Goal: Information Seeking & Learning: Find specific fact

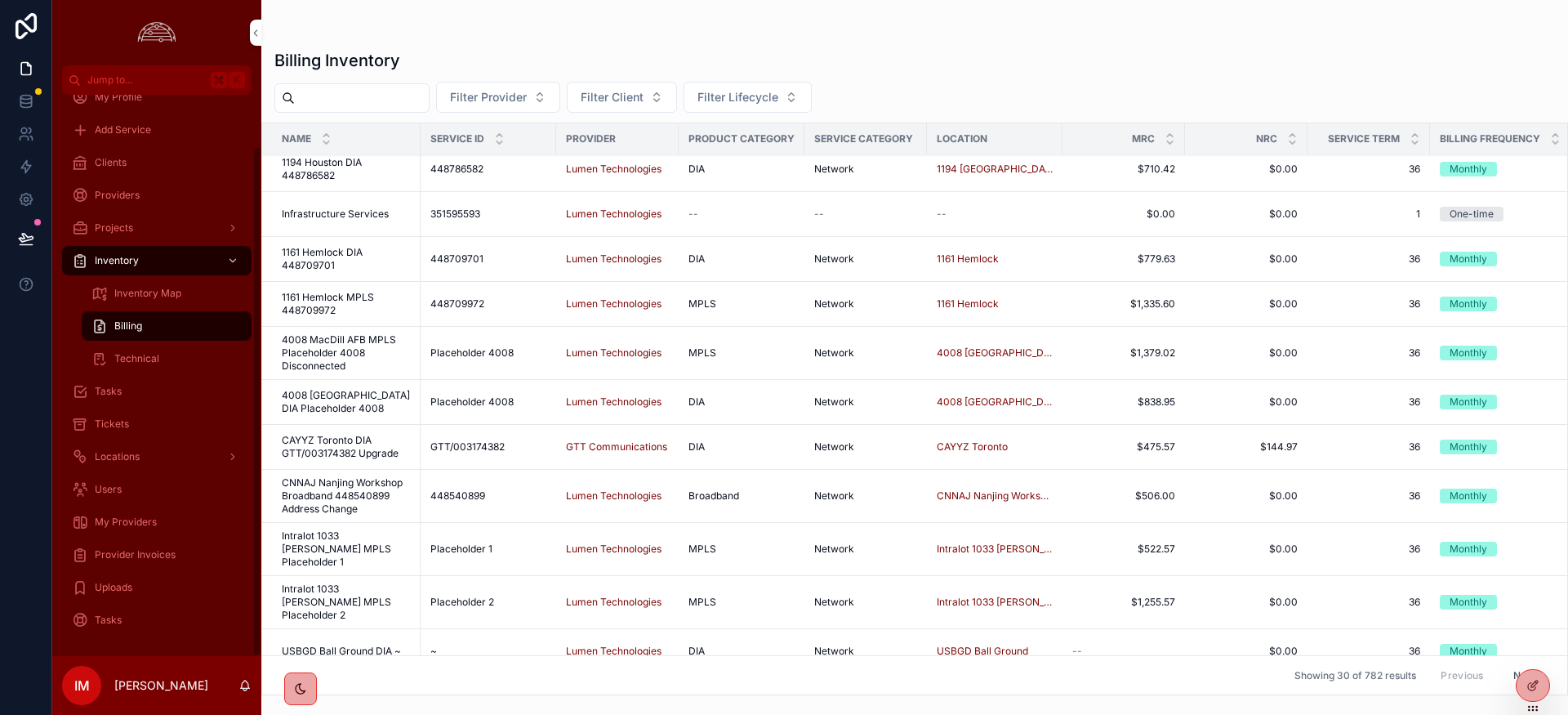
scroll to position [53, 0]
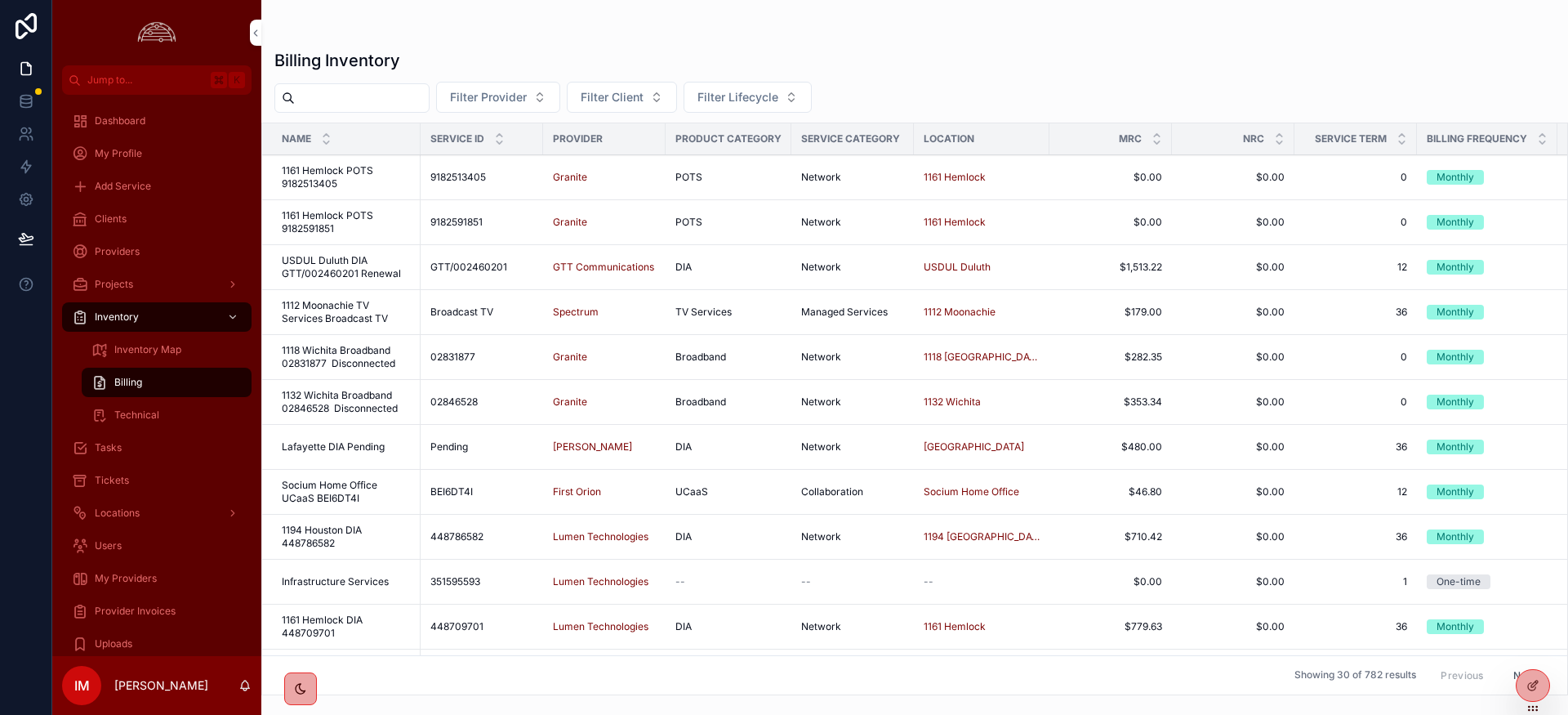
scroll to position [56, 0]
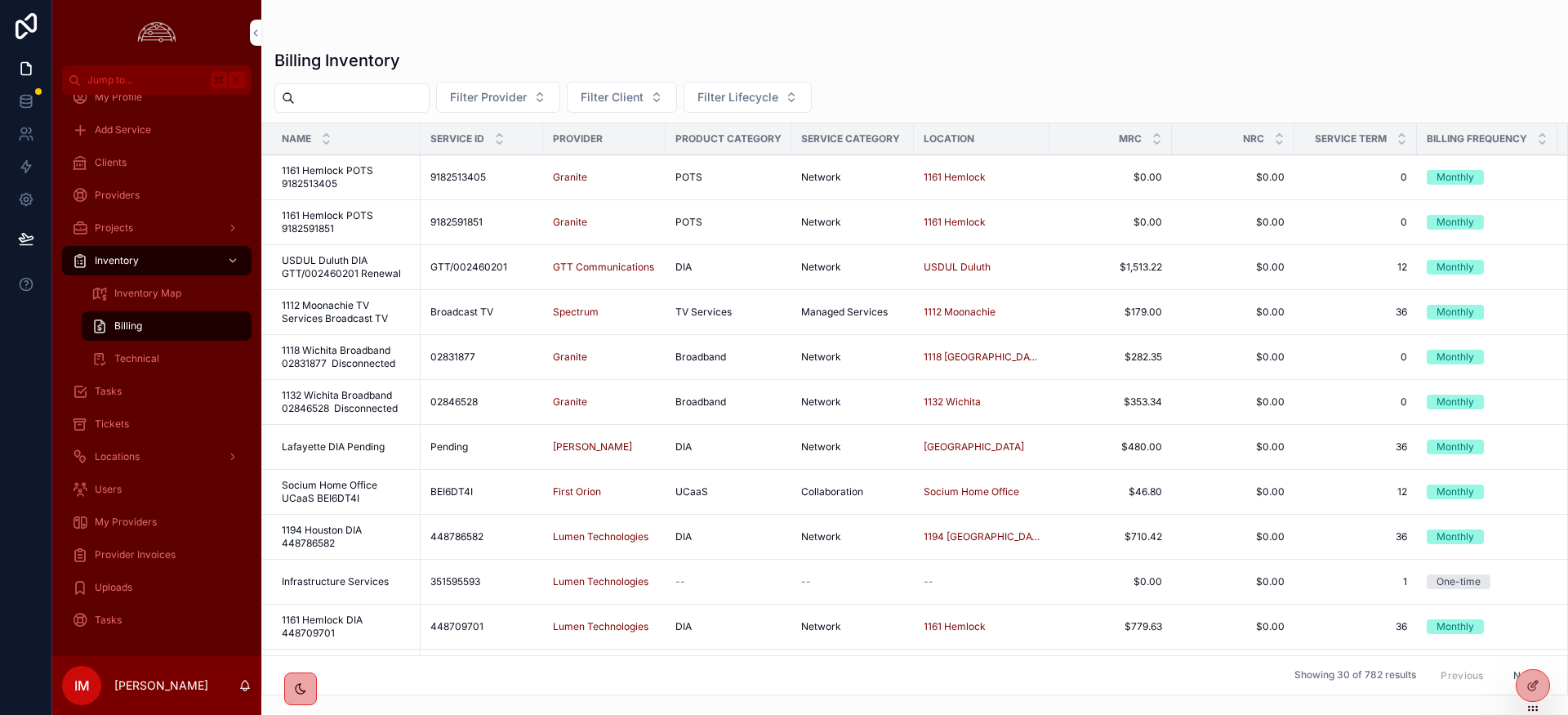
click at [132, 559] on span "Provider Invoices" at bounding box center [135, 555] width 81 height 13
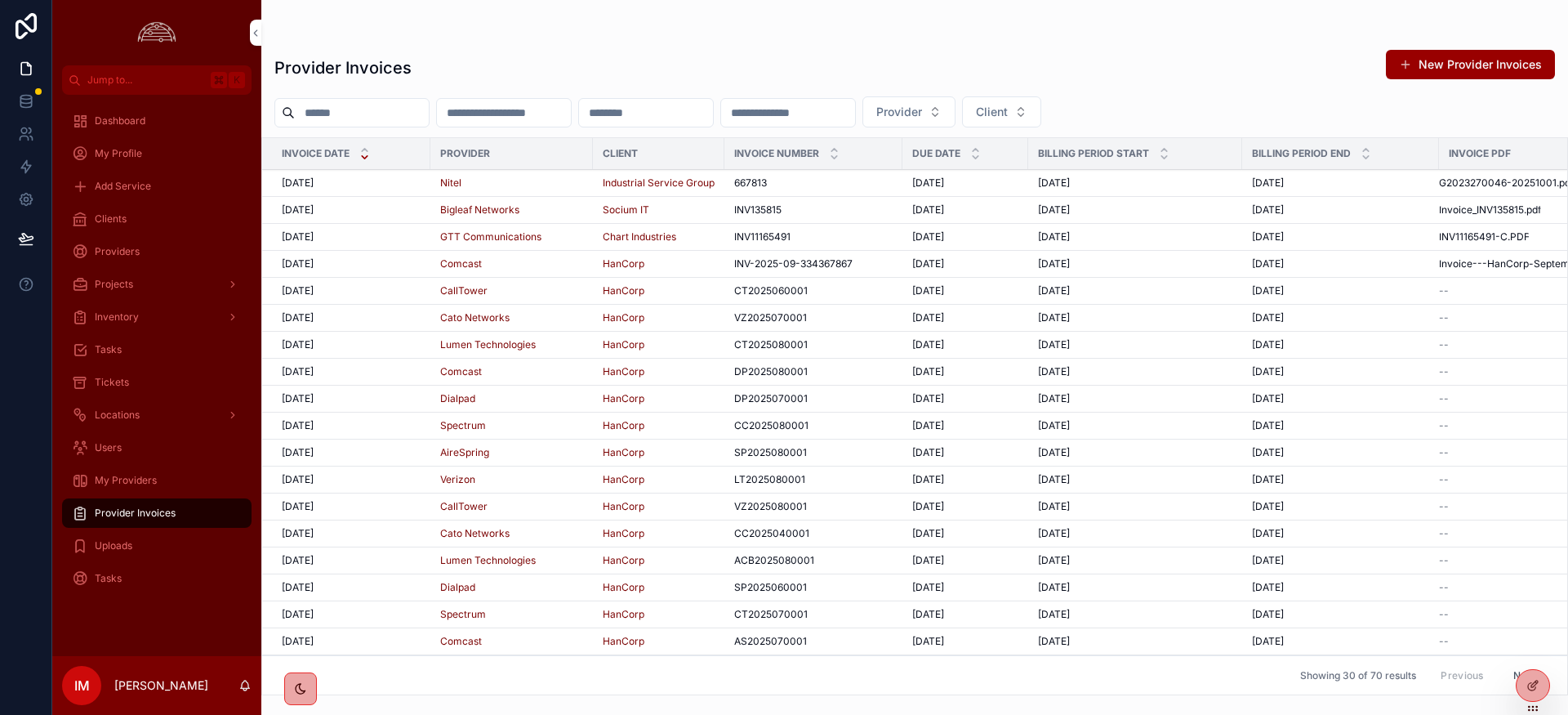
click at [108, 382] on span "Tickets" at bounding box center [112, 383] width 34 height 13
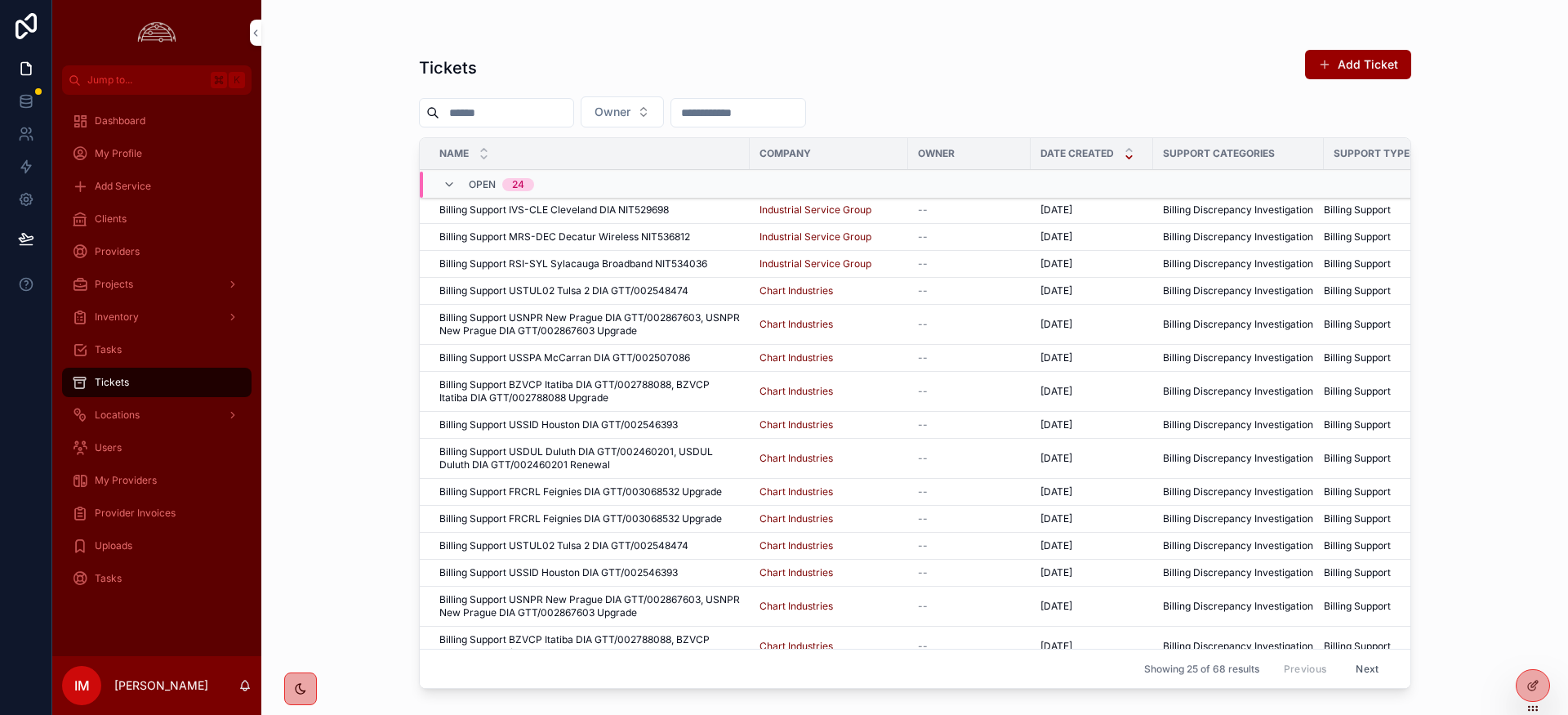
click at [108, 486] on span "My Providers" at bounding box center [126, 480] width 62 height 13
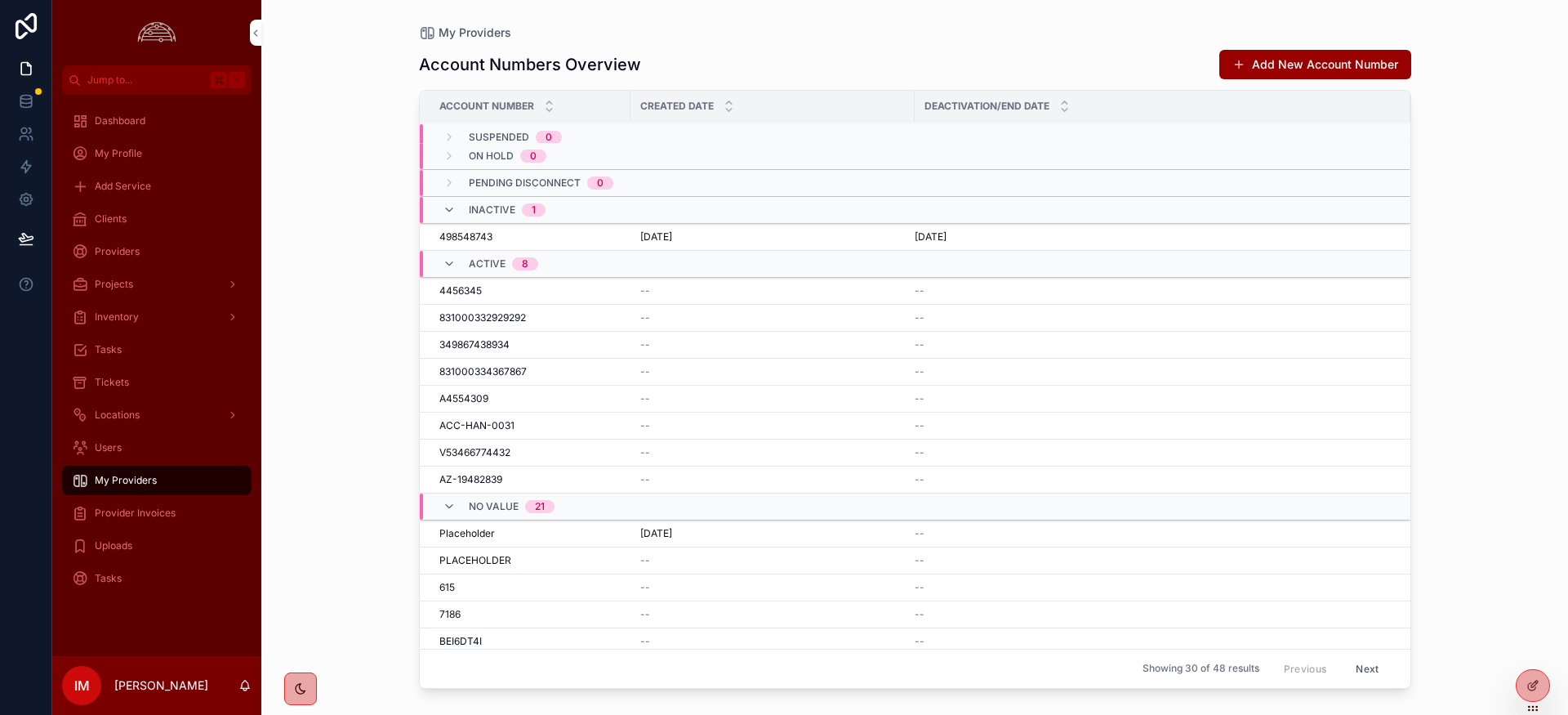
scroll to position [14, 0]
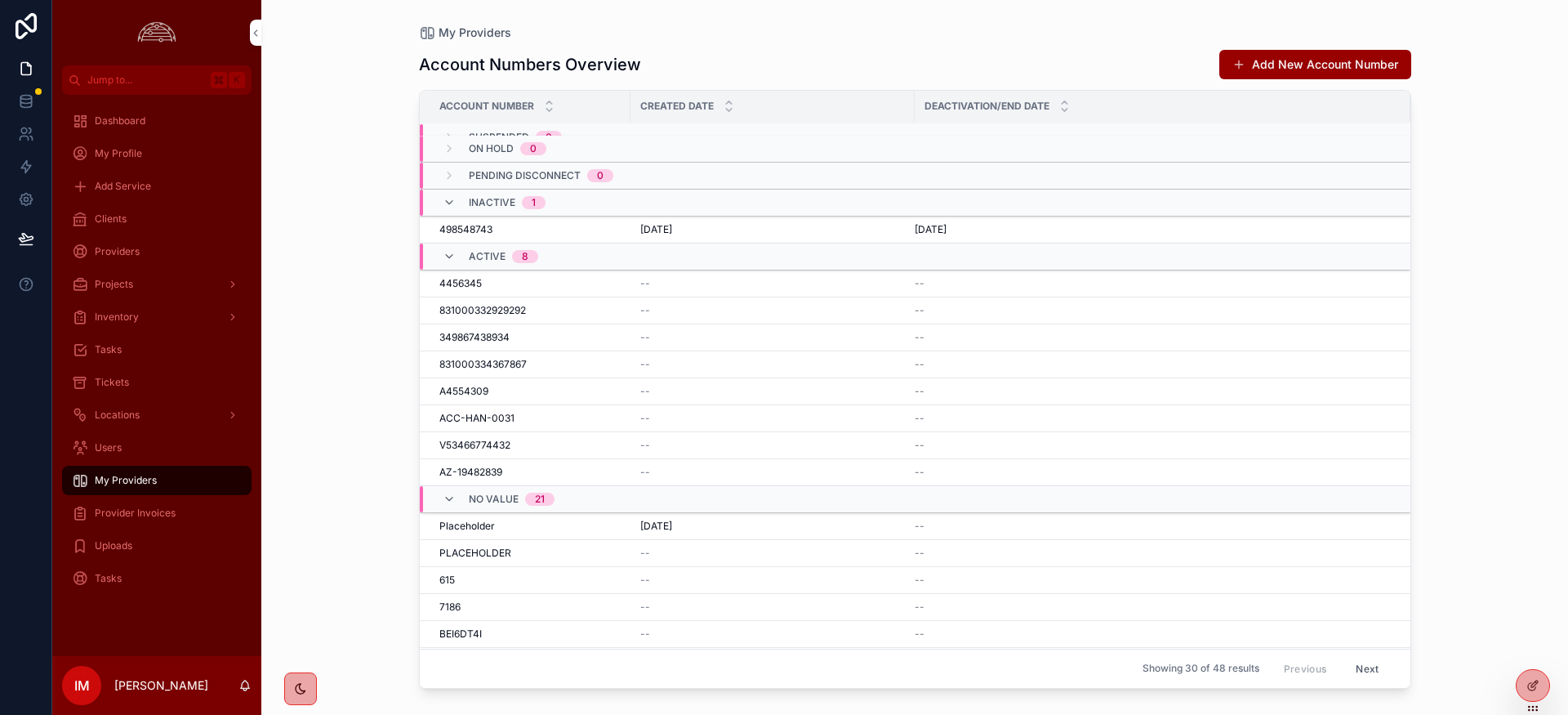
click at [122, 384] on span "Tickets" at bounding box center [112, 383] width 34 height 13
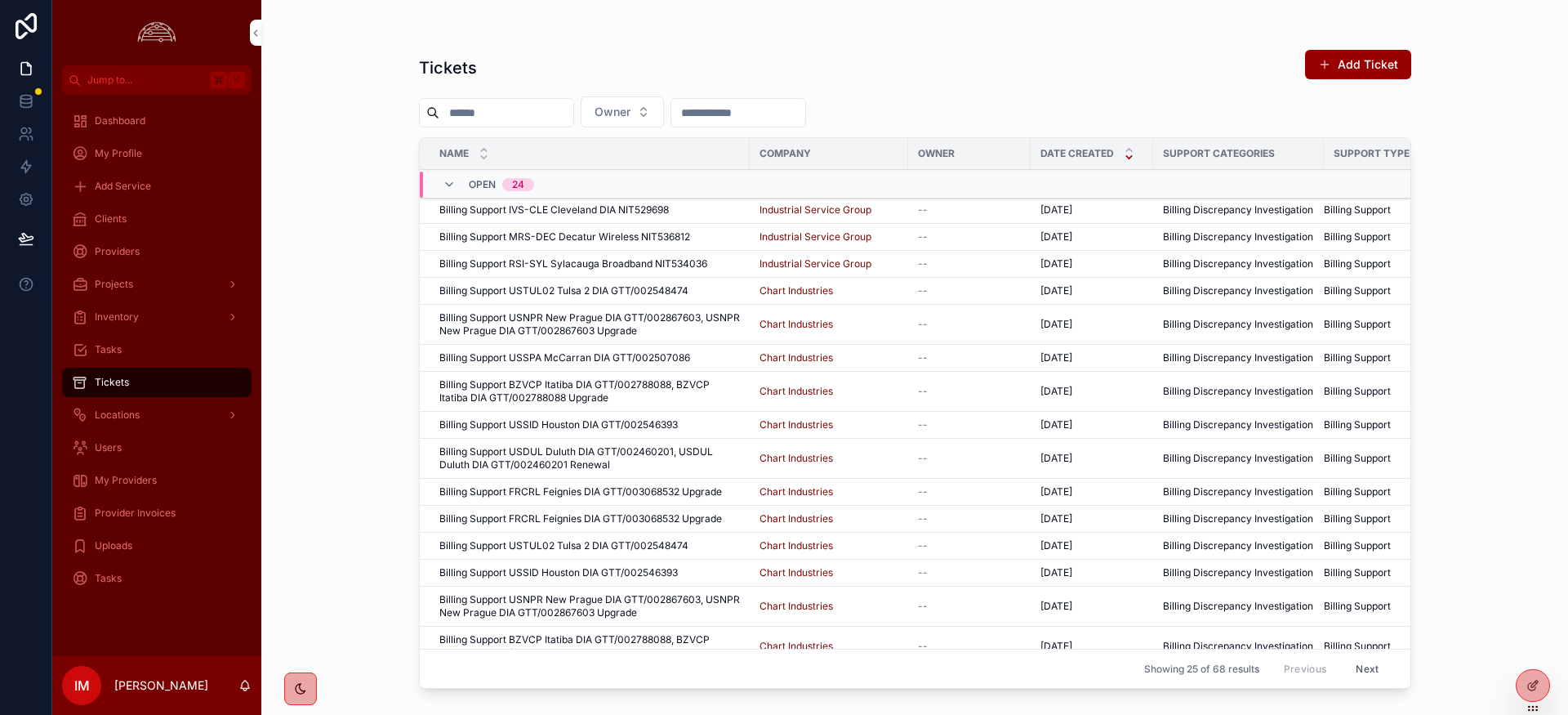
click at [799, 154] on span "Company" at bounding box center [785, 154] width 51 height 13
click at [592, 213] on span "Billing Support IVS-CLE Cleveland DIA NIT529698" at bounding box center [554, 209] width 230 height 13
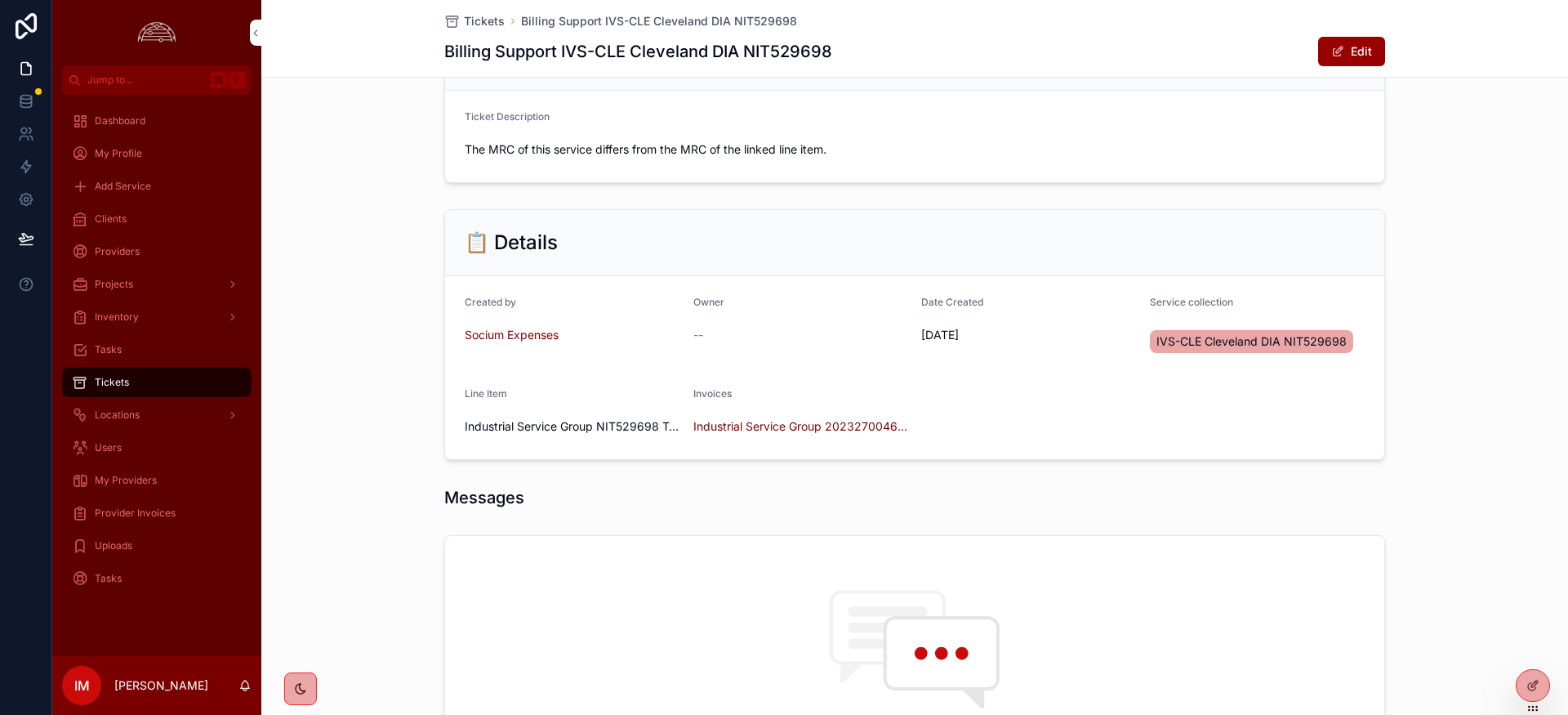
scroll to position [153, 0]
click at [800, 423] on span "Industrial Service Group 2023270046 Nitel-Oct 2025" at bounding box center [801, 423] width 215 height 16
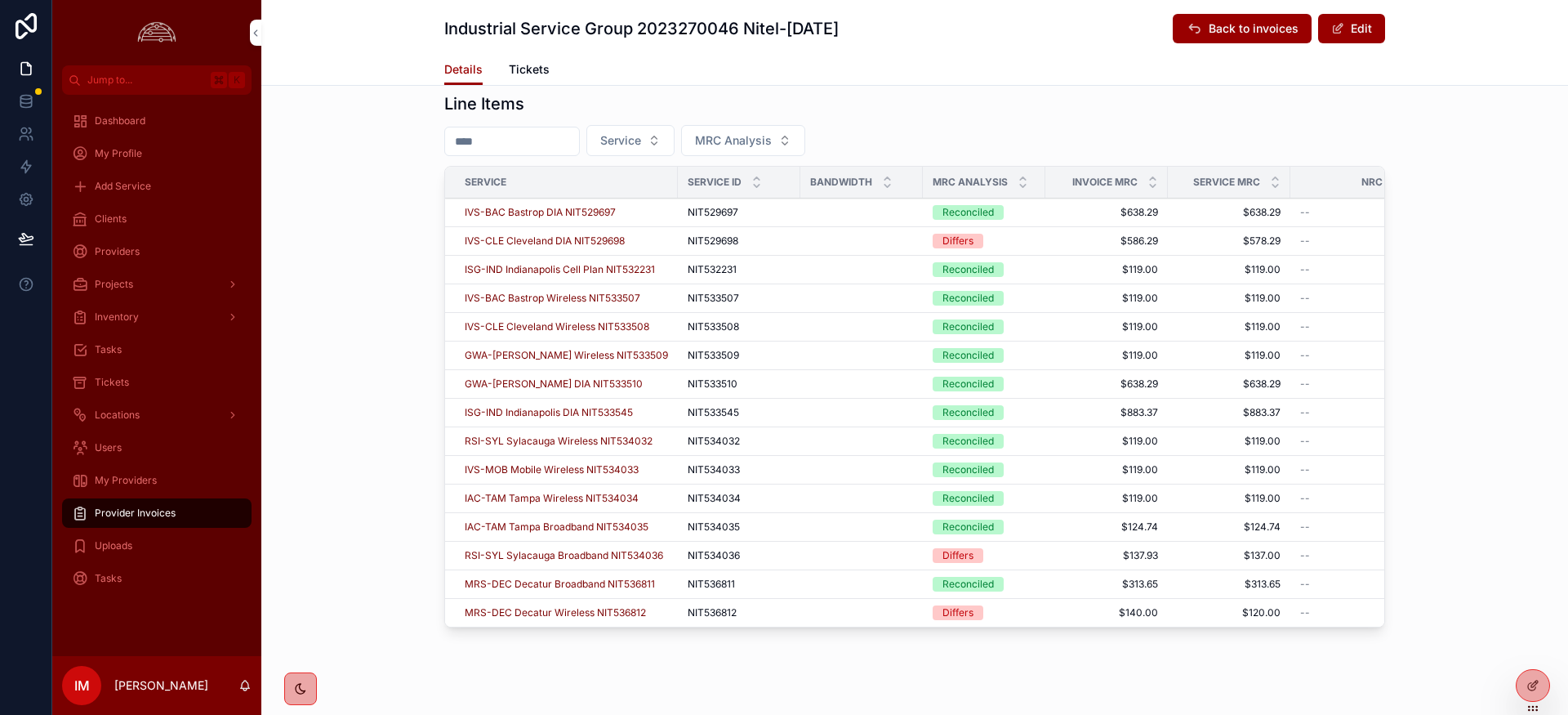
scroll to position [618, 0]
click at [559, 243] on span "IVS-CLE Cleveland DIA NIT529698" at bounding box center [544, 243] width 160 height 13
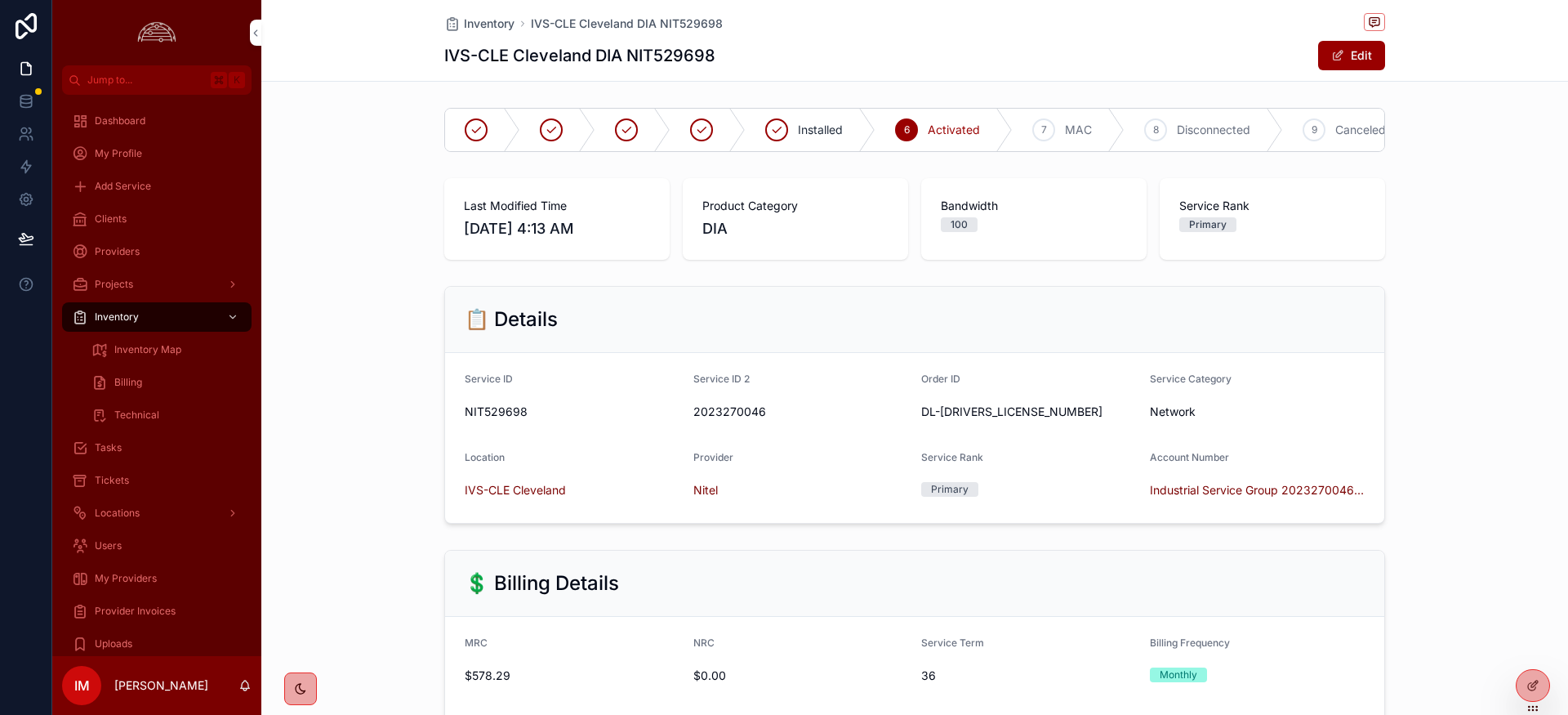
click at [500, 20] on span "Inventory" at bounding box center [490, 23] width 50 height 16
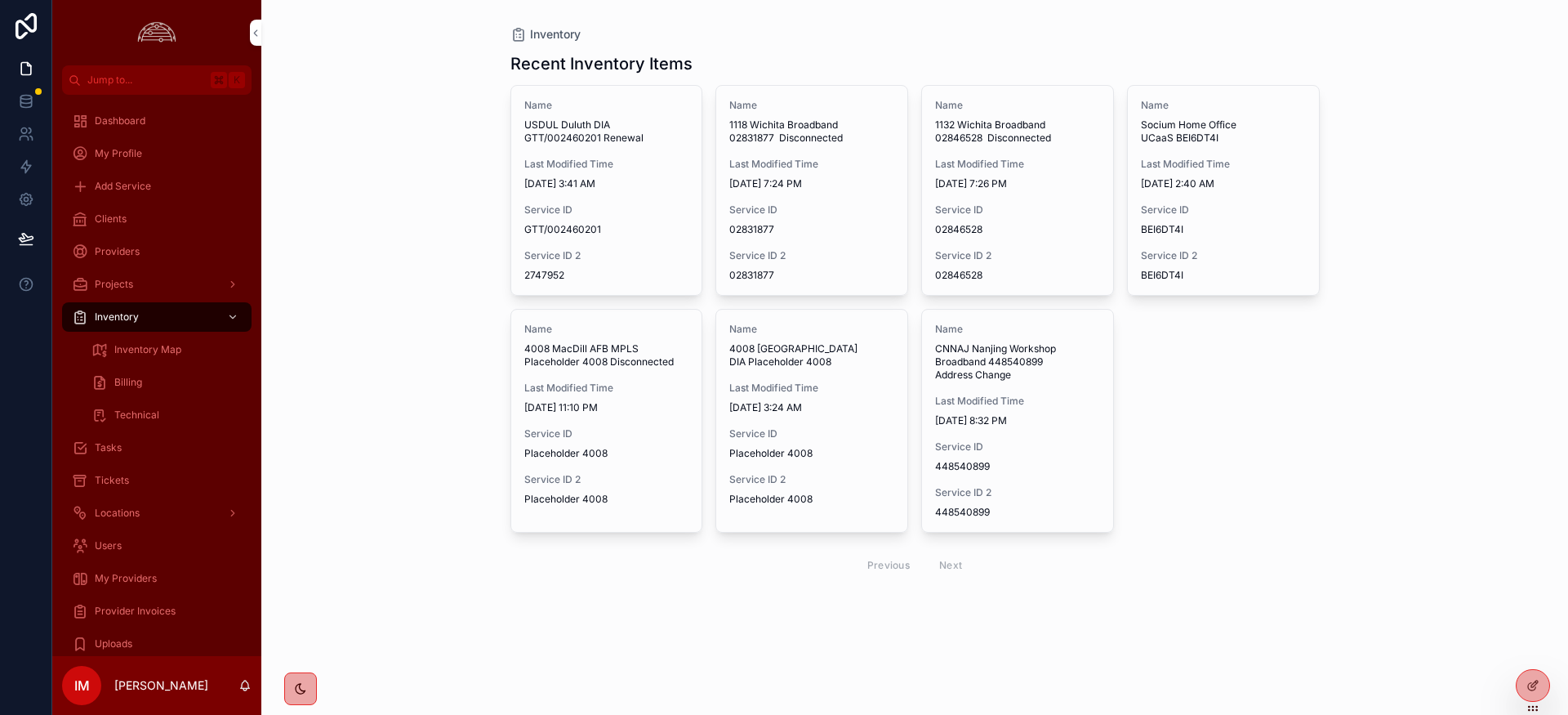
drag, startPoint x: 121, startPoint y: 476, endPoint x: 151, endPoint y: 479, distance: 30.1
click at [121, 476] on span "Tickets" at bounding box center [112, 480] width 34 height 13
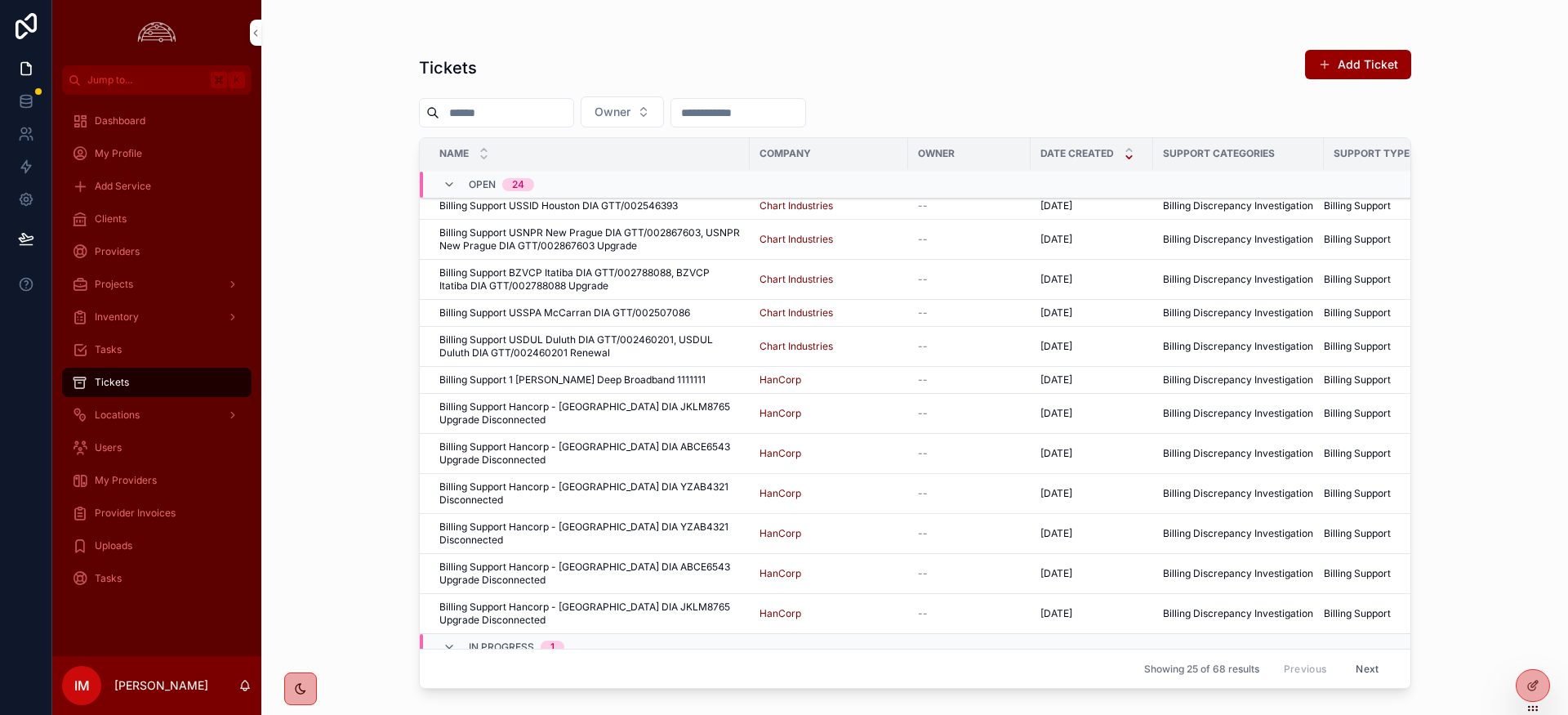
scroll to position [415, 0]
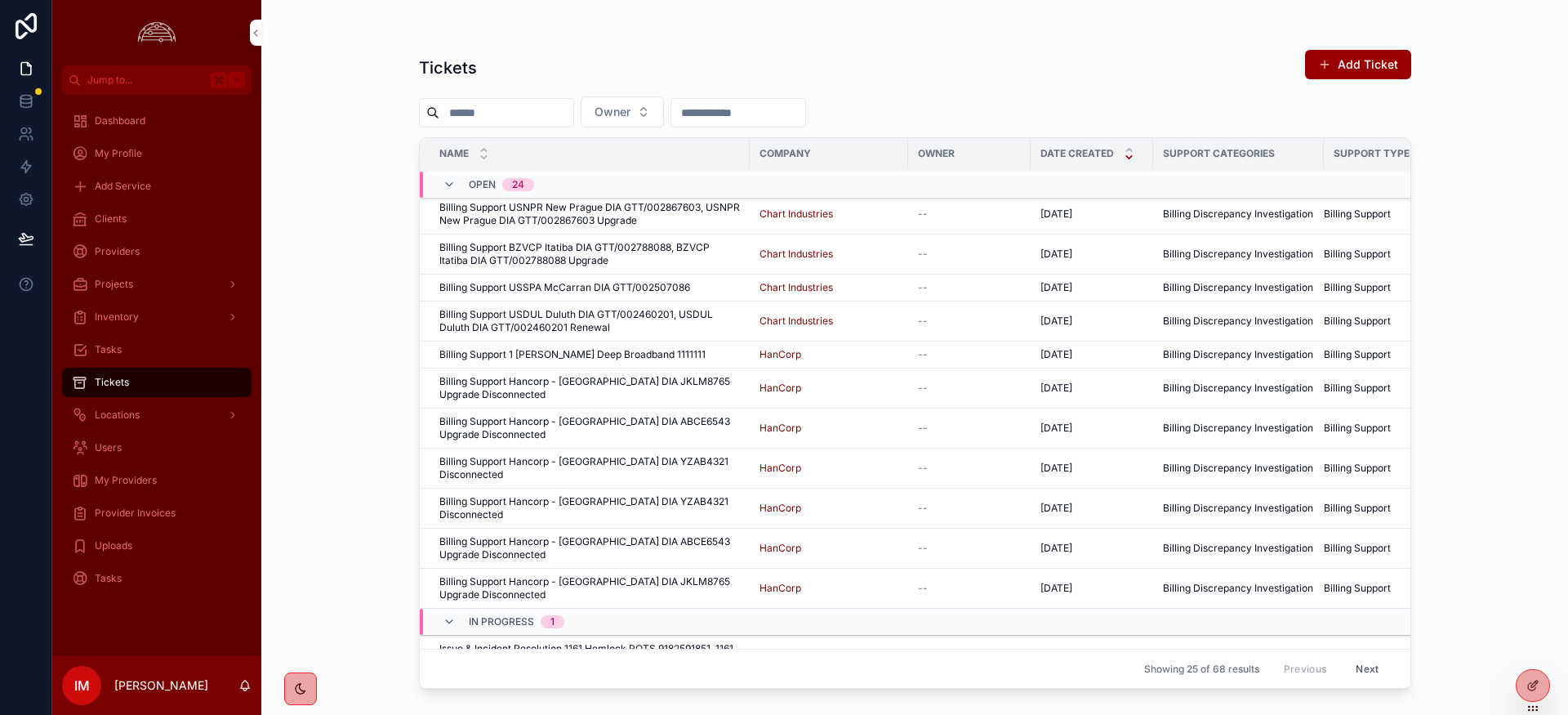
click at [1370, 669] on button "Next" at bounding box center [1367, 669] width 45 height 25
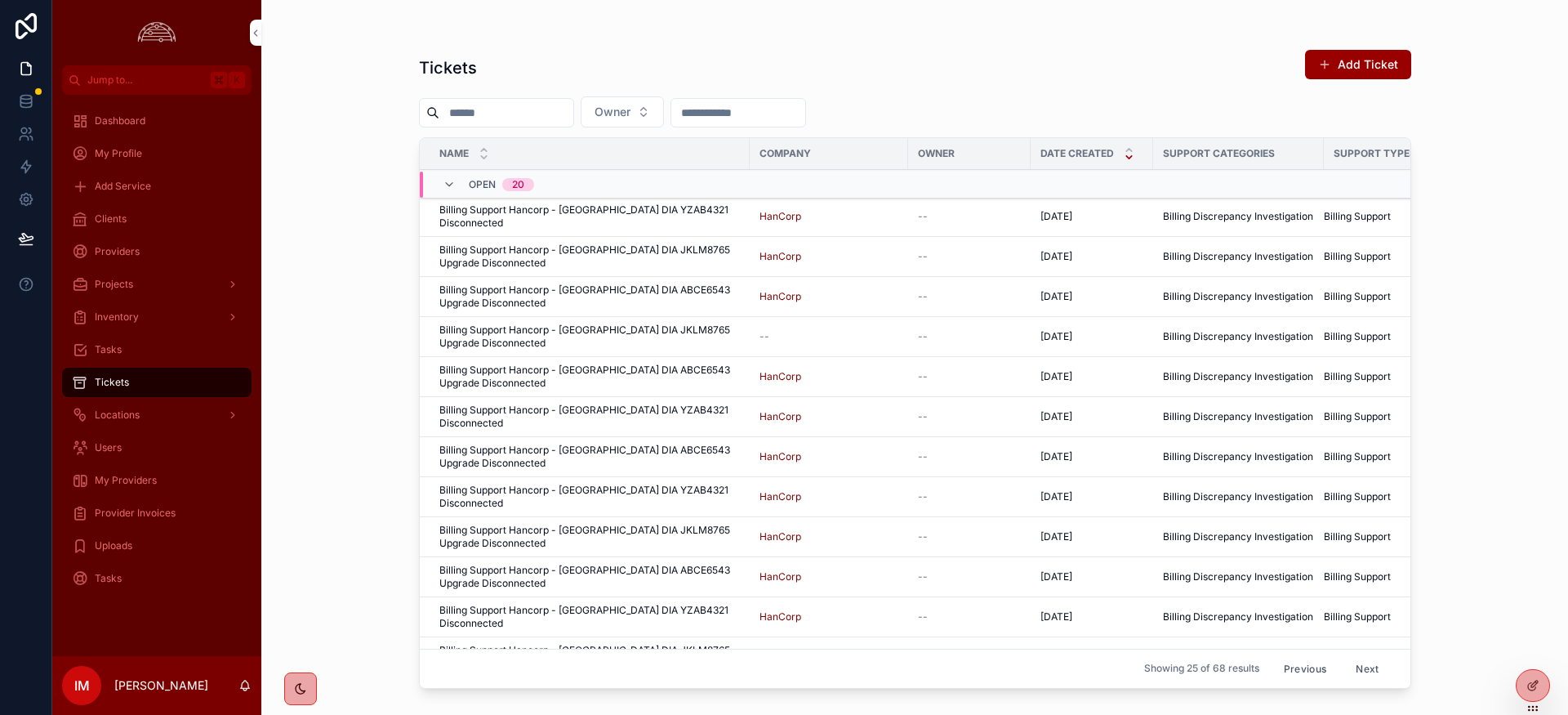
click at [1300, 664] on button "Previous" at bounding box center [1306, 669] width 66 height 25
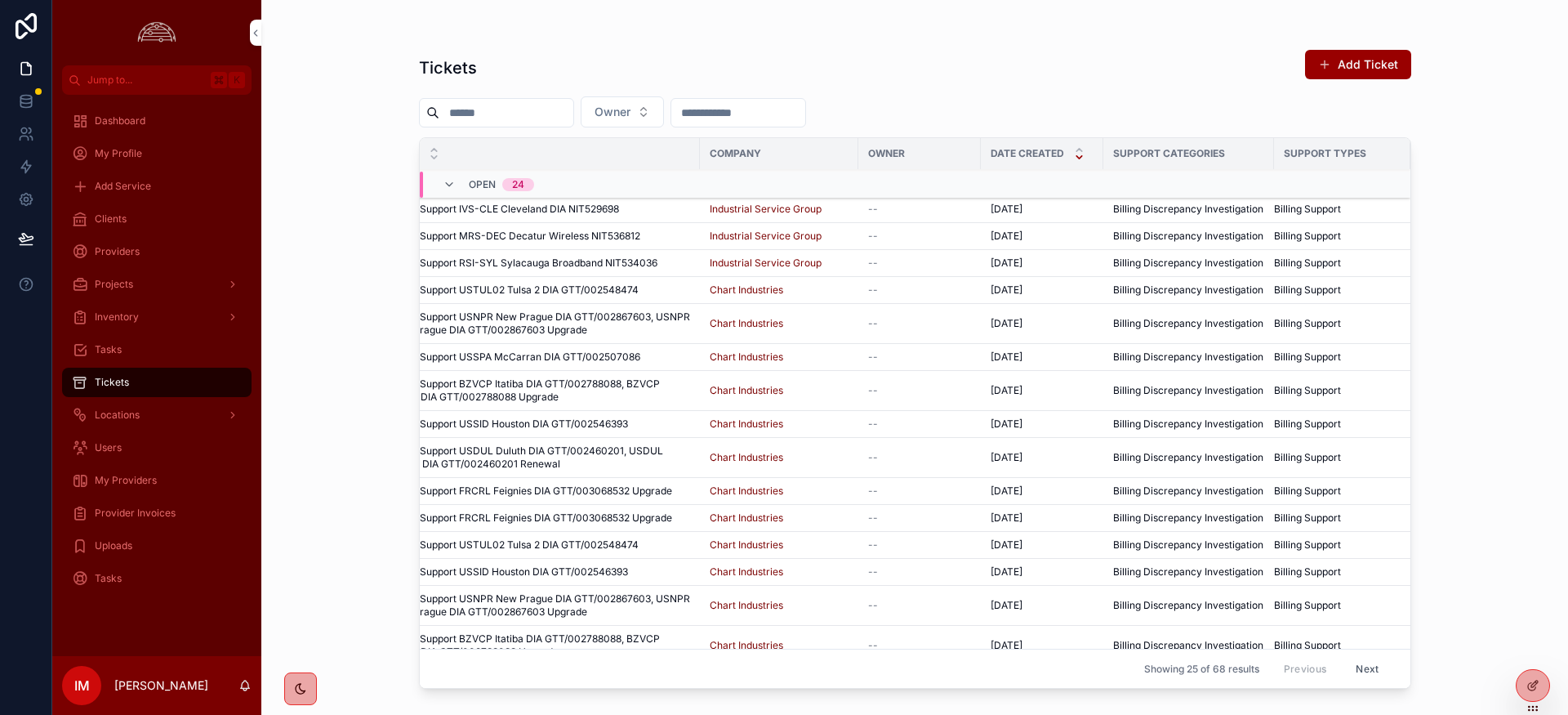
scroll to position [0, 50]
click at [520, 210] on span "Billing Support IVS-CLE Cleveland DIA NIT529698" at bounding box center [504, 210] width 230 height 13
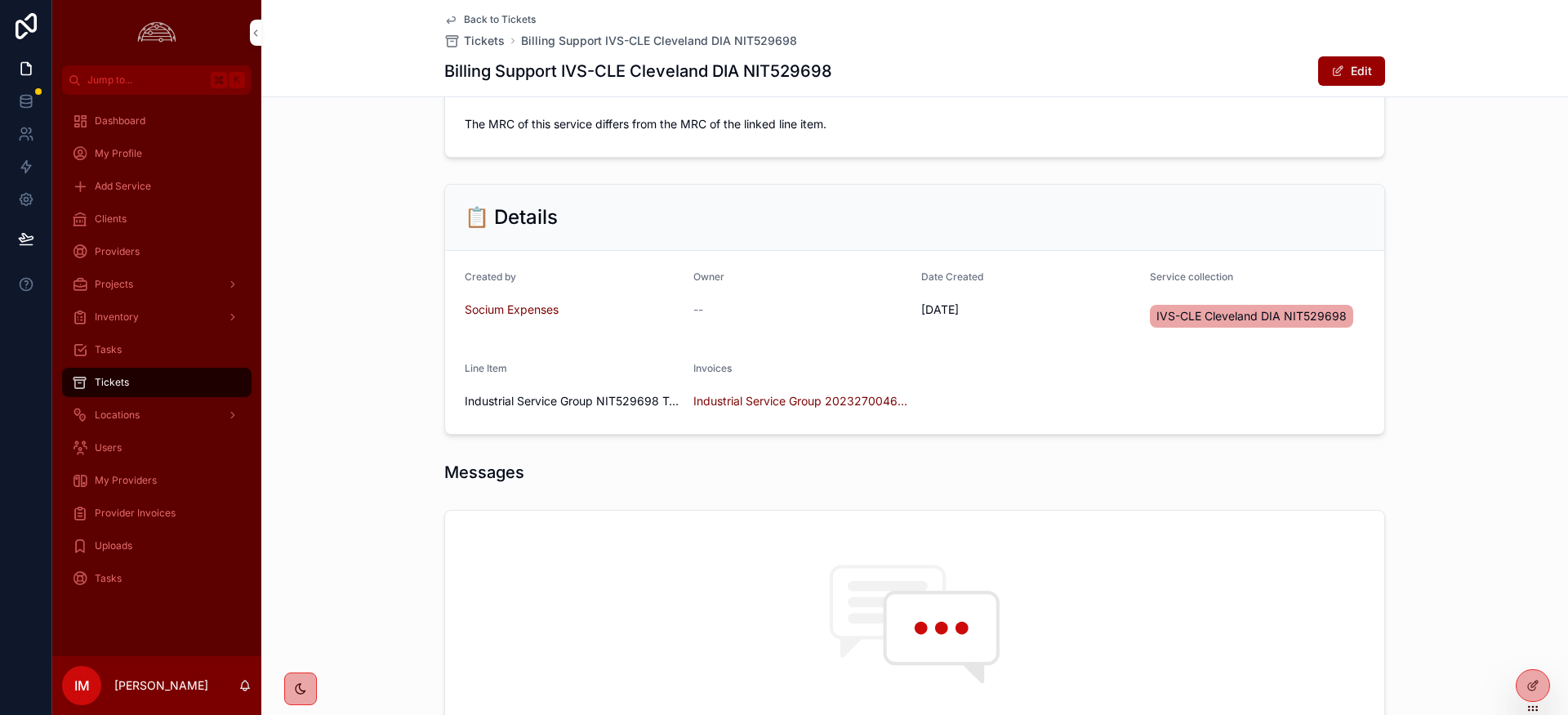
scroll to position [191, 0]
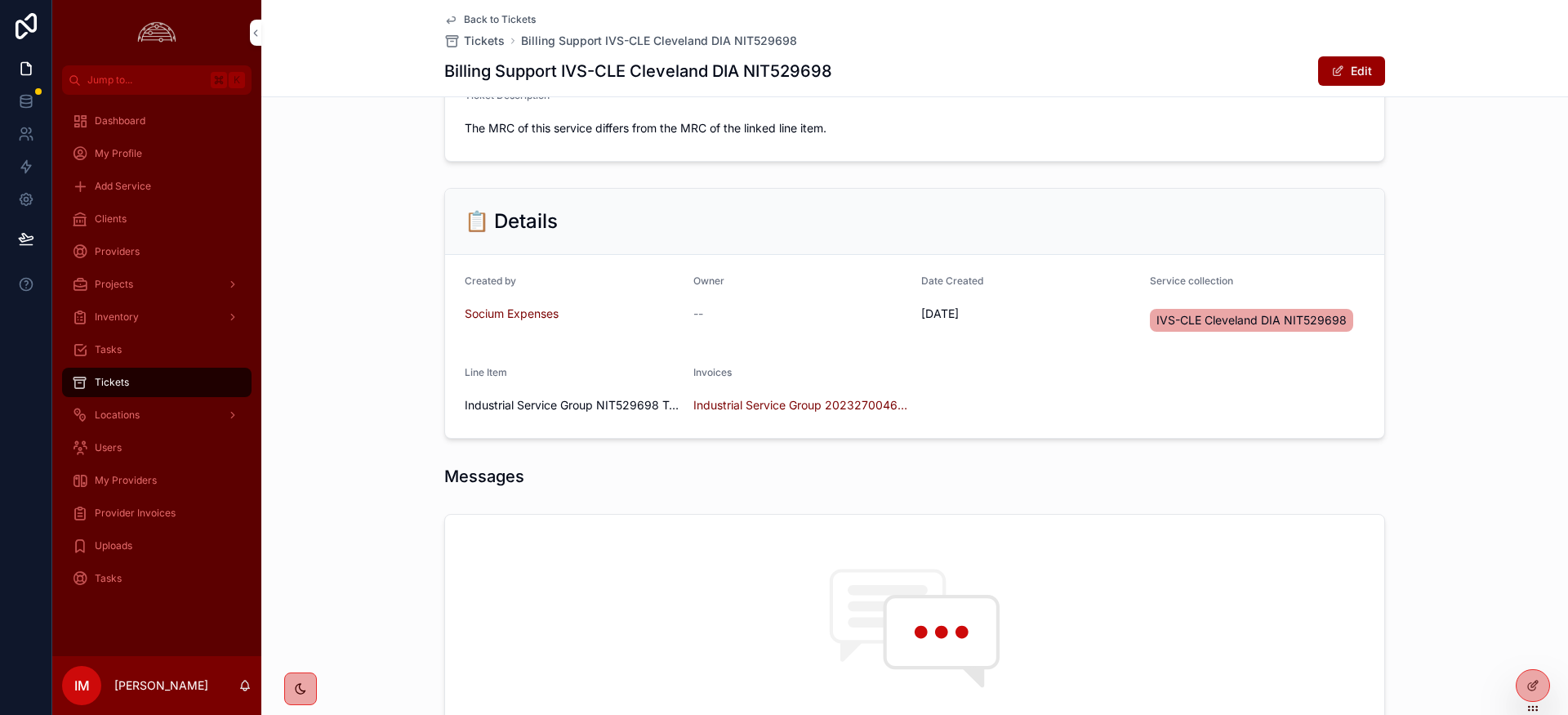
click at [794, 399] on span "Industrial Service Group 2023270046 Nitel-Oct 2025" at bounding box center [801, 405] width 215 height 16
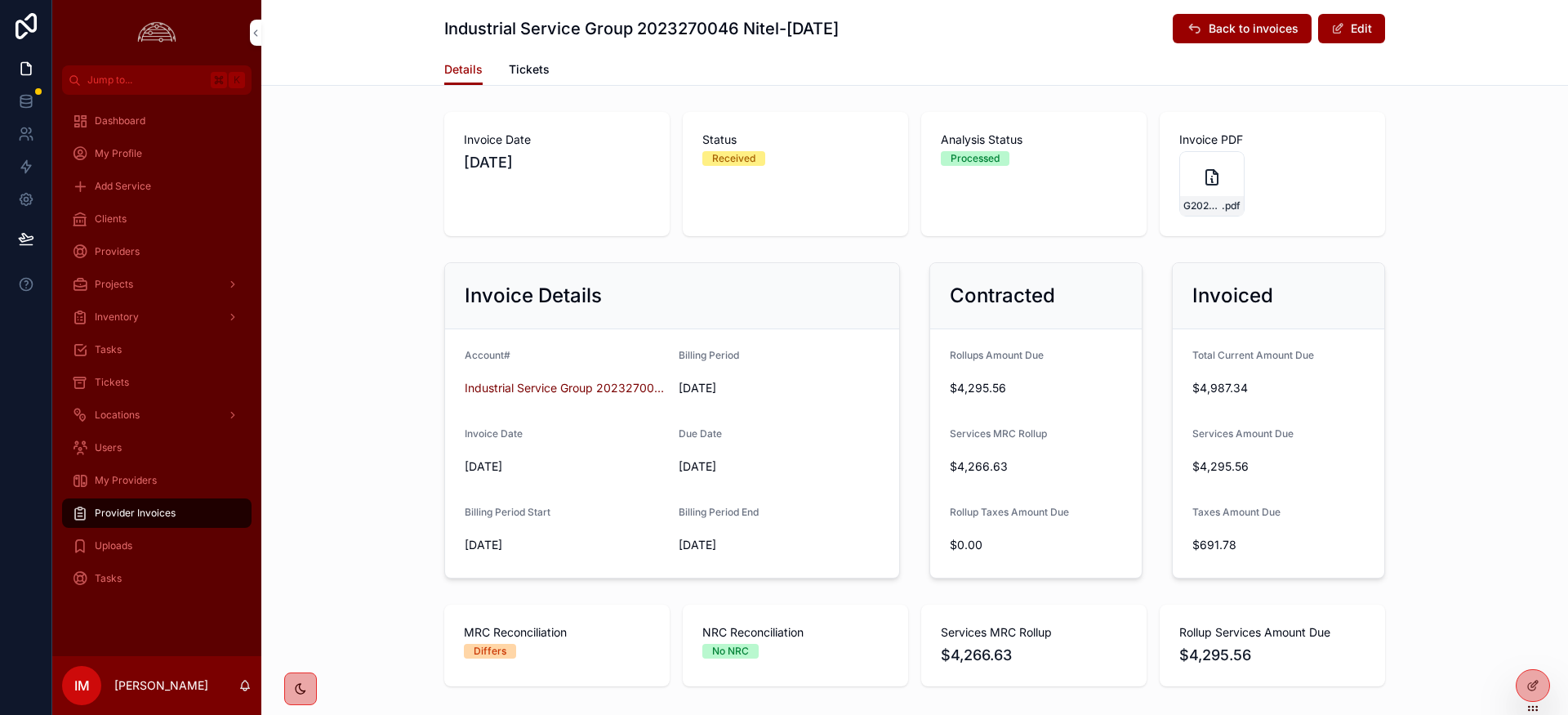
click at [112, 386] on span "Tickets" at bounding box center [112, 383] width 34 height 13
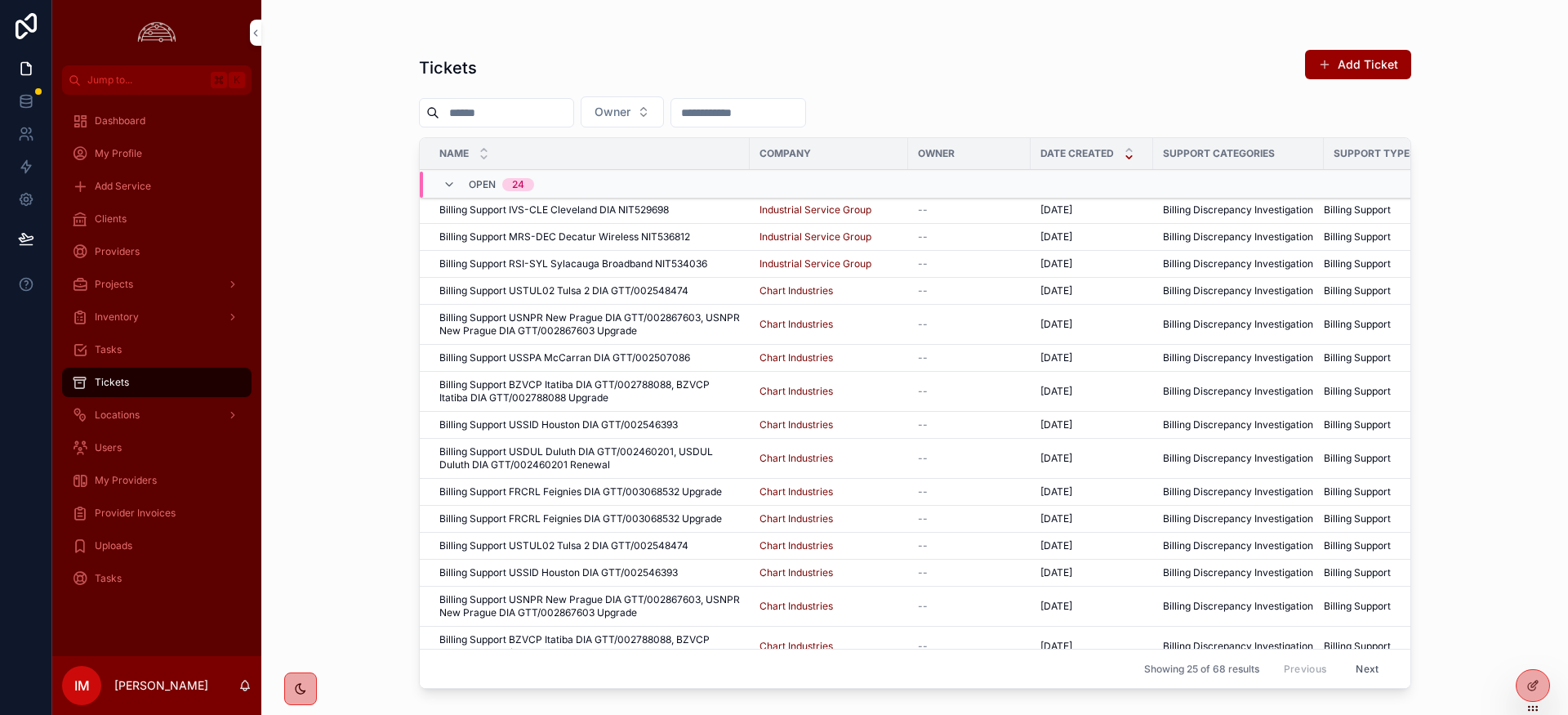
click at [608, 206] on span "Billing Support IVS-CLE Cleveland DIA NIT529698" at bounding box center [554, 210] width 230 height 13
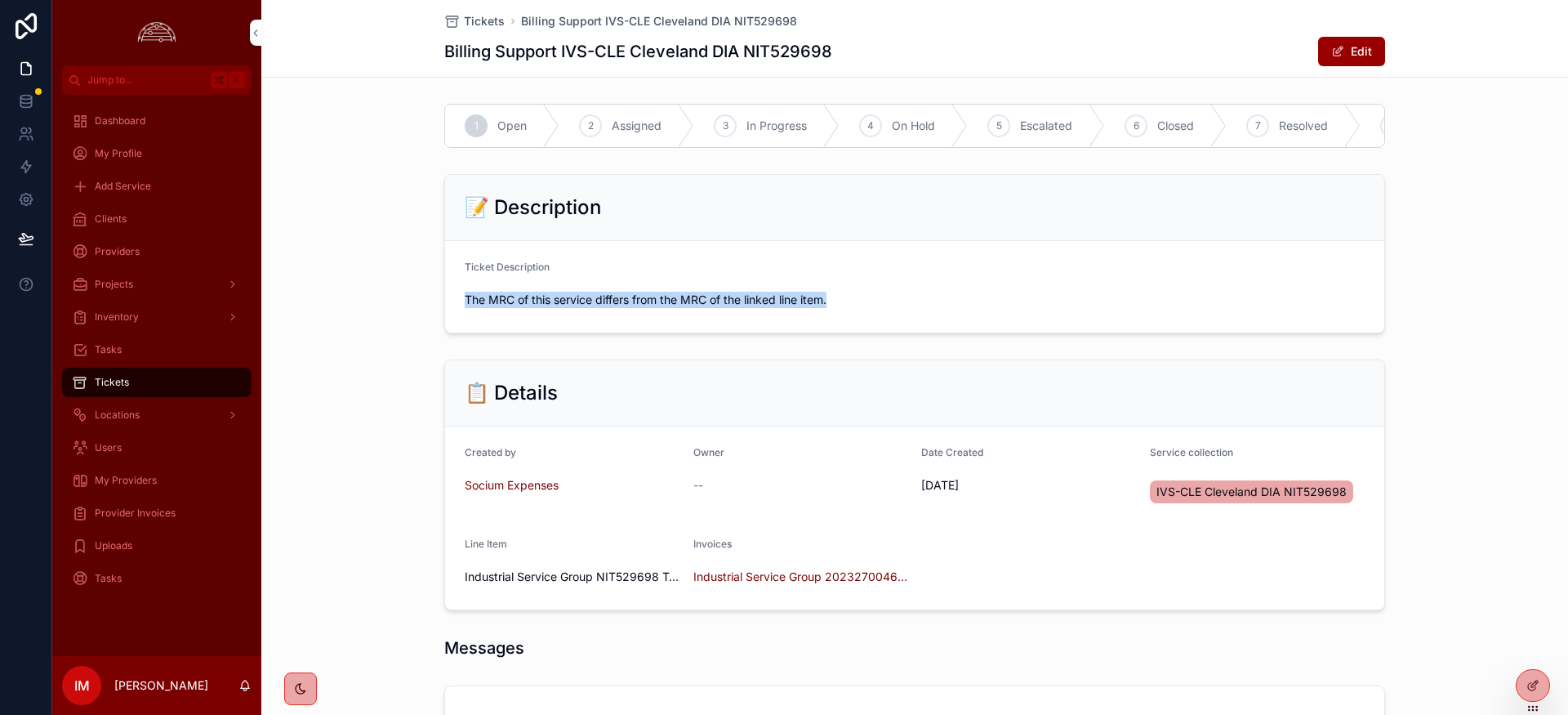
drag, startPoint x: 459, startPoint y: 288, endPoint x: 802, endPoint y: 315, distance: 344.1
click at [802, 315] on form "Ticket Description The MRC of this service differs from the MRC of the linked l…" at bounding box center [914, 286] width 940 height 92
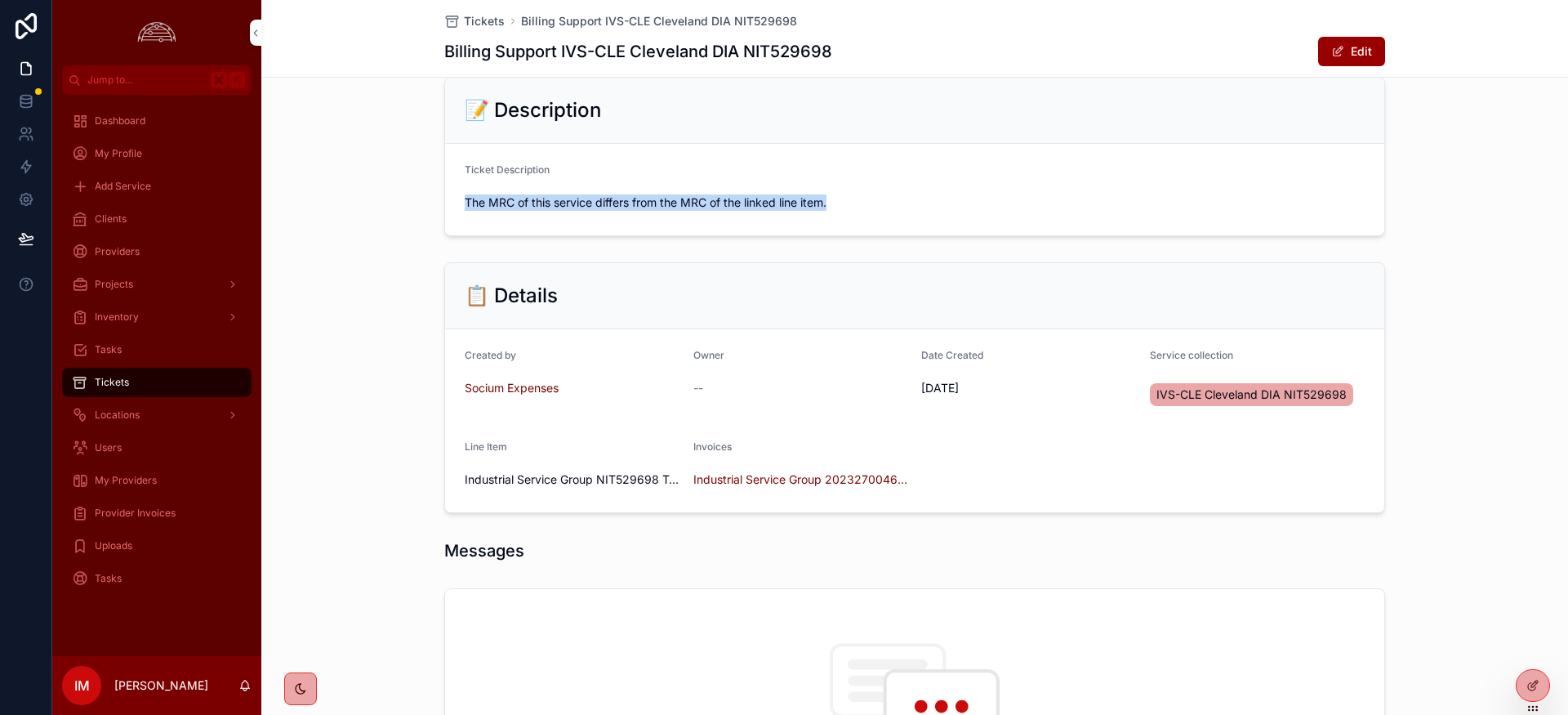
scroll to position [105, 0]
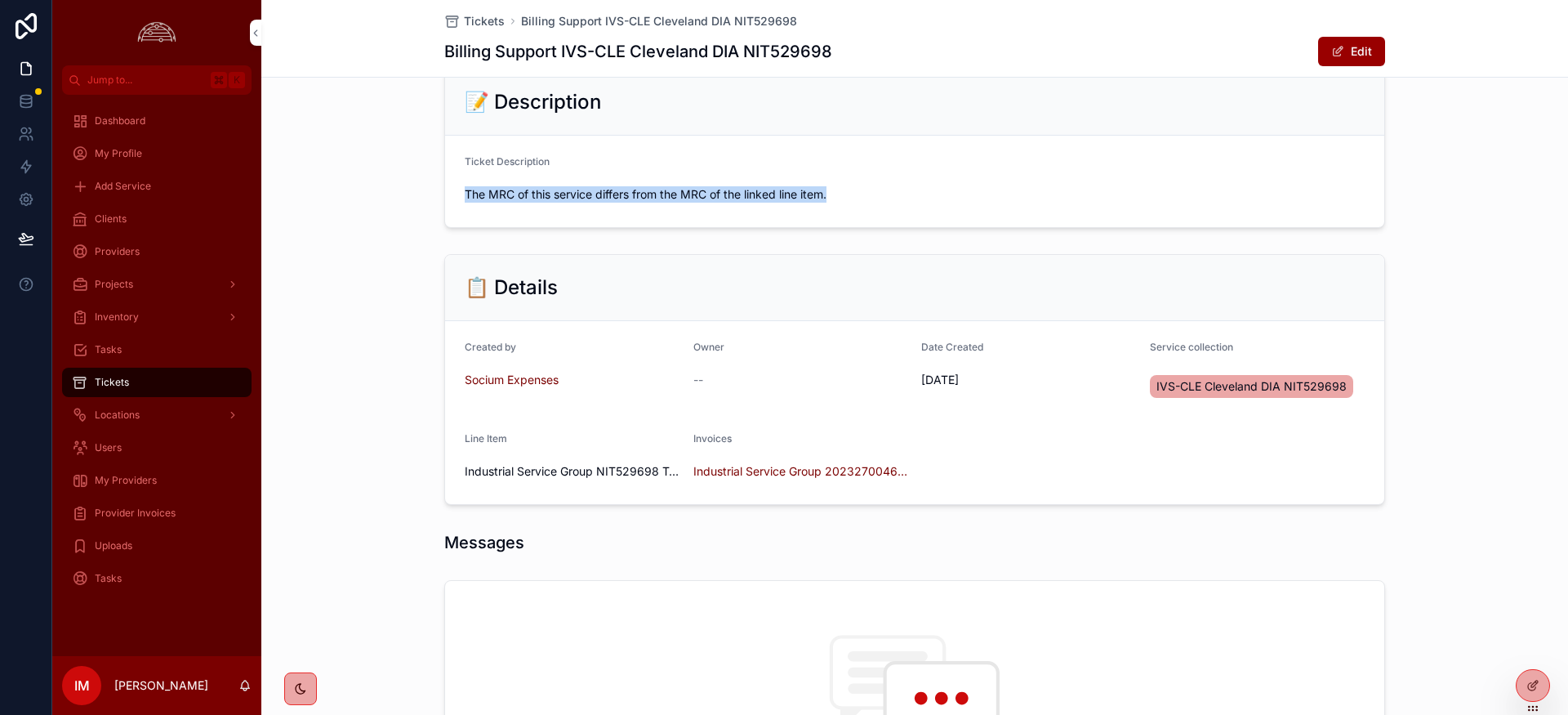
click at [771, 468] on span "Industrial Service Group 2023270046 Nitel-Oct 2025" at bounding box center [801, 471] width 215 height 16
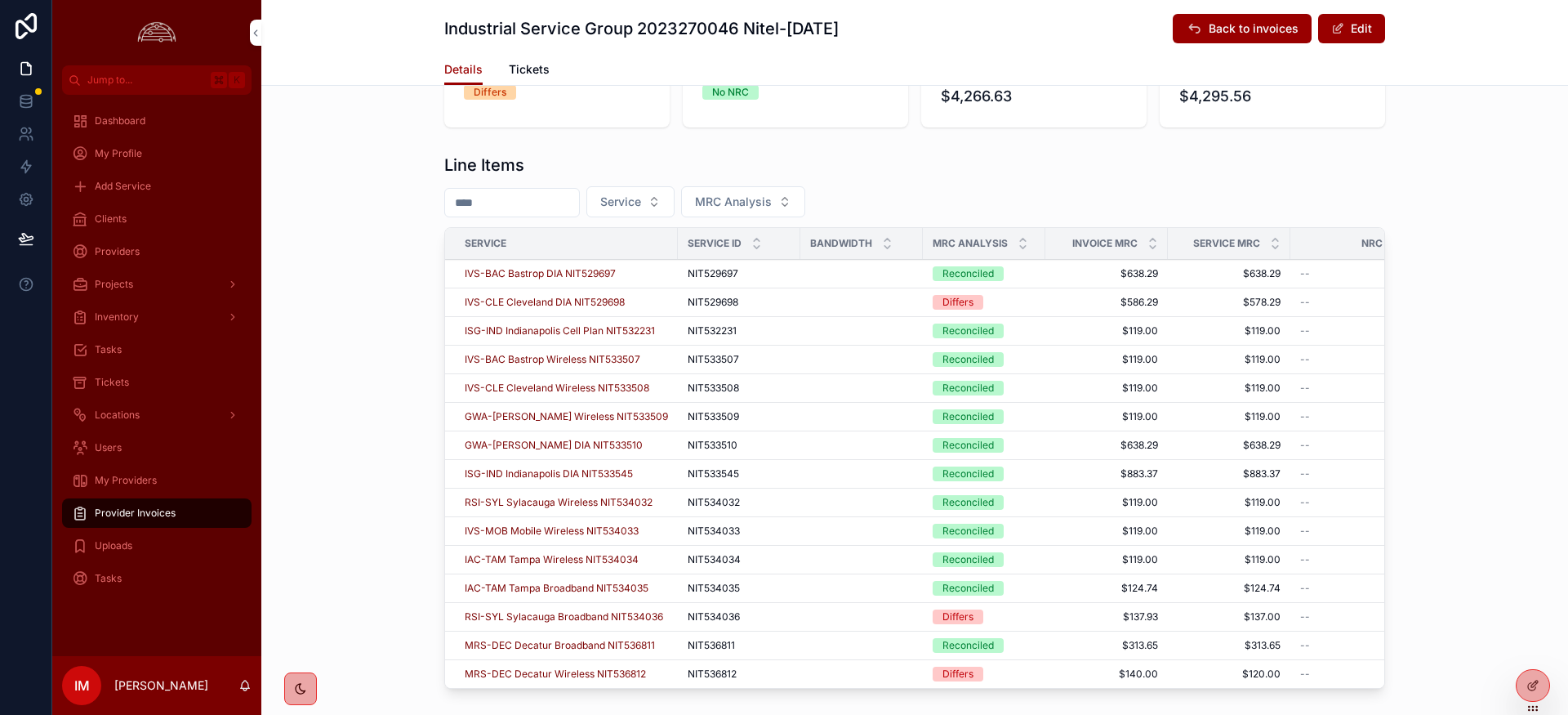
scroll to position [558, 0]
drag, startPoint x: 1278, startPoint y: 304, endPoint x: 1234, endPoint y: 302, distance: 44.0
click at [1234, 302] on td "$578.29 $578.29" at bounding box center [1229, 304] width 123 height 29
drag, startPoint x: 1183, startPoint y: 610, endPoint x: 1105, endPoint y: 612, distance: 78.0
click at [1105, 612] on tr "RSI-SYL Sylacauga Broadband NIT534036 NIT534036 NIT534036 Differs $137.93 $137.…" at bounding box center [1197, 618] width 1505 height 29
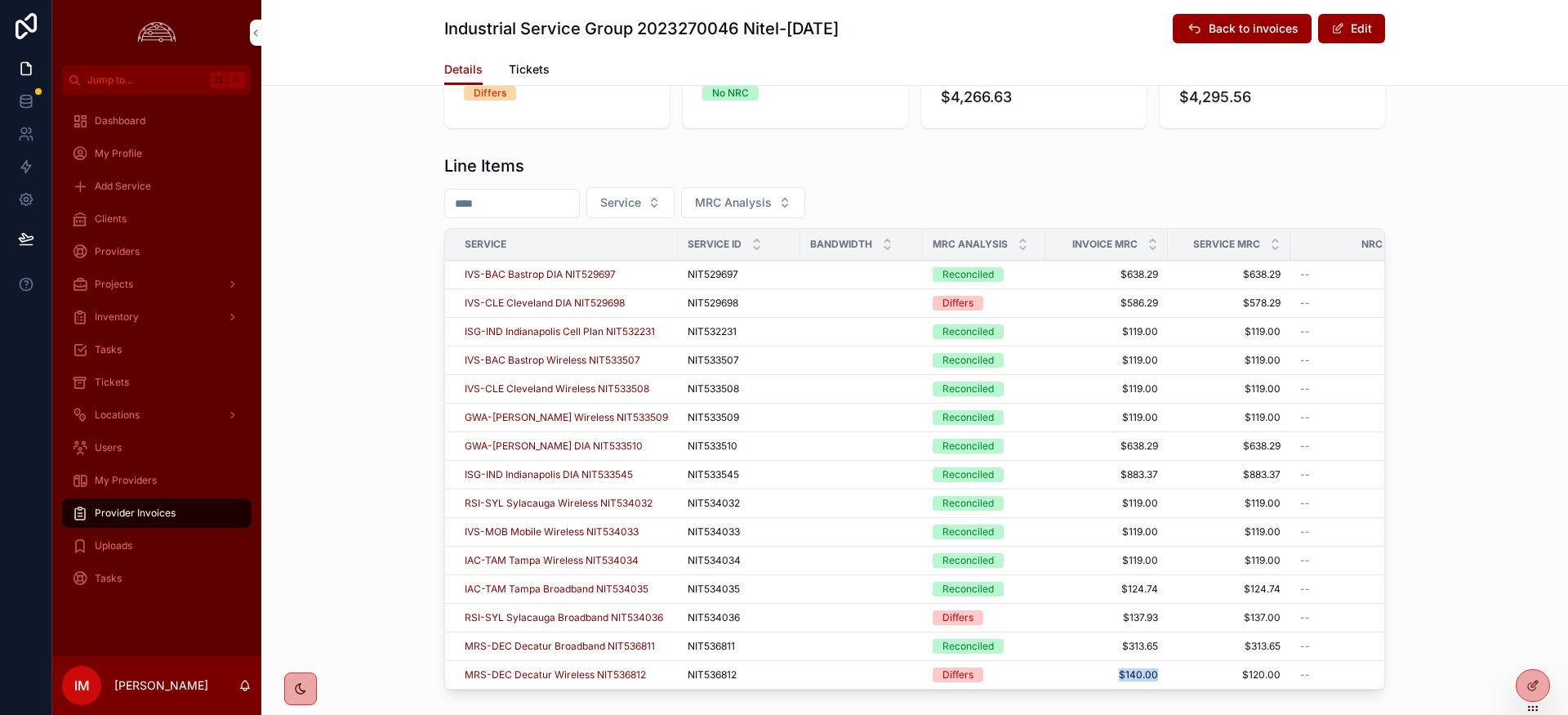
drag, startPoint x: 1159, startPoint y: 676, endPoint x: 1107, endPoint y: 675, distance: 52.0
click at [1107, 675] on td "$140.00 $140.00" at bounding box center [1107, 675] width 123 height 29
click at [1178, 619] on span "$137.00" at bounding box center [1229, 617] width 103 height 13
drag, startPoint x: 1167, startPoint y: 615, endPoint x: 1113, endPoint y: 612, distance: 54.1
click at [1113, 612] on tr "RSI-SYL Sylacauga Broadband NIT534036 NIT534036 NIT534036 Differs $137.93 $137.…" at bounding box center [1197, 618] width 1505 height 29
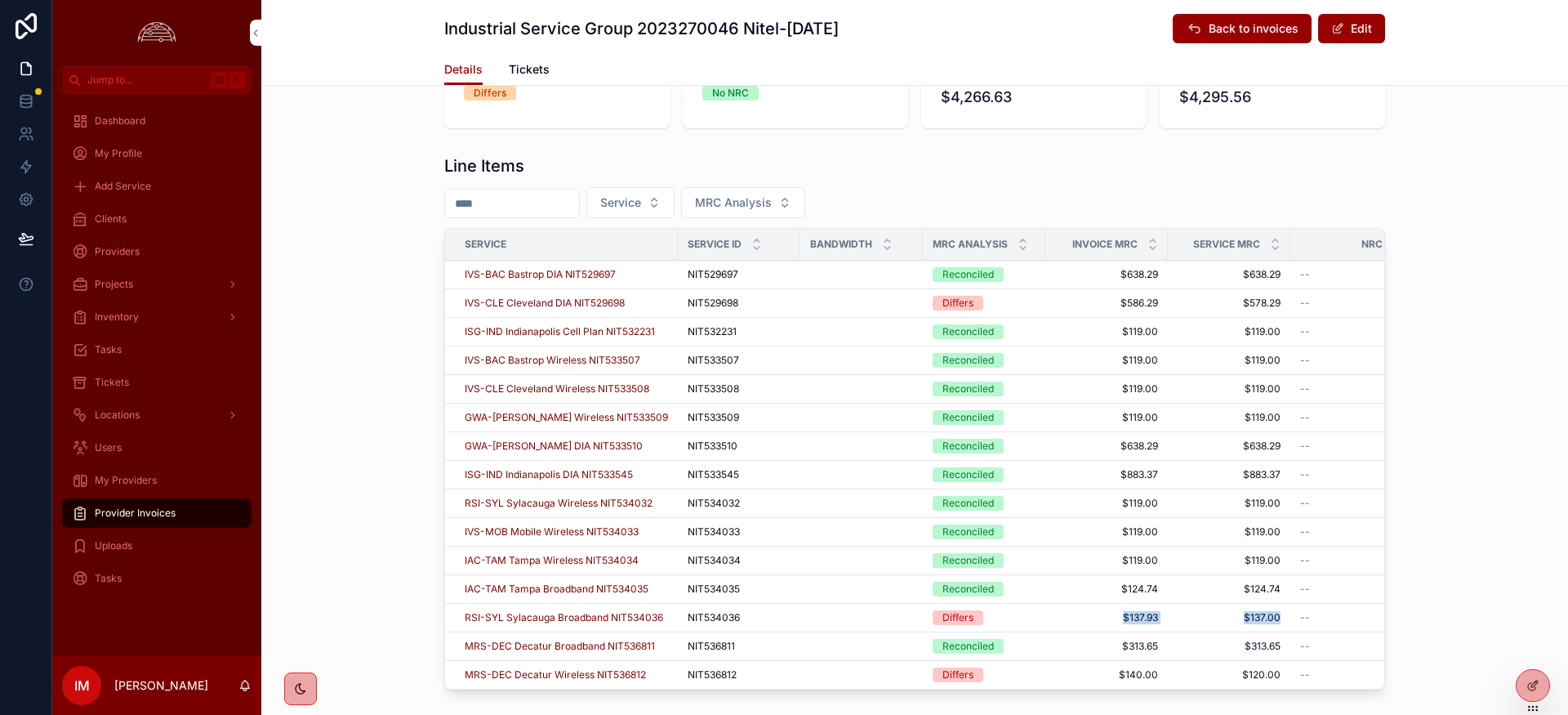
drag, startPoint x: 1269, startPoint y: 618, endPoint x: 1110, endPoint y: 617, distance: 159.0
click at [1110, 614] on tr "RSI-SYL Sylacauga Broadband NIT534036 NIT534036 NIT534036 Differs $137.93 $137.…" at bounding box center [1197, 618] width 1505 height 29
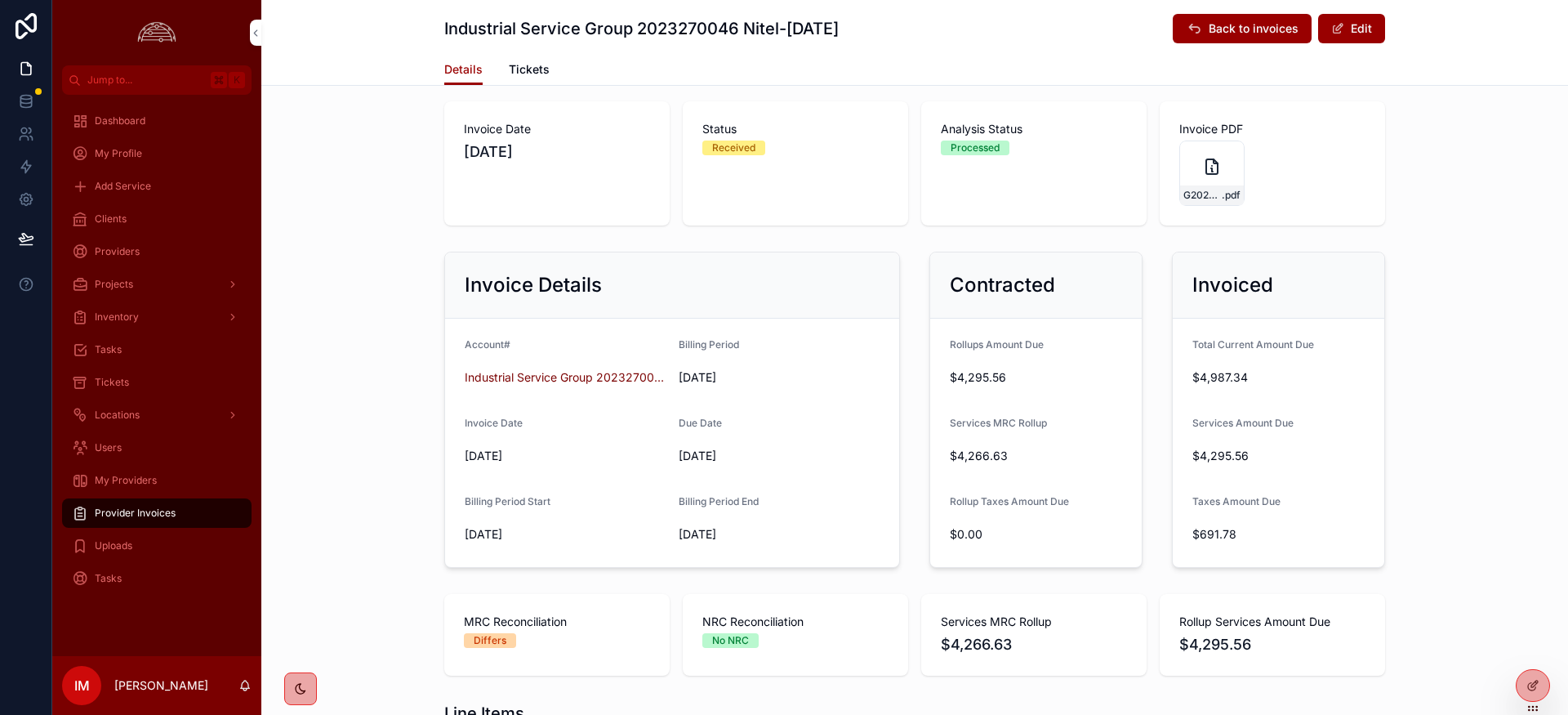
scroll to position [8, 0]
click at [1214, 174] on icon "scrollable content" at bounding box center [1211, 168] width 19 height 19
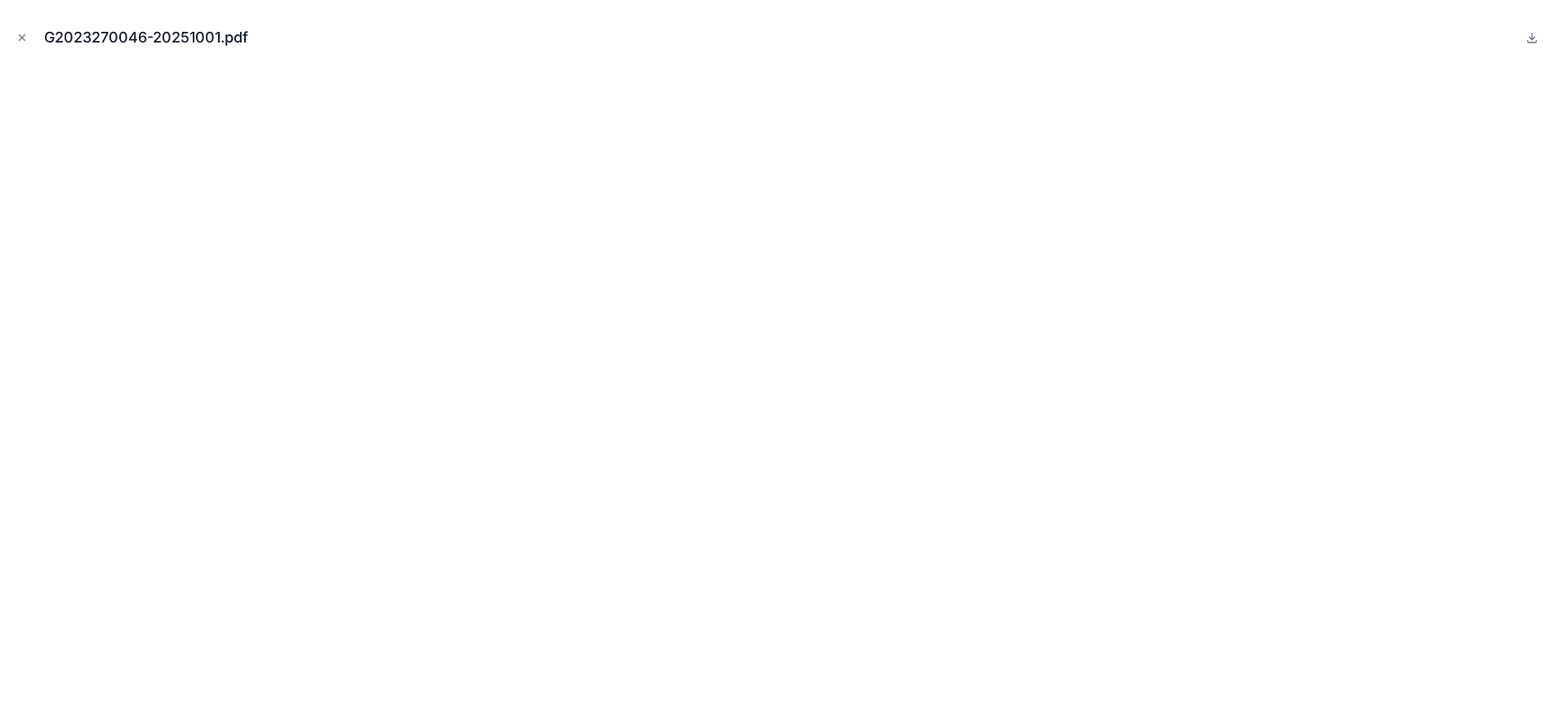
click at [19, 39] on icon "Close modal" at bounding box center [22, 38] width 12 height 12
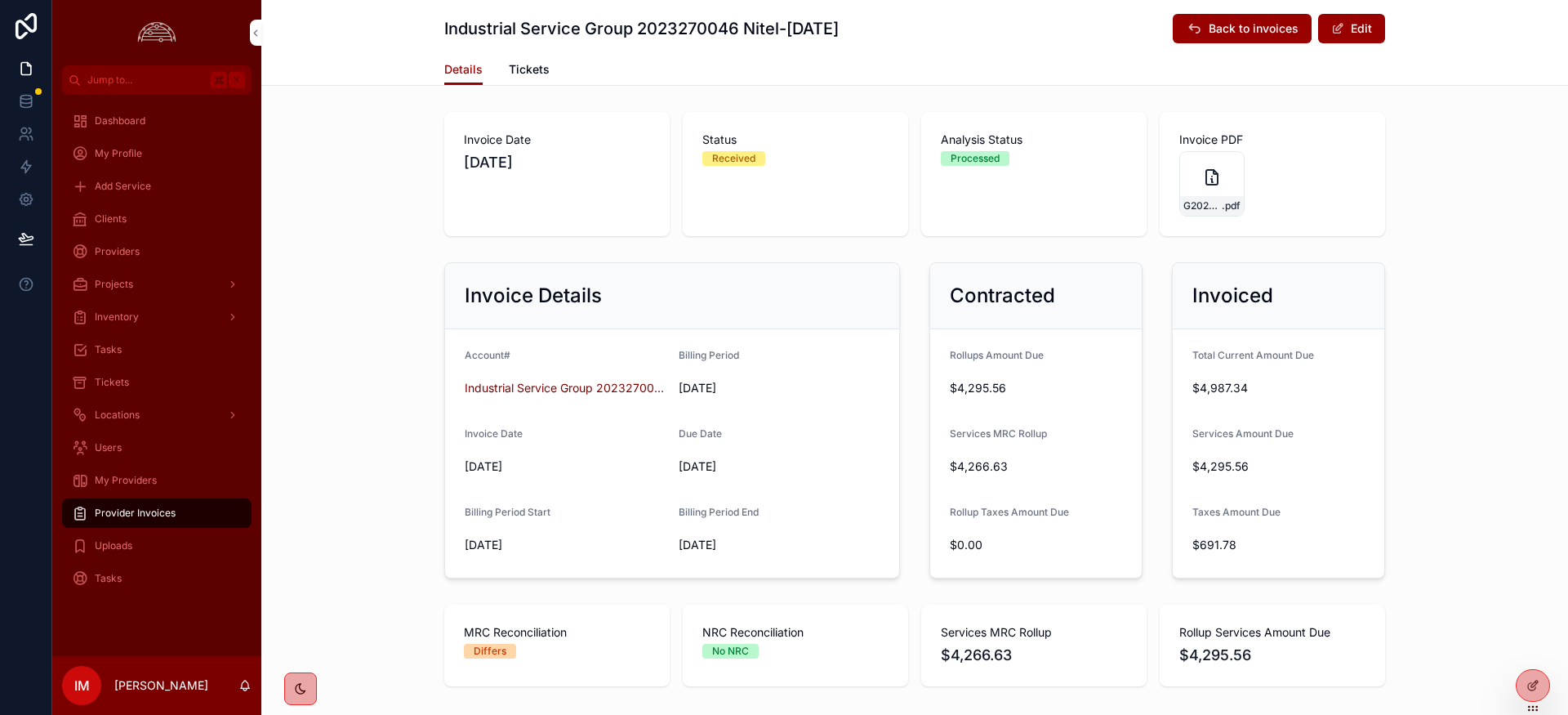
click at [1197, 176] on div "G2023270046-20251001 .pdf" at bounding box center [1212, 184] width 66 height 66
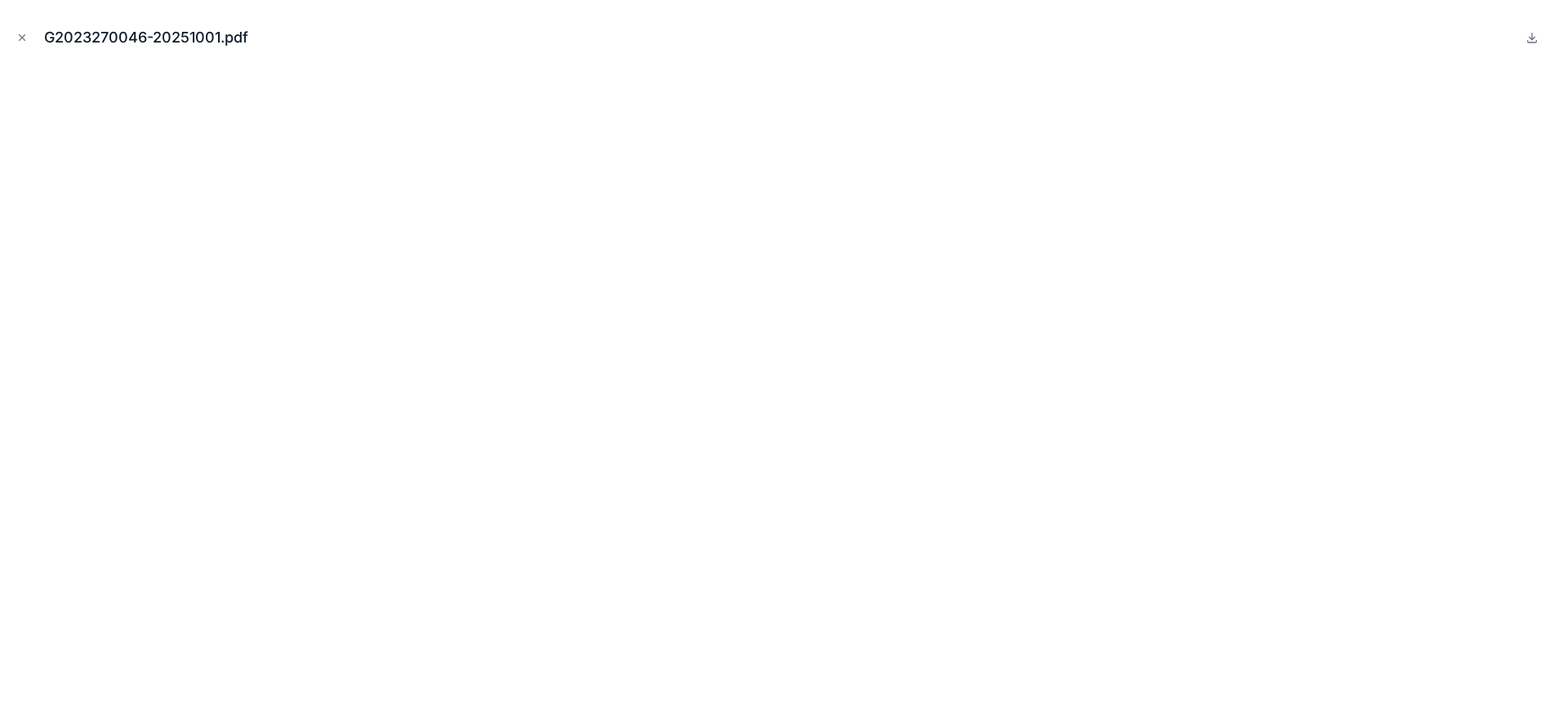
click at [24, 39] on icon "Close modal" at bounding box center [22, 38] width 12 height 12
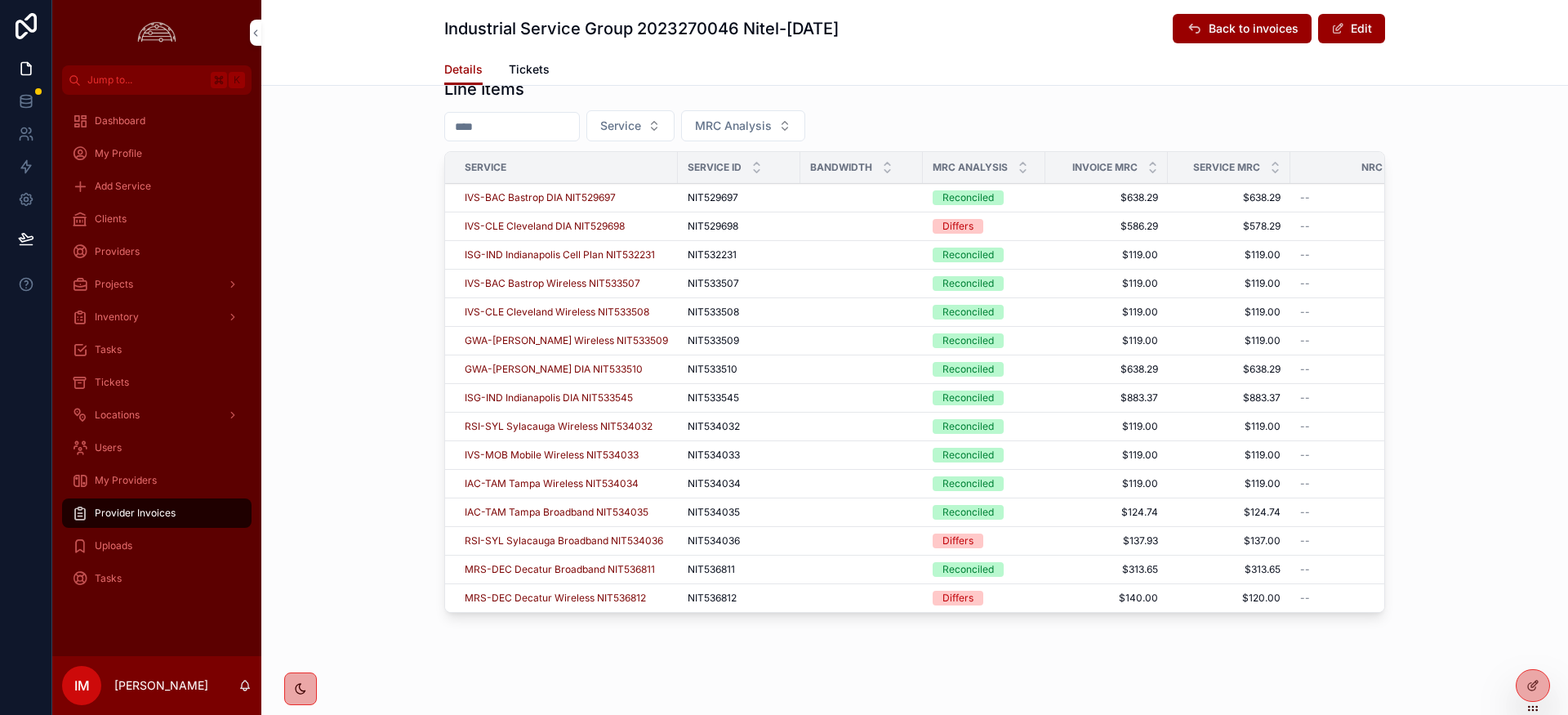
scroll to position [650, 0]
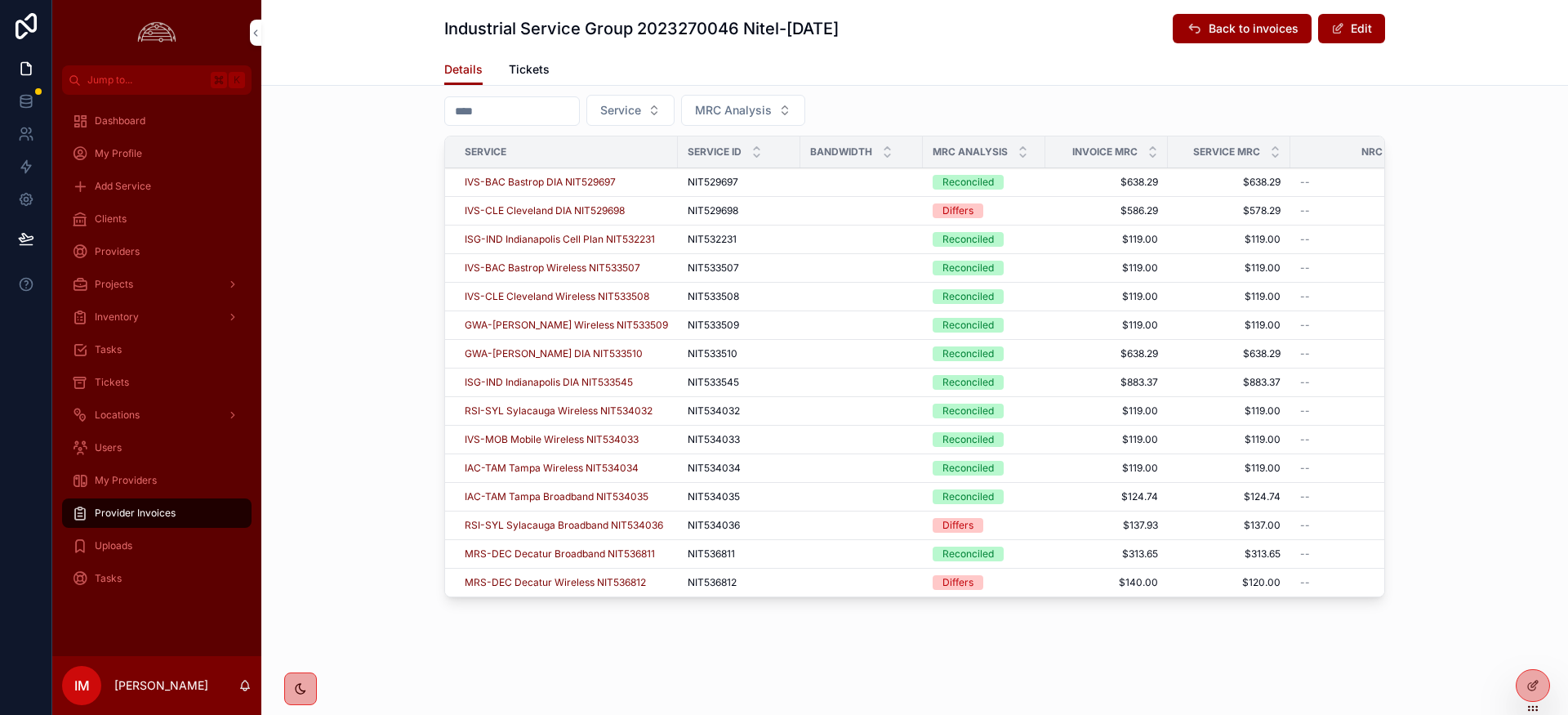
click at [572, 213] on span "IVS-CLE Cleveland DIA NIT529698" at bounding box center [544, 211] width 160 height 13
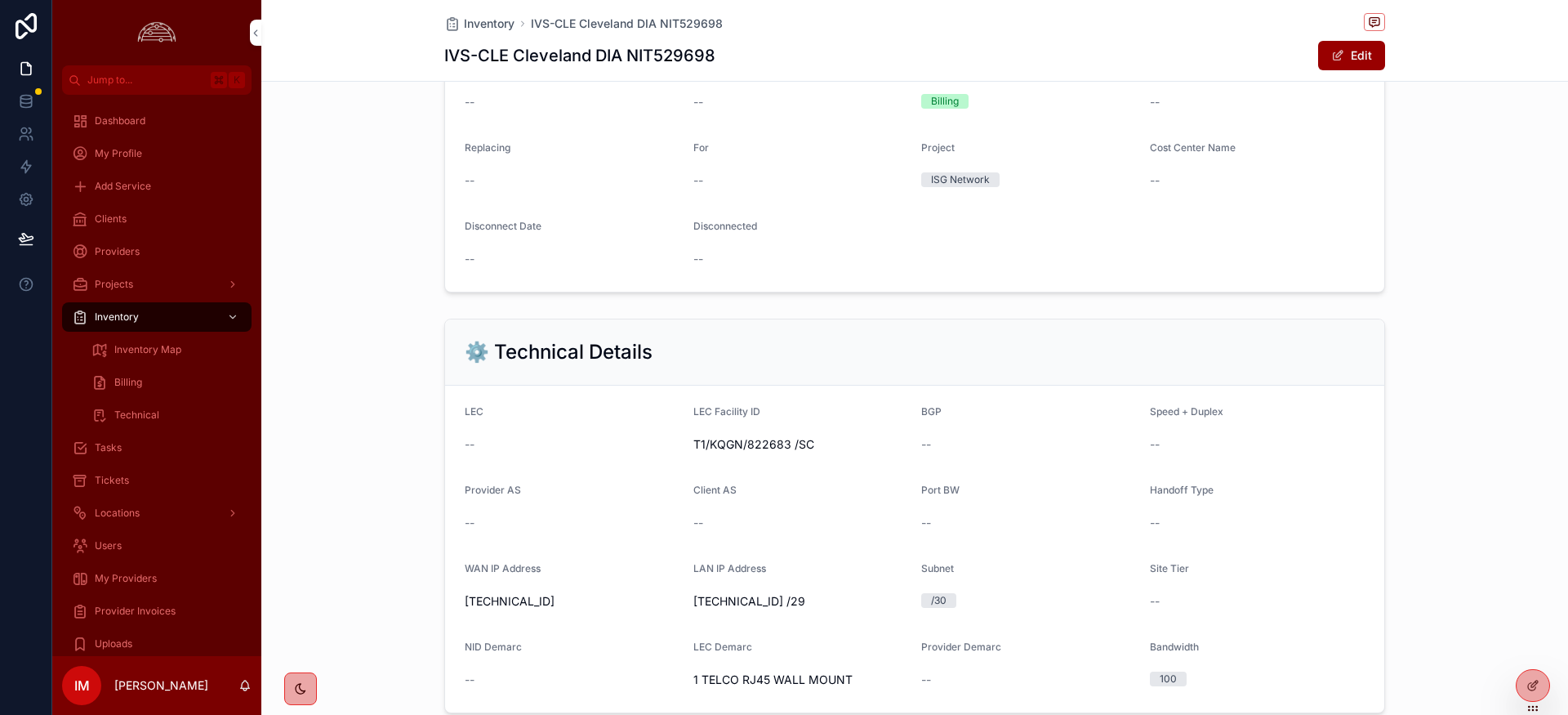
scroll to position [729, 0]
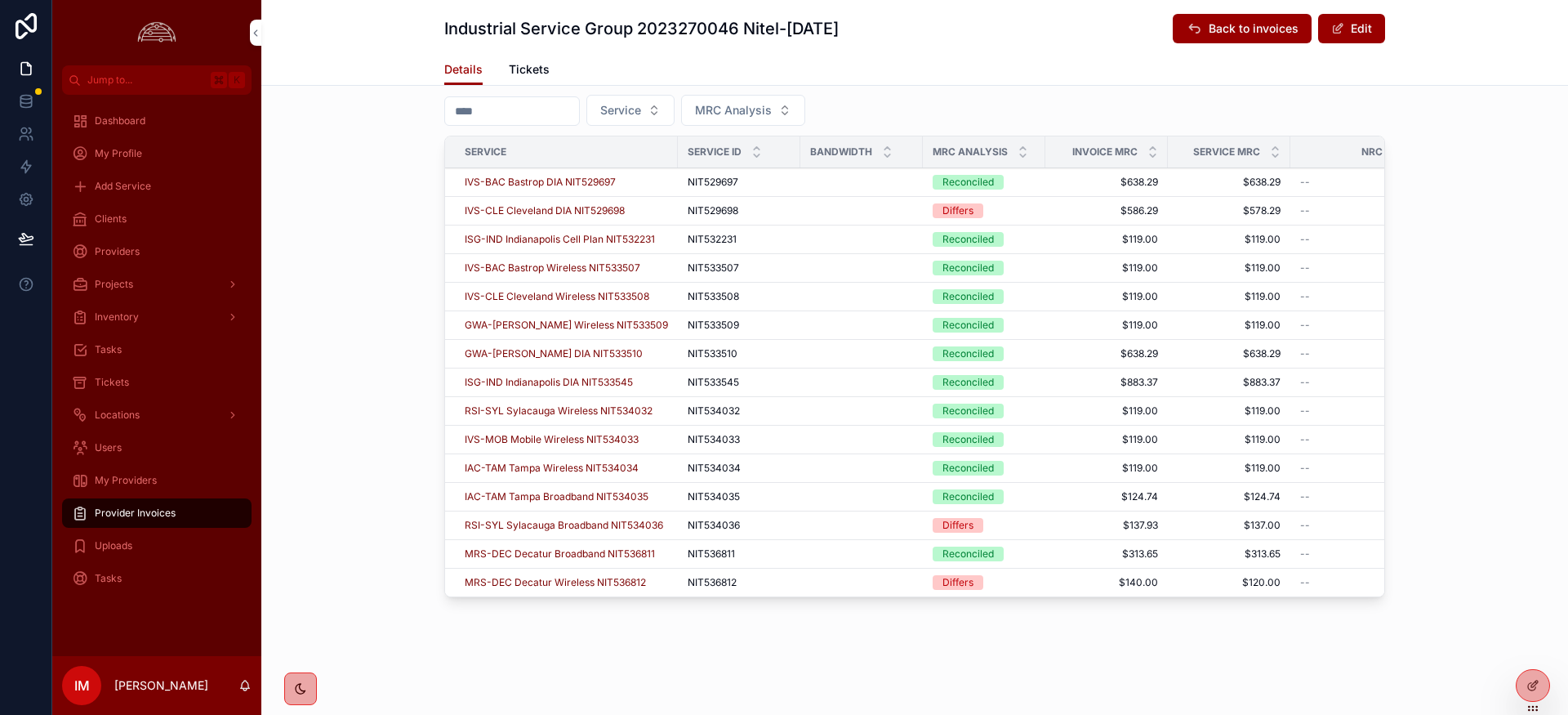
scroll to position [650, 0]
click at [591, 583] on span "MRS-DEC Decatur Wireless NIT536812" at bounding box center [555, 583] width 182 height 13
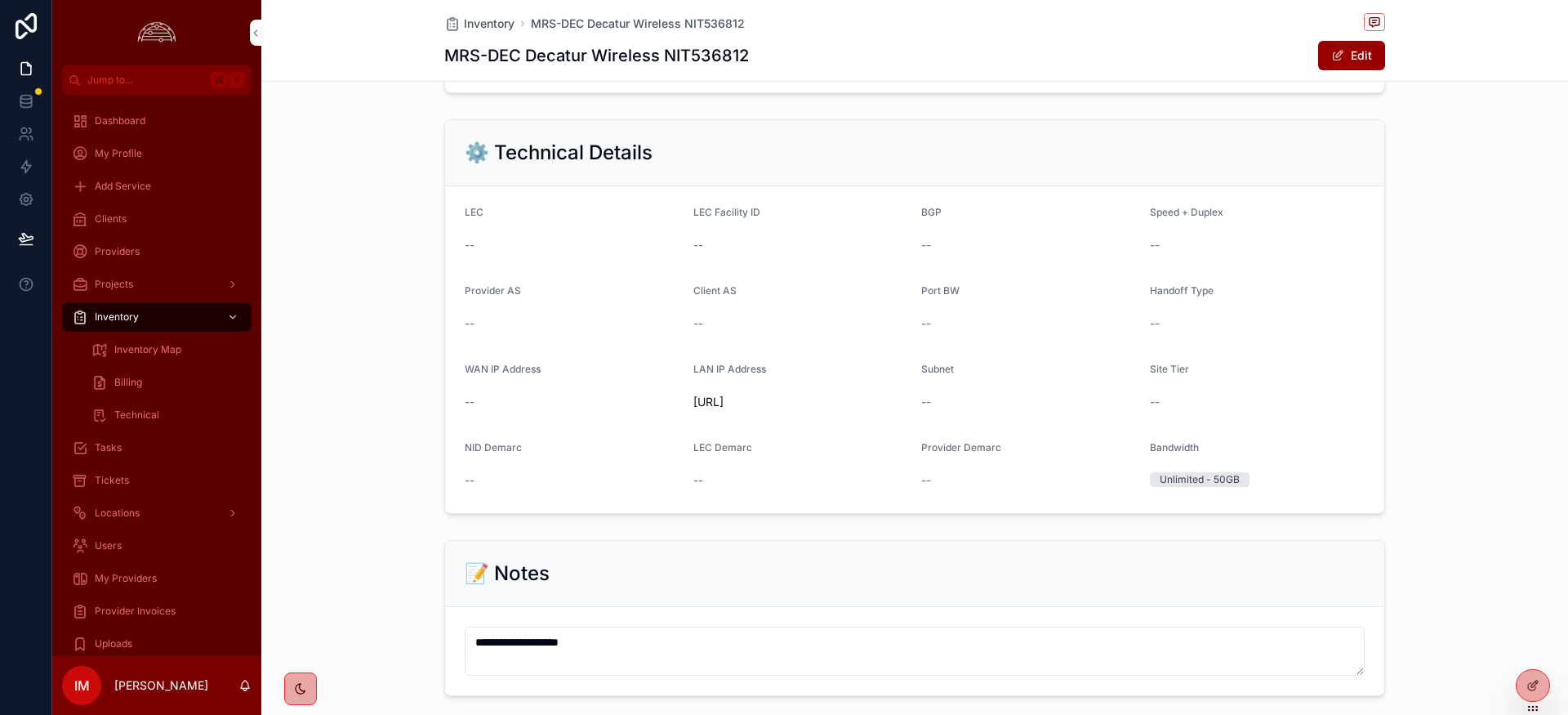
scroll to position [913, 0]
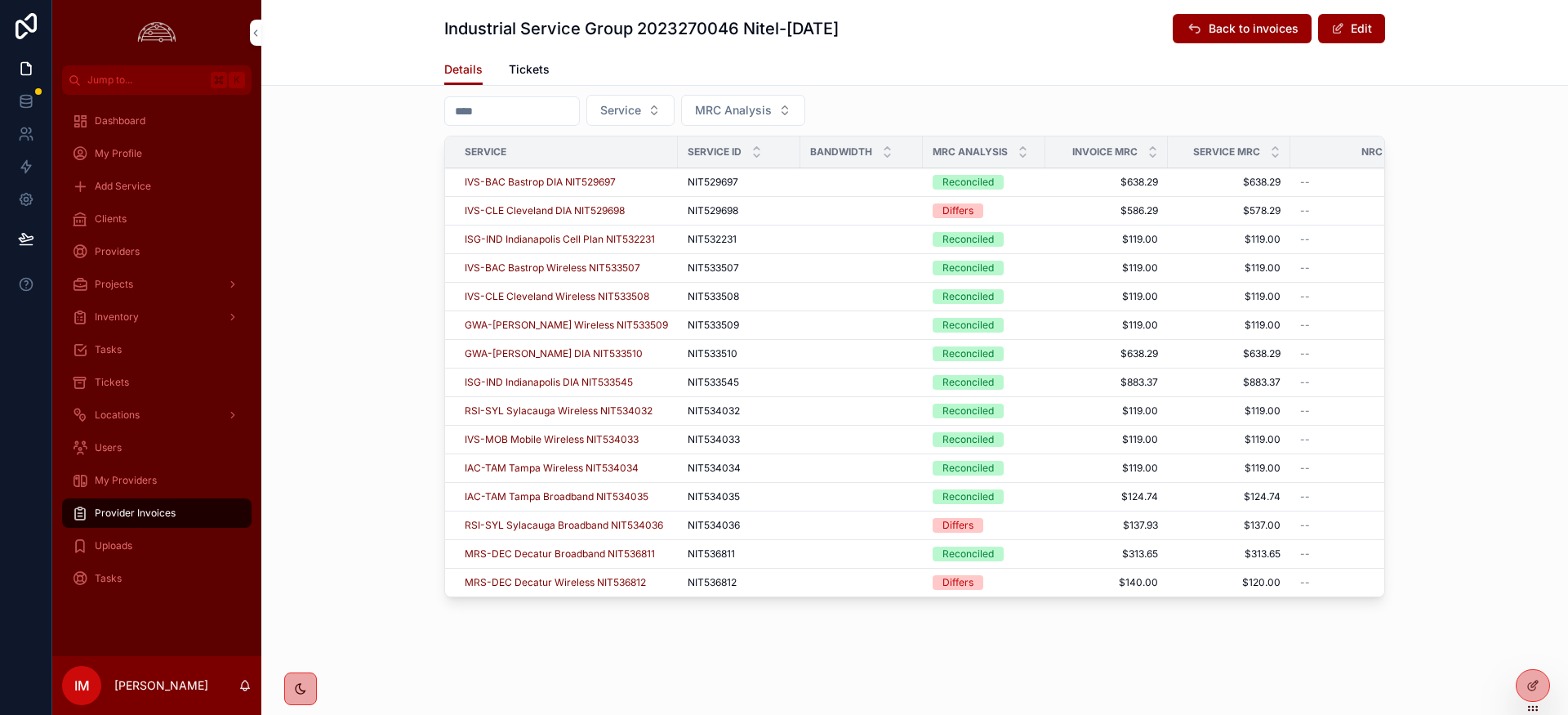
scroll to position [650, 0]
drag, startPoint x: 1121, startPoint y: 580, endPoint x: 1188, endPoint y: 612, distance: 74.2
click at [1281, 592] on tr "MRS-DEC Decatur Wireless NIT536812 NIT536812 NIT536812 Differs $140.00 $140.00 …" at bounding box center [1197, 583] width 1505 height 29
click at [572, 204] on span "IVS-CLE Cleveland DIA NIT529698" at bounding box center [544, 211] width 160 height 13
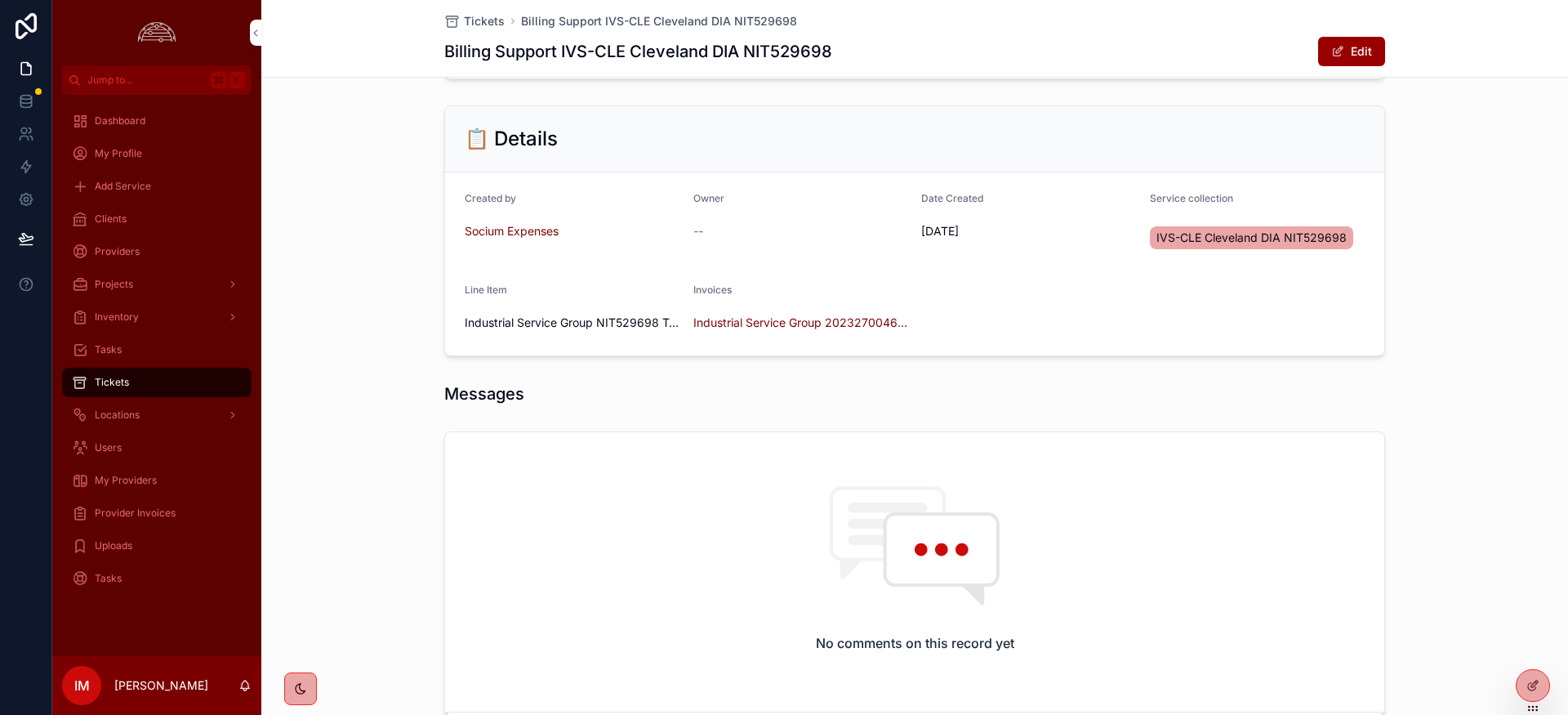
scroll to position [240, 0]
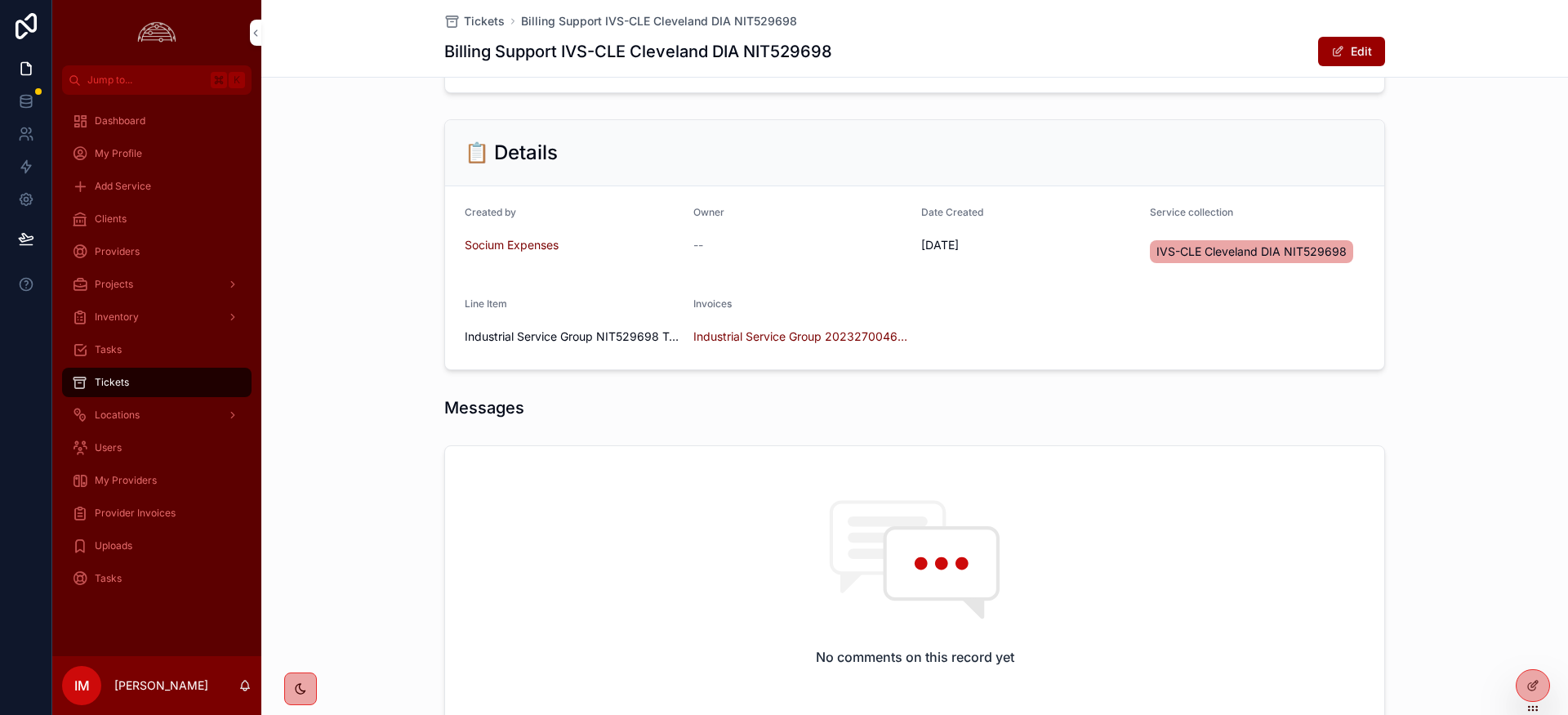
click at [744, 339] on span "Industrial Service Group 2023270046 Nitel-Oct 2025" at bounding box center [801, 336] width 215 height 16
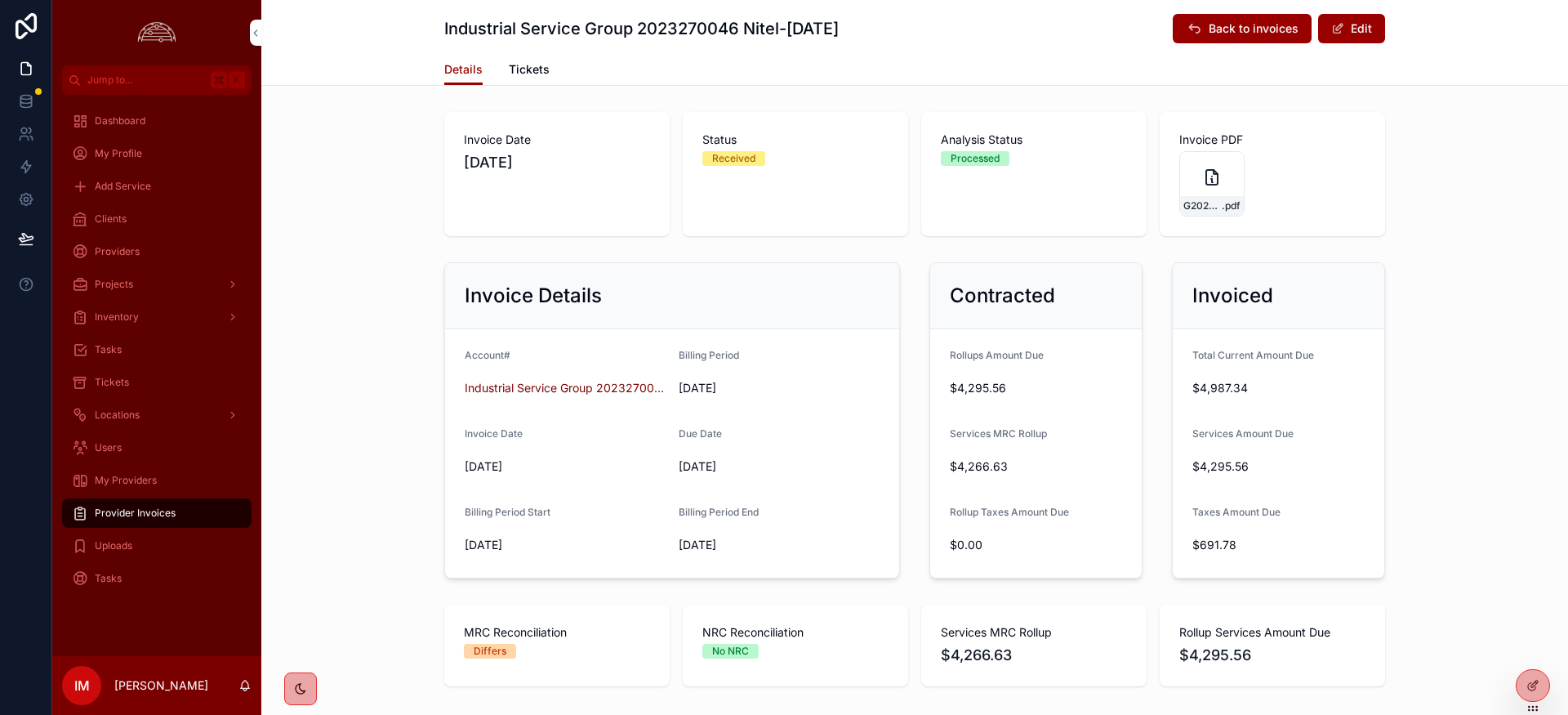
click at [1200, 177] on div "G2023270046-20251001 .pdf" at bounding box center [1212, 184] width 66 height 66
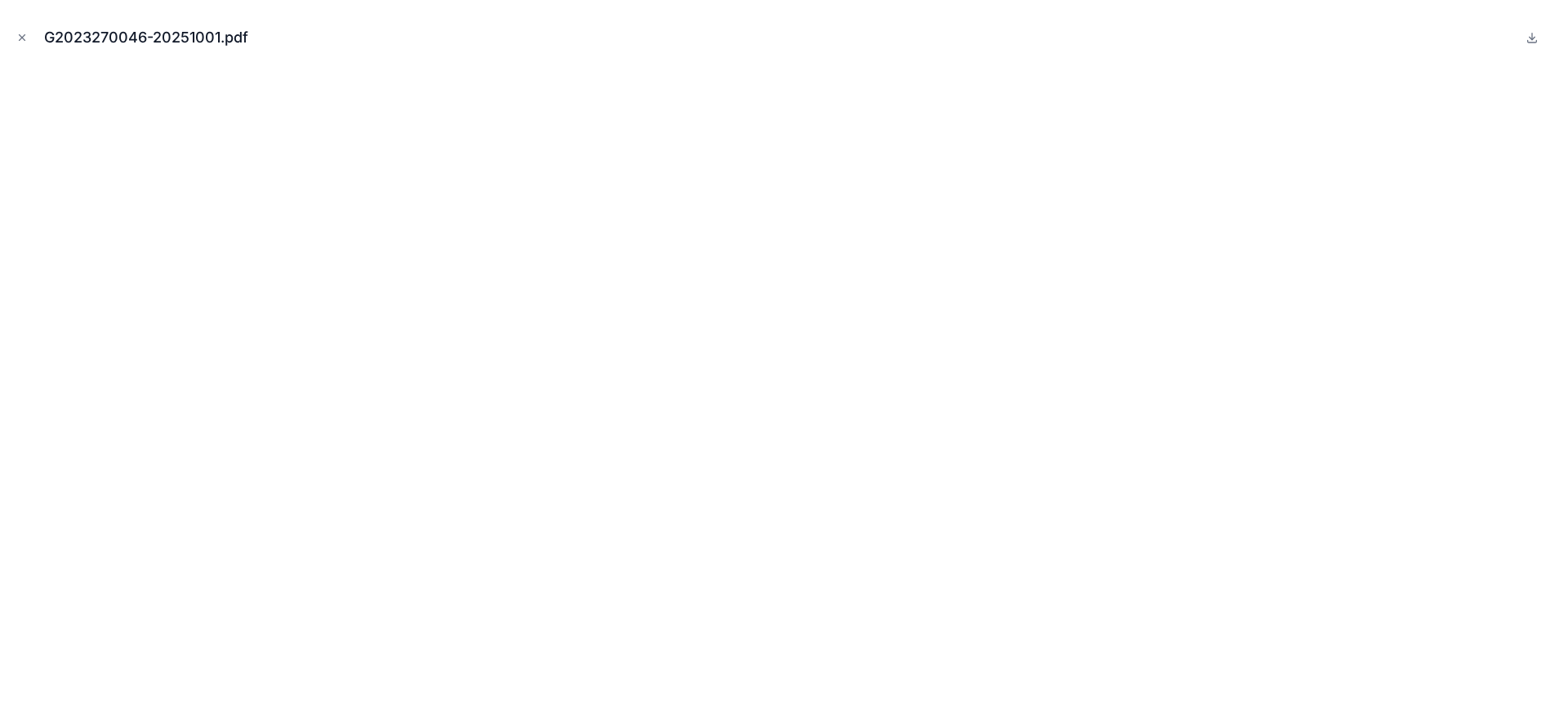
click at [24, 39] on icon "Close modal" at bounding box center [22, 38] width 12 height 12
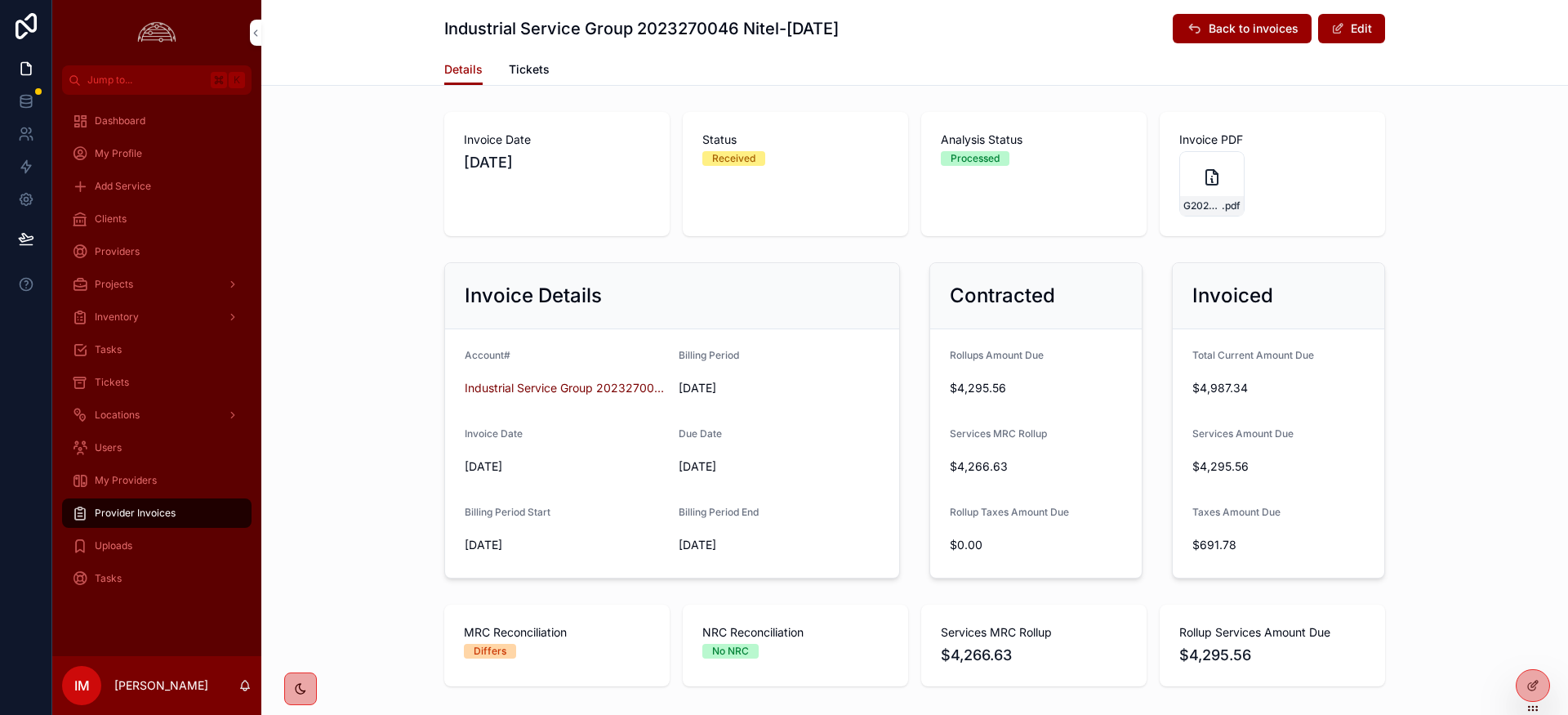
click at [1190, 186] on div "G2023270046-20251001 .pdf" at bounding box center [1212, 184] width 66 height 66
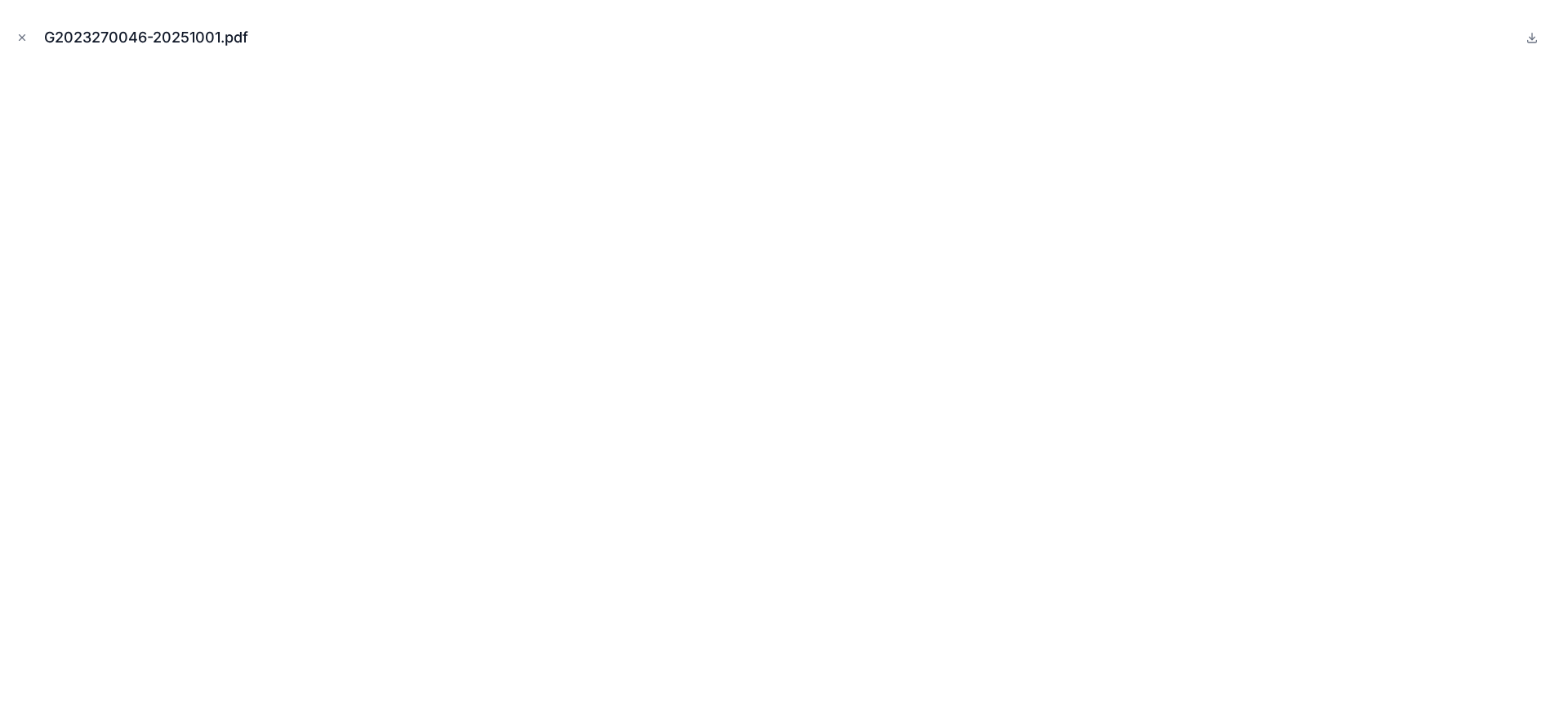
drag, startPoint x: 26, startPoint y: 38, endPoint x: 146, endPoint y: 119, distance: 144.8
click at [26, 38] on icon "Close modal" at bounding box center [22, 38] width 12 height 12
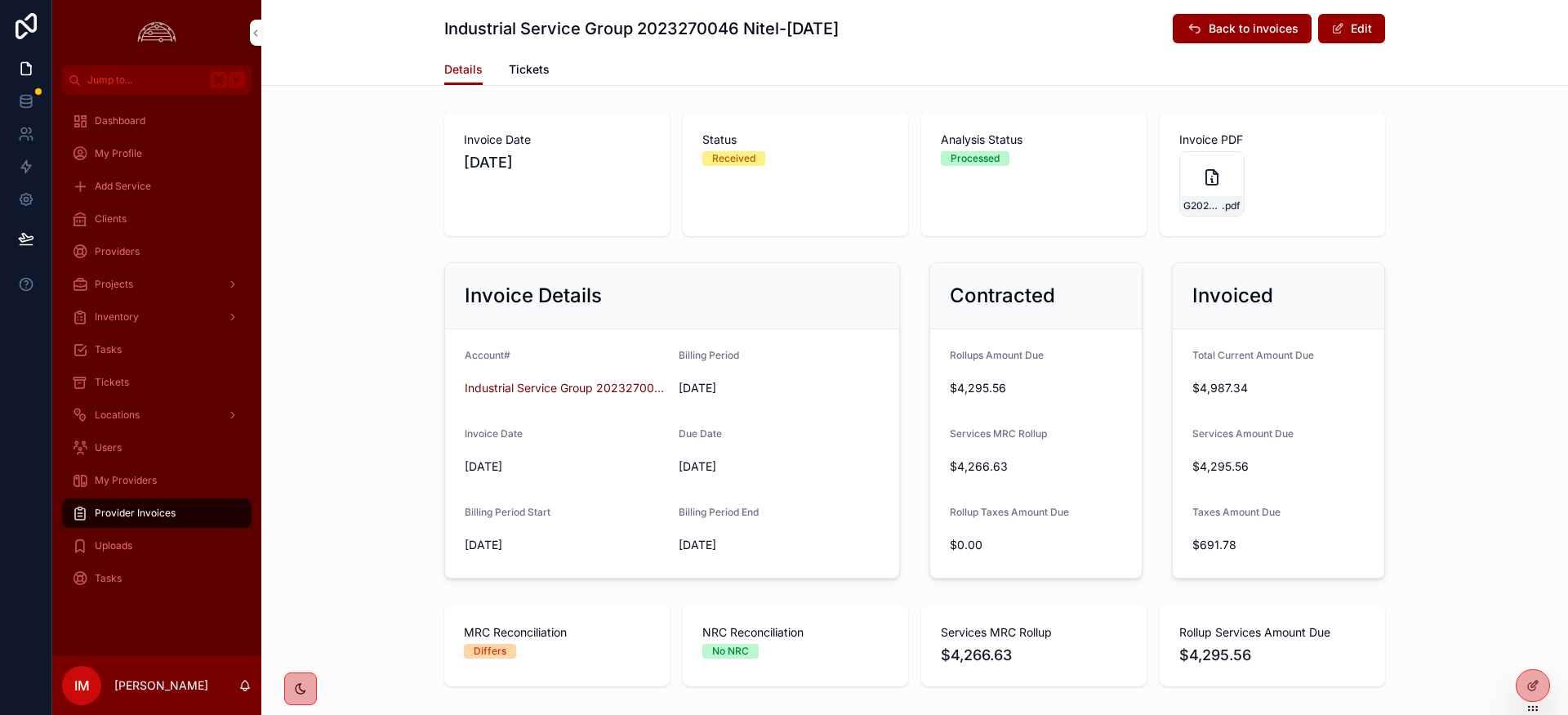
click at [0, 0] on icon "scrollable content" at bounding box center [0, 0] width 0 height 0
click at [1205, 176] on icon "scrollable content" at bounding box center [1211, 177] width 19 height 19
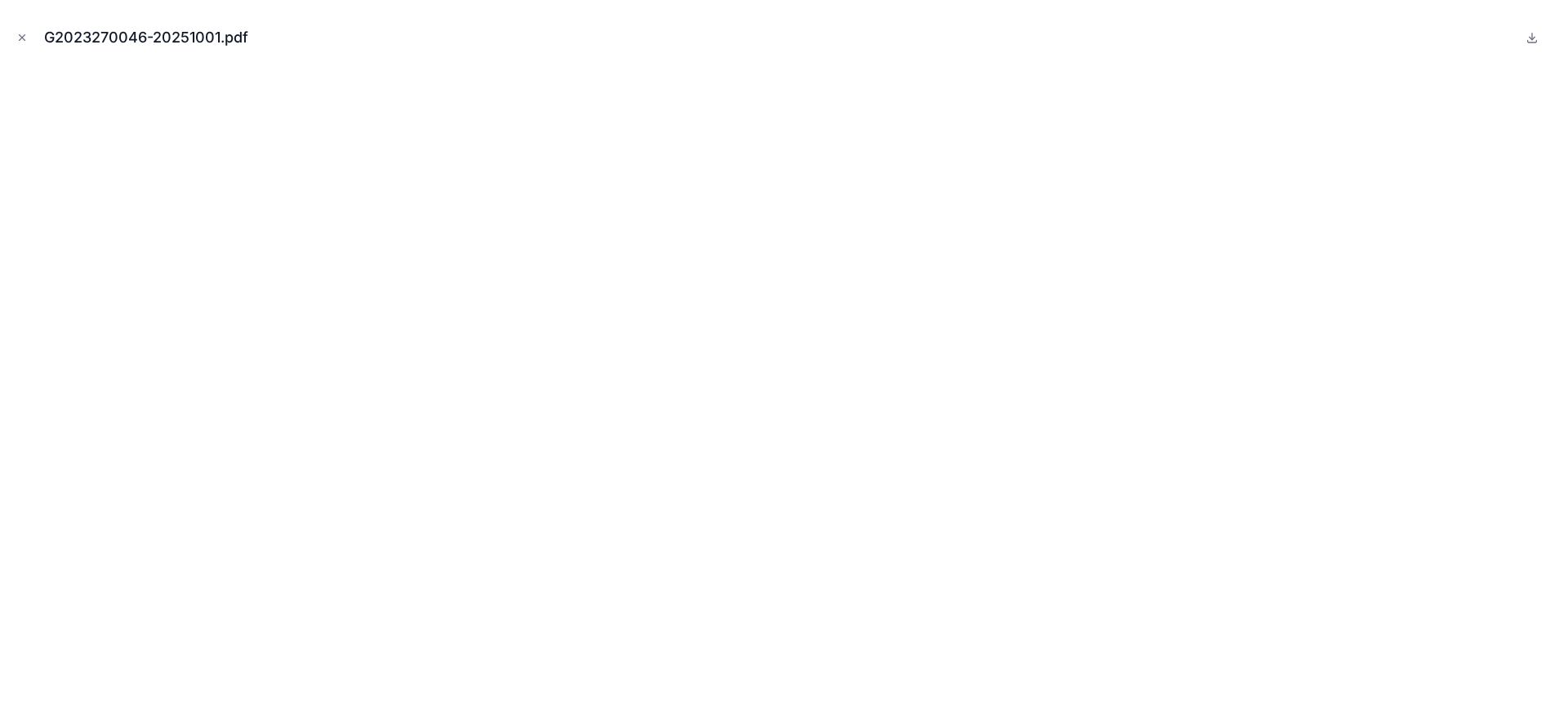
click at [28, 38] on button "Close modal" at bounding box center [22, 37] width 18 height 18
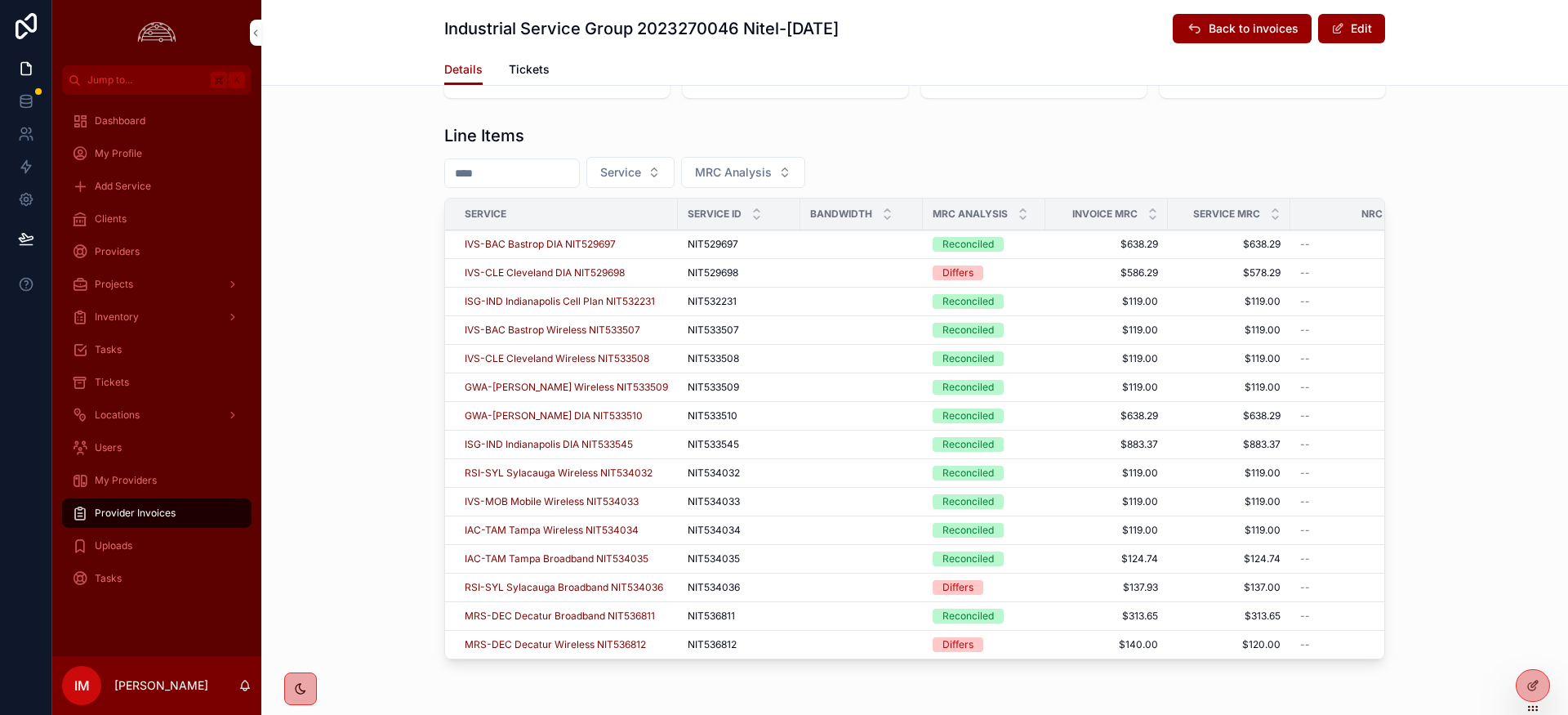
scroll to position [590, 0]
click at [119, 216] on span "Clients" at bounding box center [111, 219] width 32 height 13
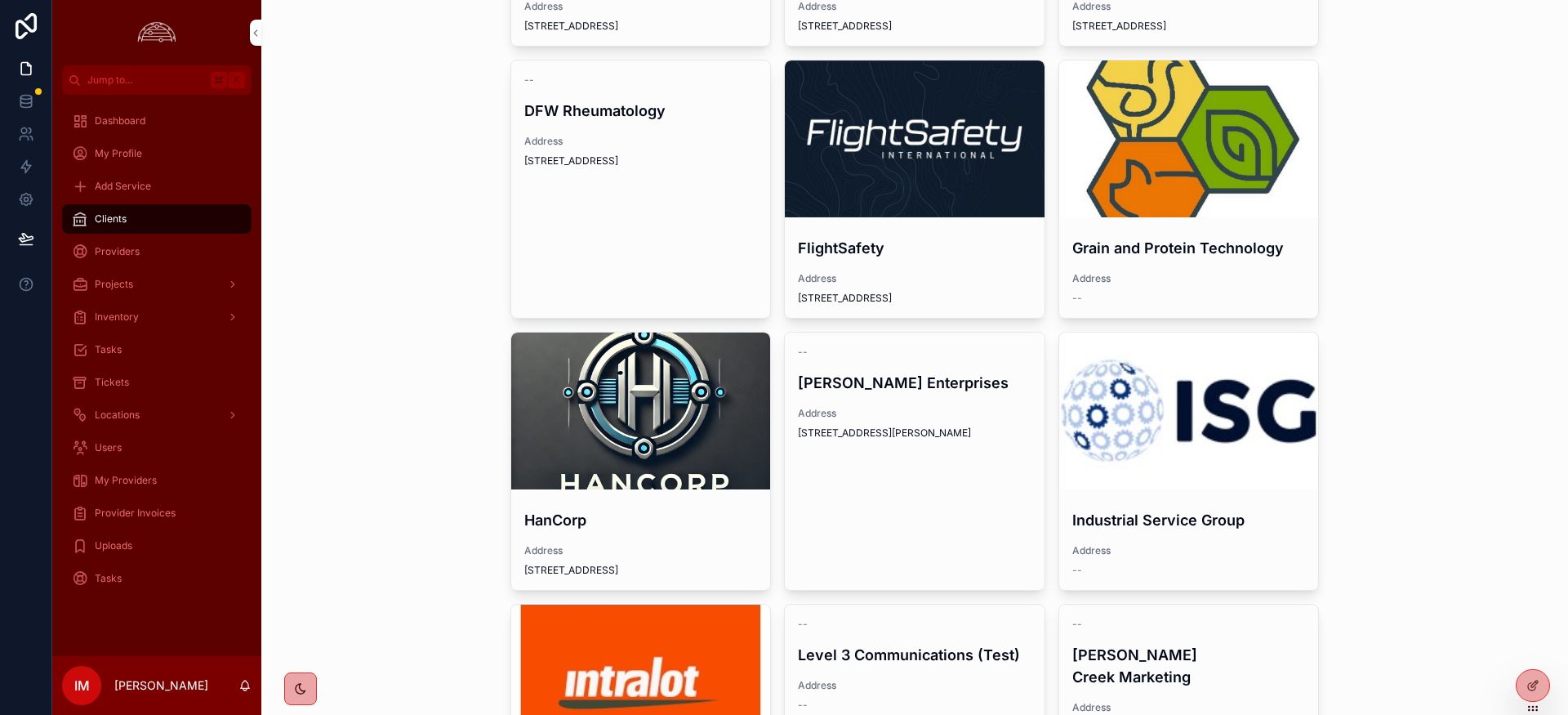
scroll to position [310, 0]
click at [0, 0] on div "scrollable content" at bounding box center [0, 0] width 0 height 0
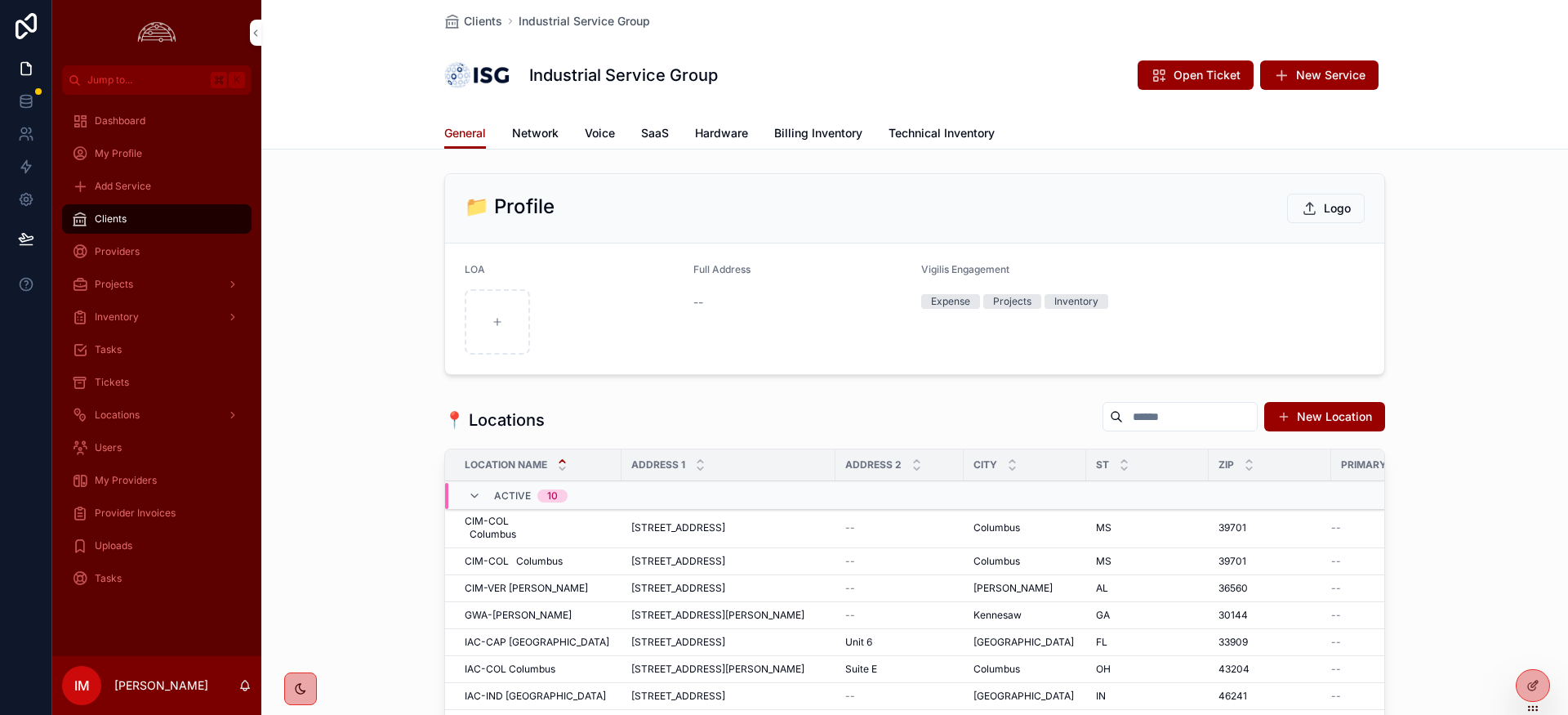
scroll to position [2, 0]
click at [835, 133] on span "Billing Inventory" at bounding box center [818, 133] width 88 height 16
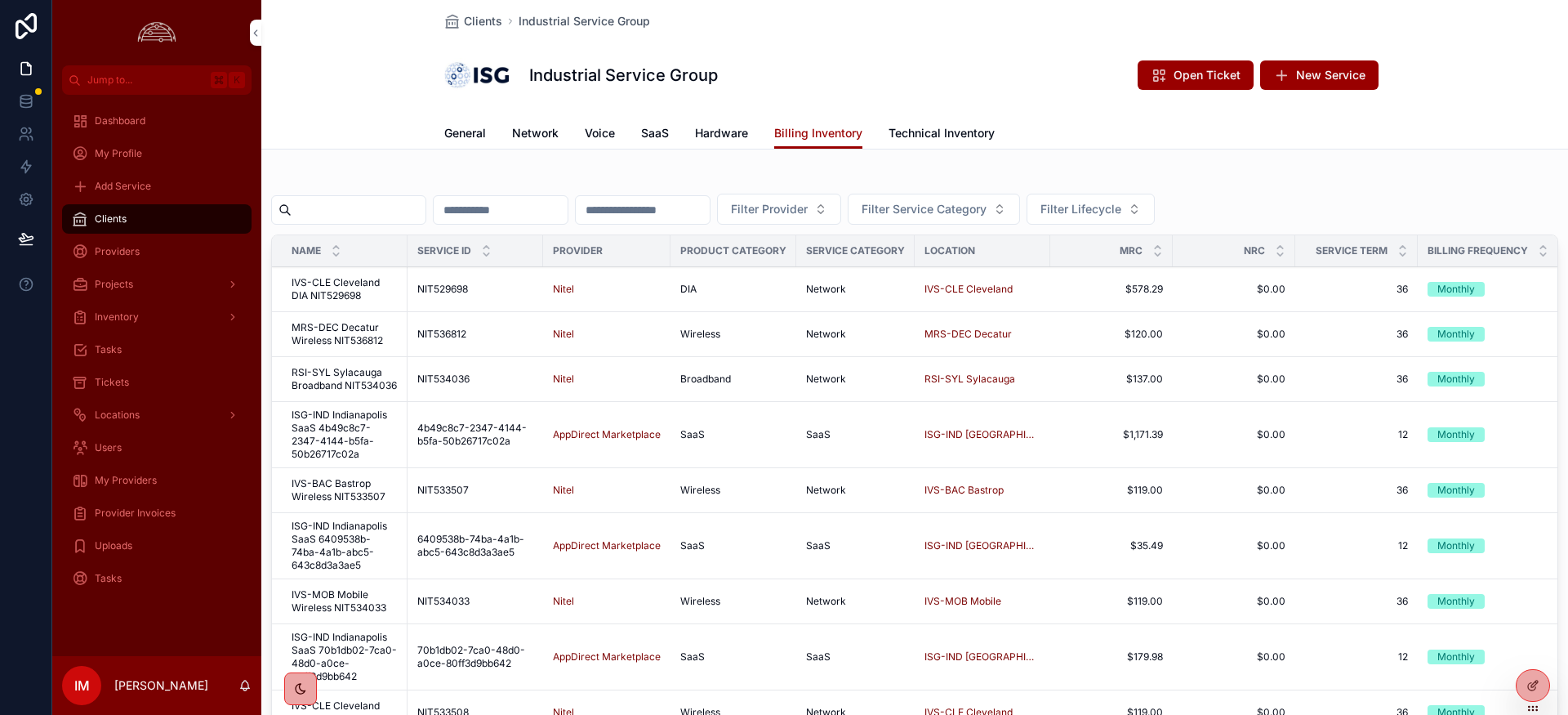
click at [336, 375] on span "RSI-SYL Sylacauga Broadband NIT534036" at bounding box center [345, 379] width 106 height 26
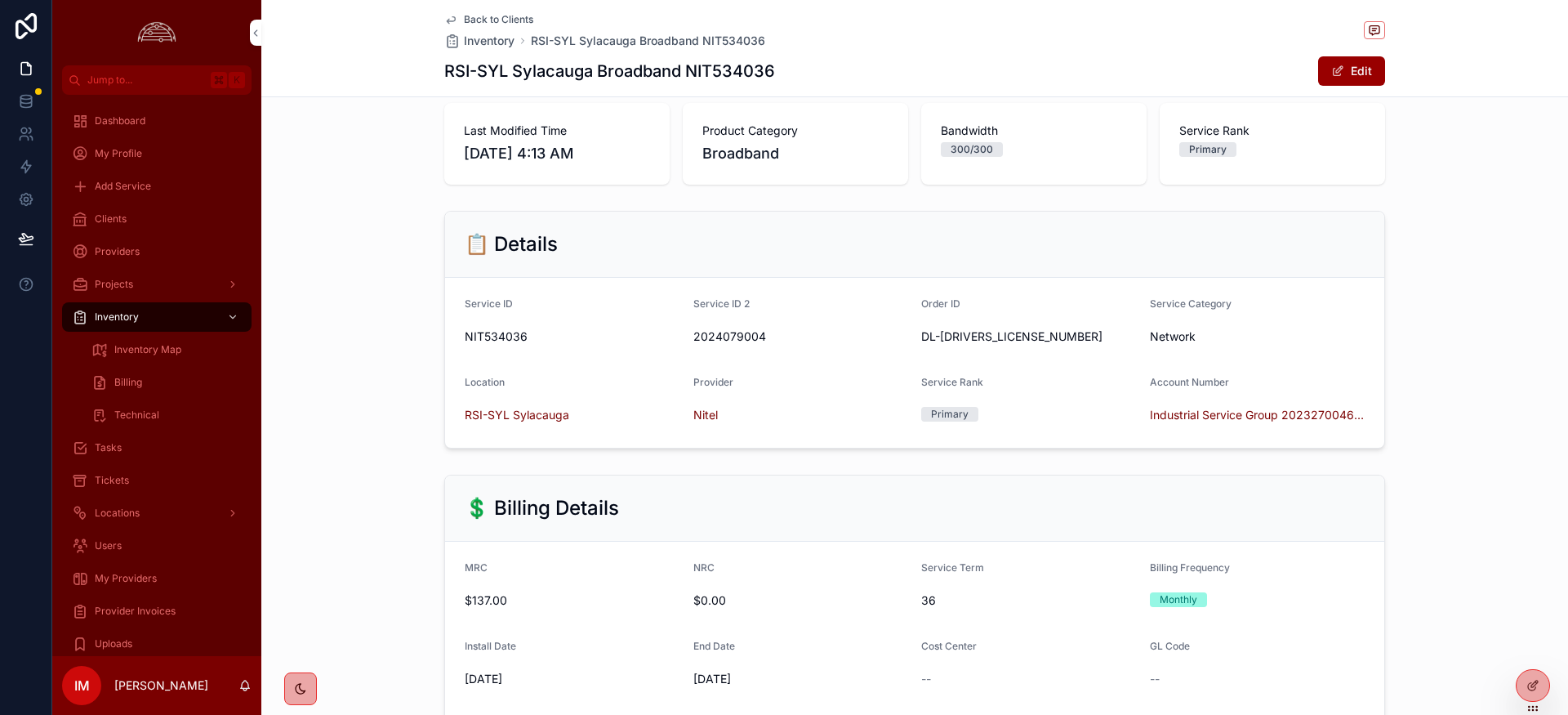
scroll to position [124, 0]
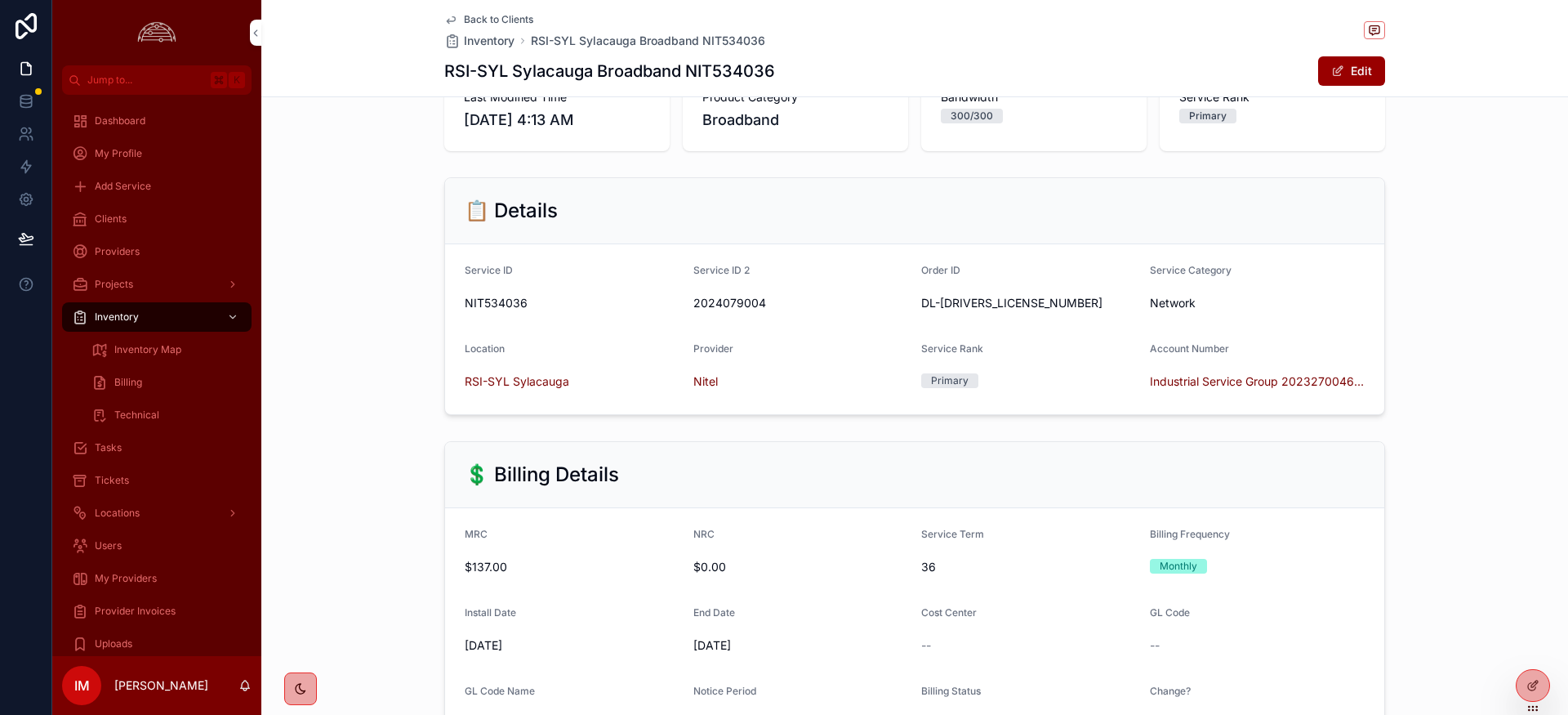
click at [1339, 76] on span "scrollable content" at bounding box center [1338, 72] width 13 height 13
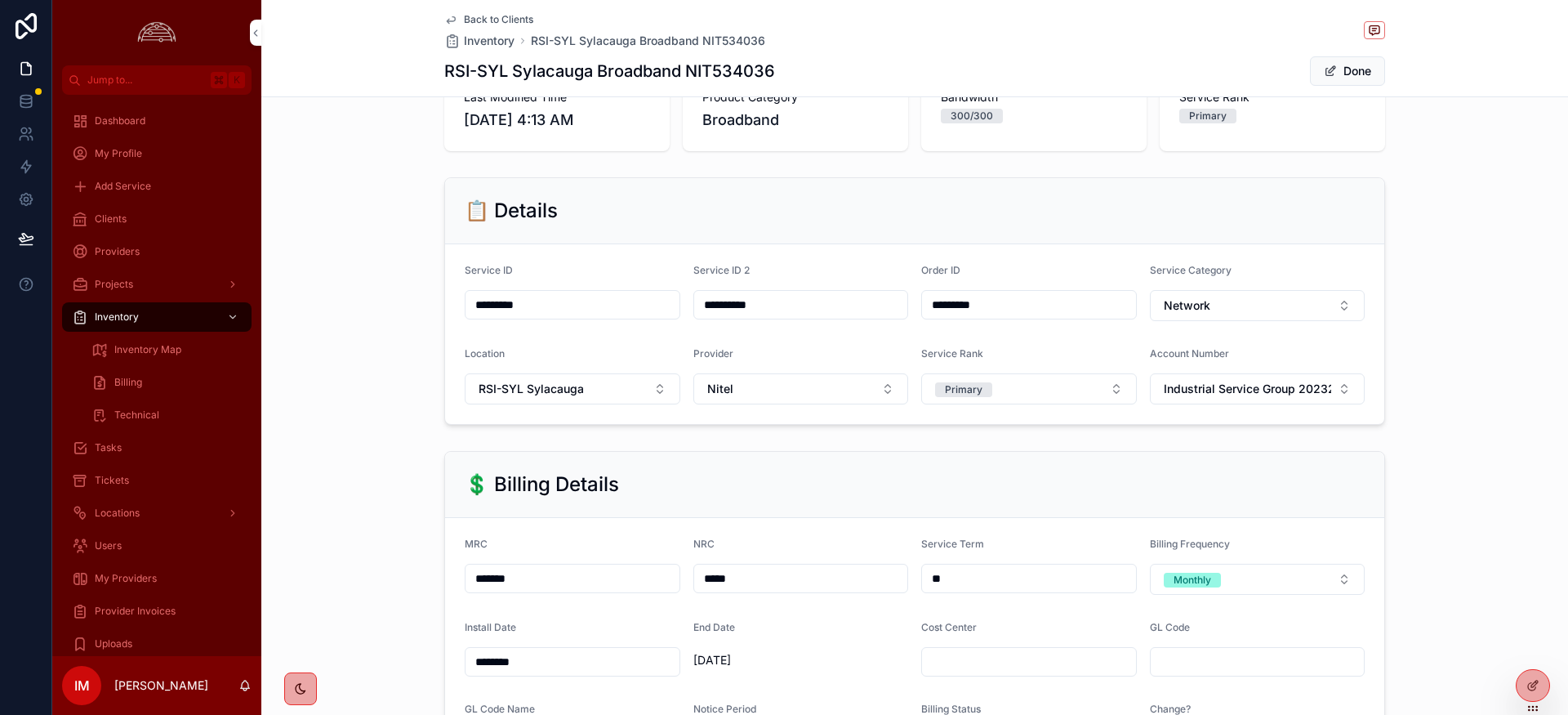
click at [573, 576] on input "*******" at bounding box center [572, 578] width 214 height 23
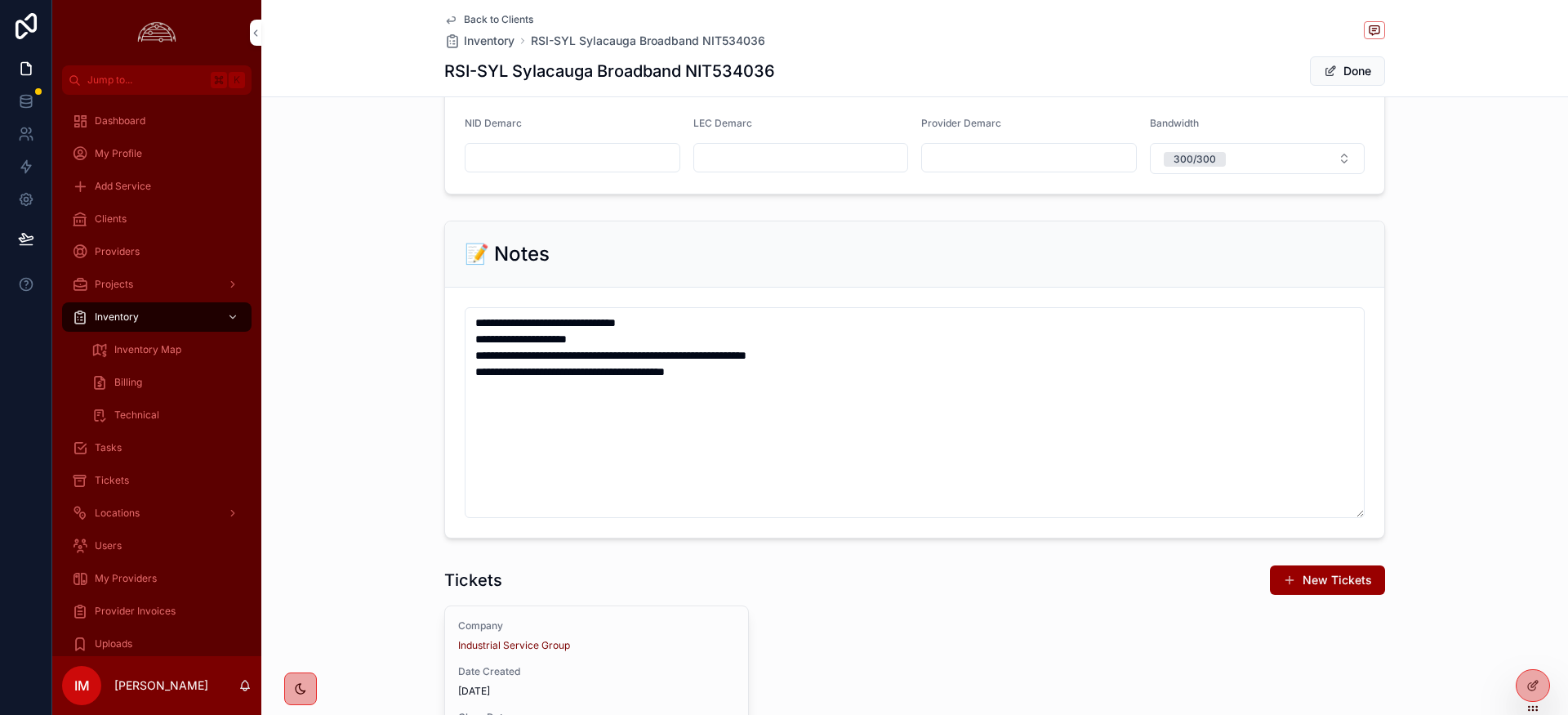
scroll to position [1316, 0]
type input "*******"
click at [777, 373] on textarea "**********" at bounding box center [914, 410] width 900 height 211
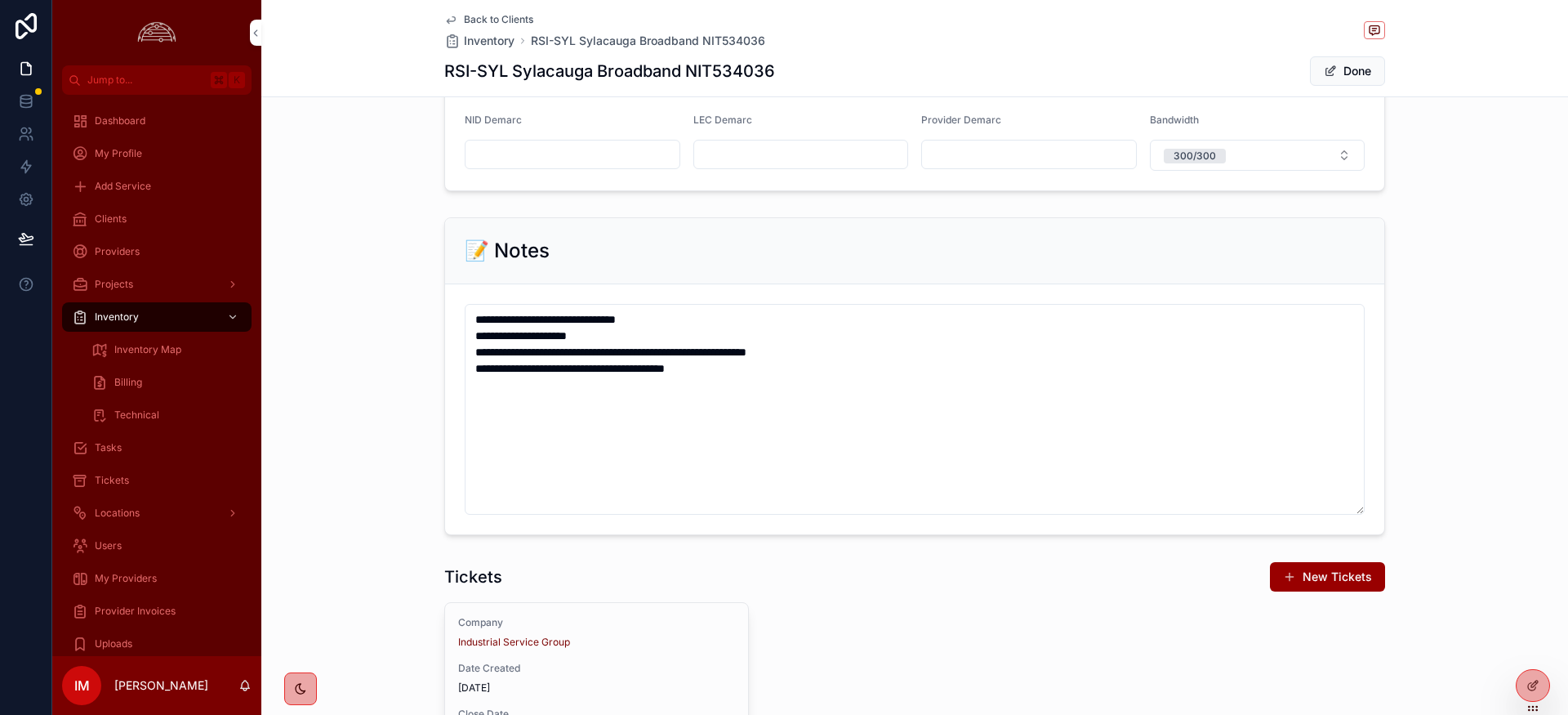
click at [767, 369] on textarea "**********" at bounding box center [914, 409] width 900 height 211
click at [1363, 66] on button "Done" at bounding box center [1347, 71] width 75 height 29
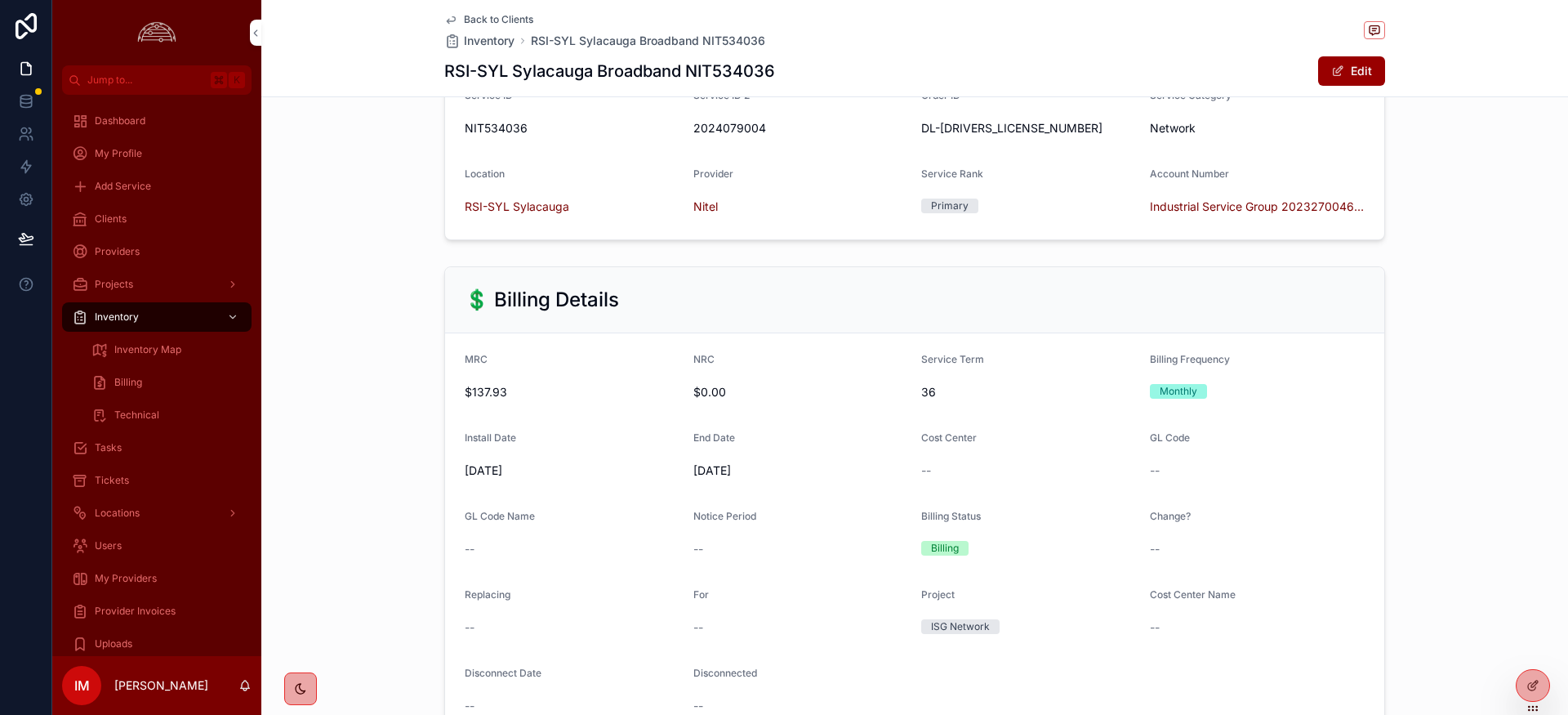
scroll to position [297, 0]
click at [110, 477] on span "Tickets" at bounding box center [112, 480] width 34 height 13
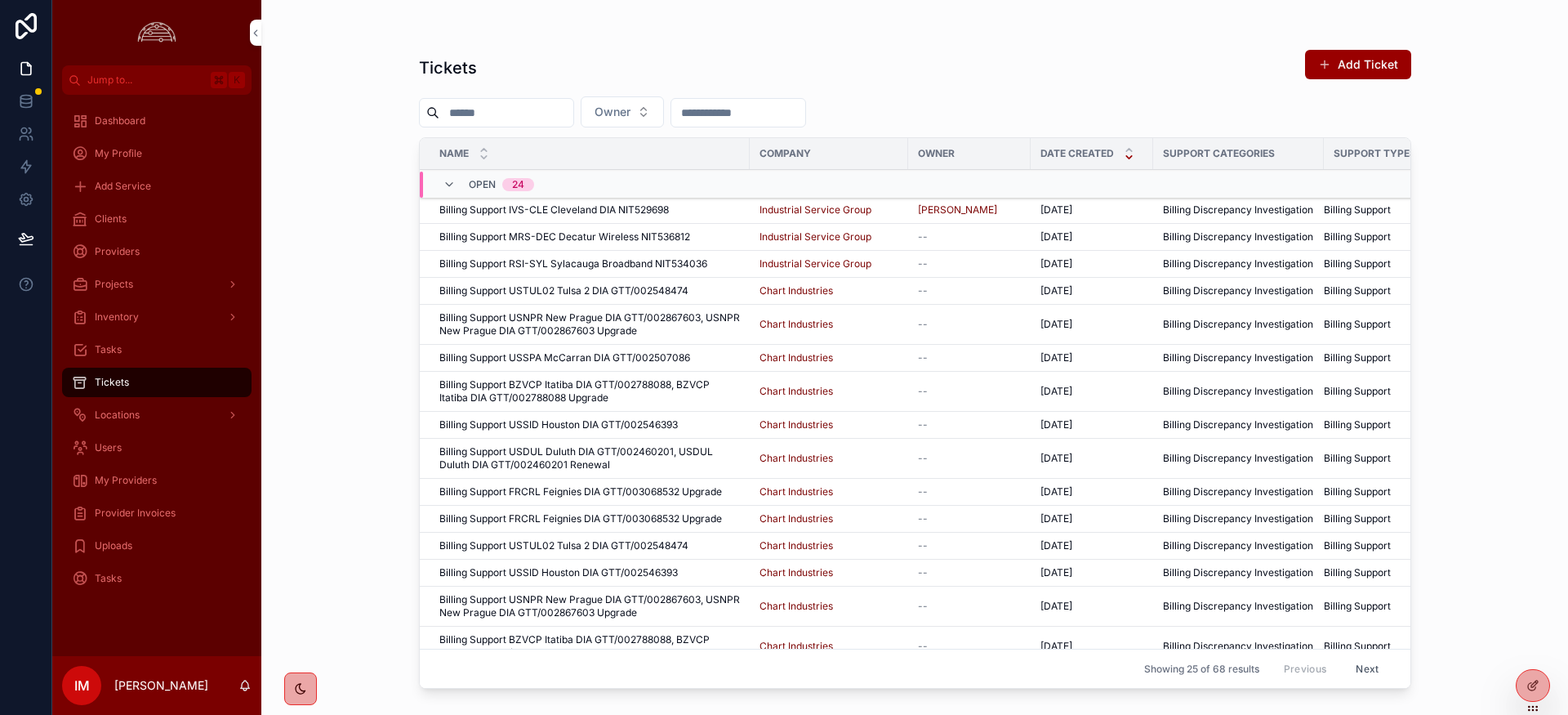
click at [625, 267] on span "Billing Support RSI-SYL Sylacauga Broadband NIT534036" at bounding box center [573, 264] width 268 height 13
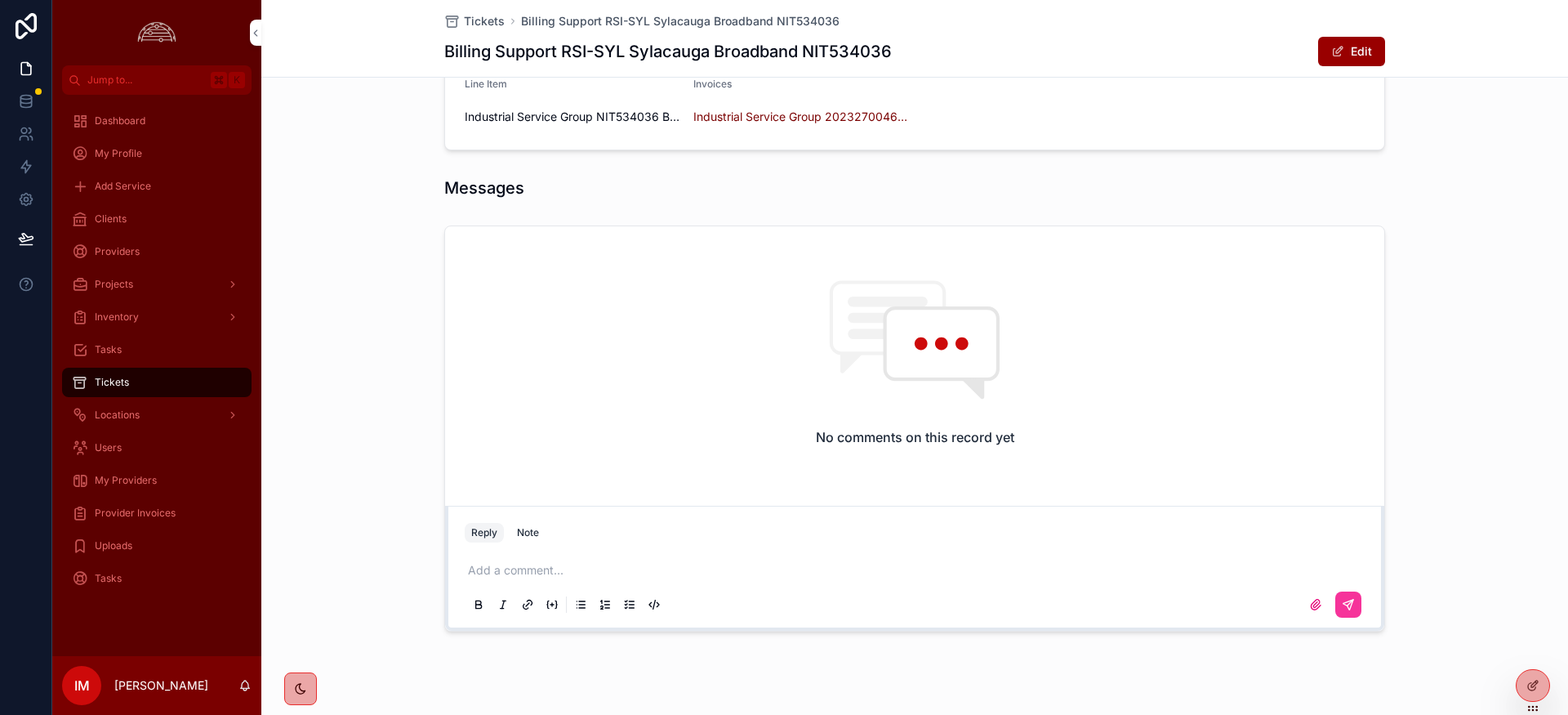
scroll to position [504, 0]
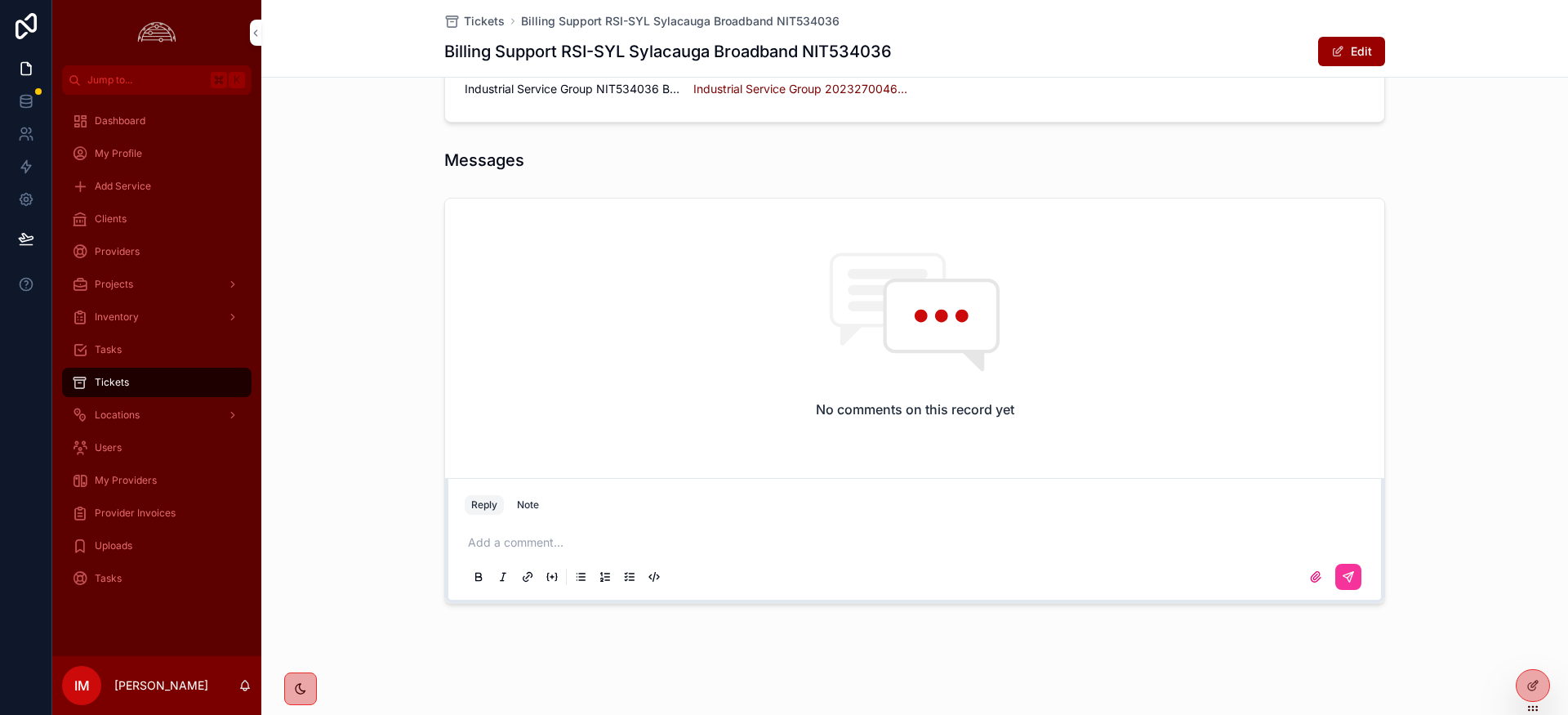
drag, startPoint x: 560, startPoint y: 227, endPoint x: 548, endPoint y: 310, distance: 83.9
click at [560, 228] on div "No comments on this record yet" at bounding box center [914, 335] width 940 height 273
click at [525, 538] on p "scrollable content" at bounding box center [918, 542] width 900 height 16
click at [633, 543] on p "**********" at bounding box center [918, 542] width 900 height 16
click at [1346, 577] on icon "scrollable content" at bounding box center [1348, 577] width 13 height 13
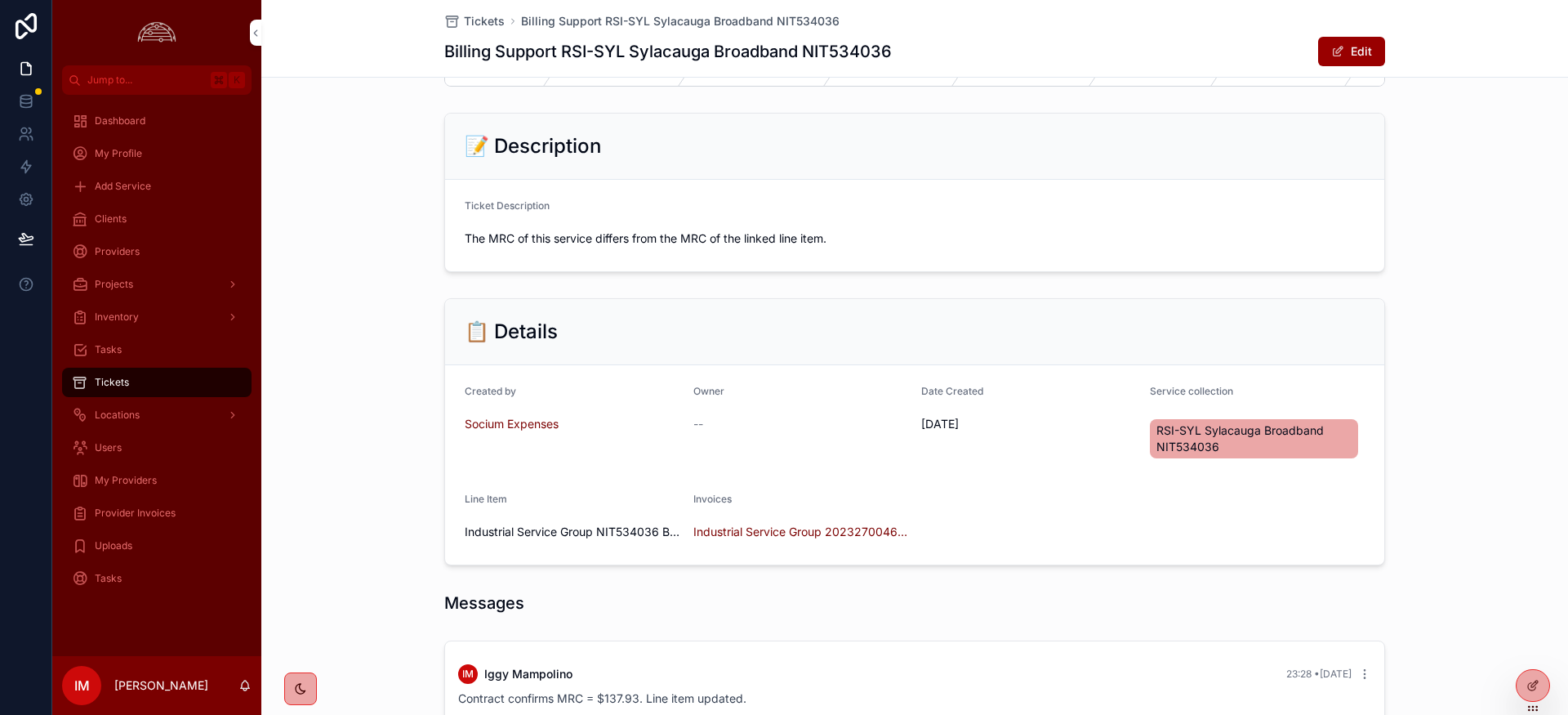
scroll to position [0, 0]
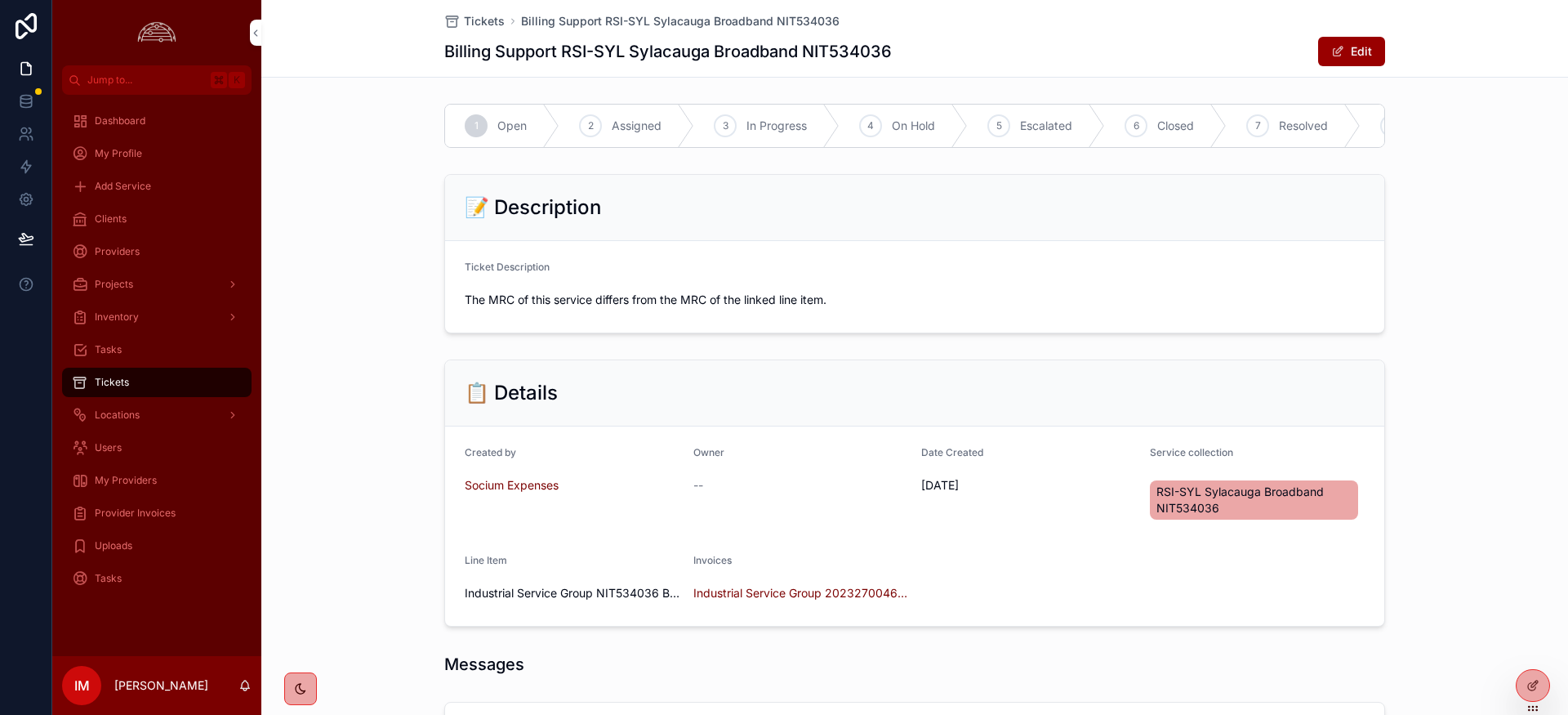
click at [1292, 128] on span "Resolved" at bounding box center [1304, 125] width 49 height 16
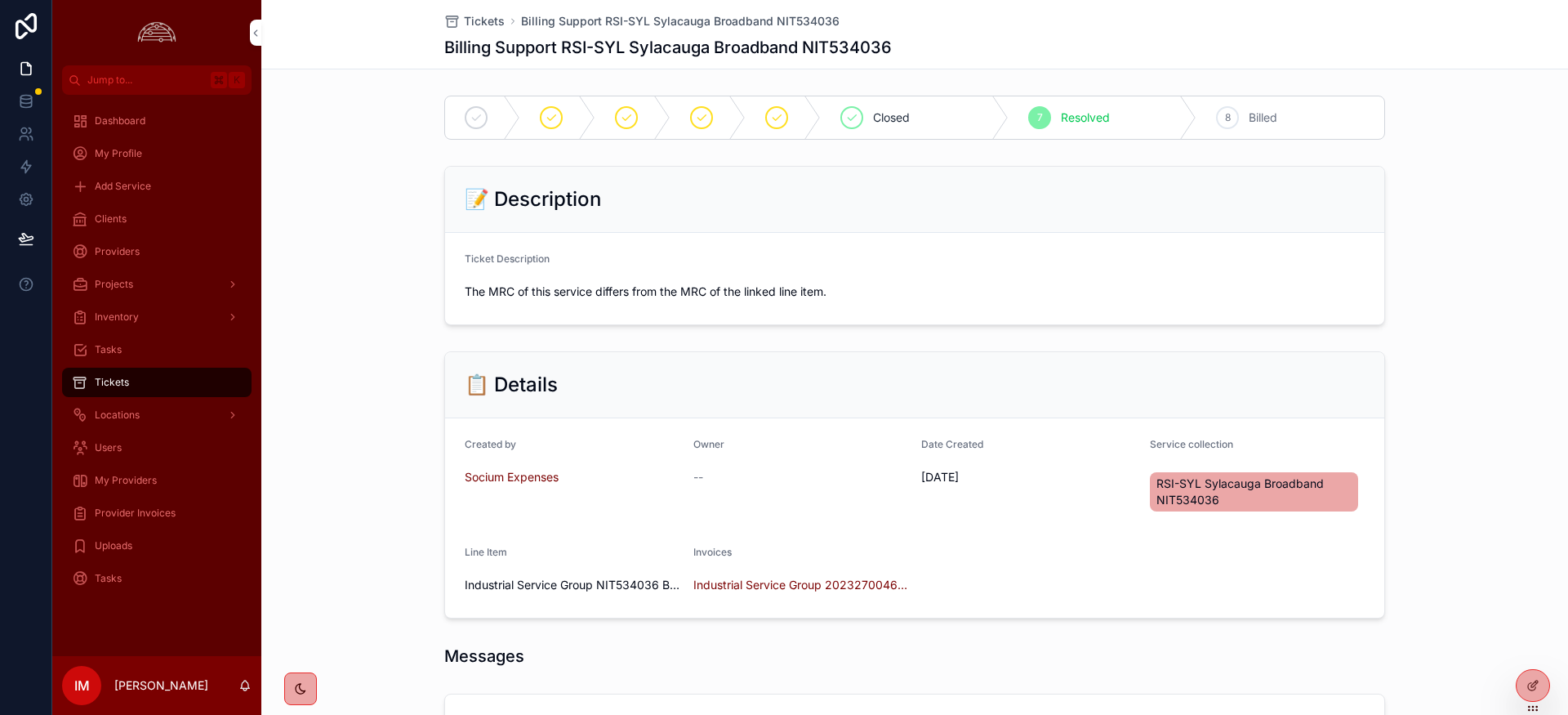
click at [484, 24] on span "Tickets" at bounding box center [485, 21] width 41 height 16
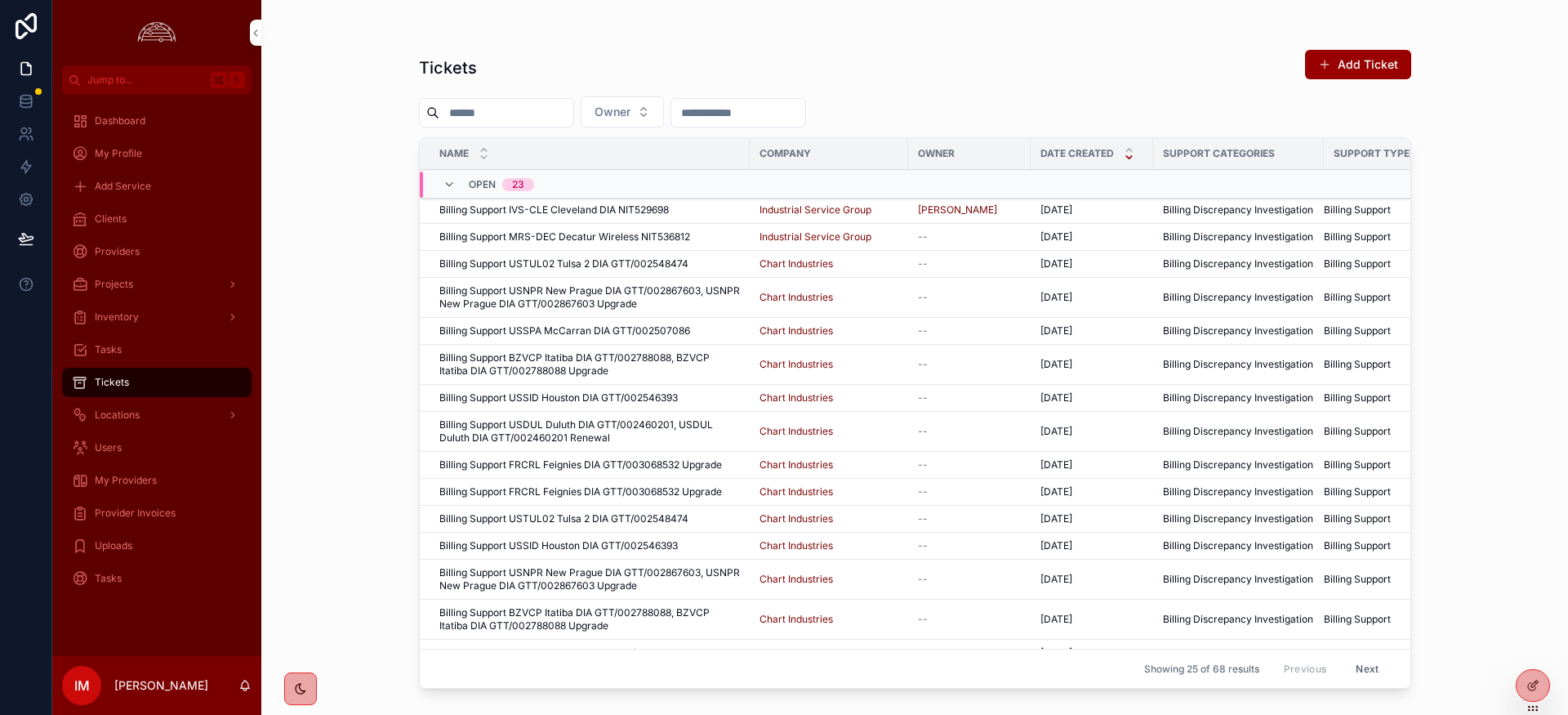
click at [611, 236] on span "Billing Support MRS-DEC Decatur Wireless NIT536812" at bounding box center [564, 237] width 251 height 13
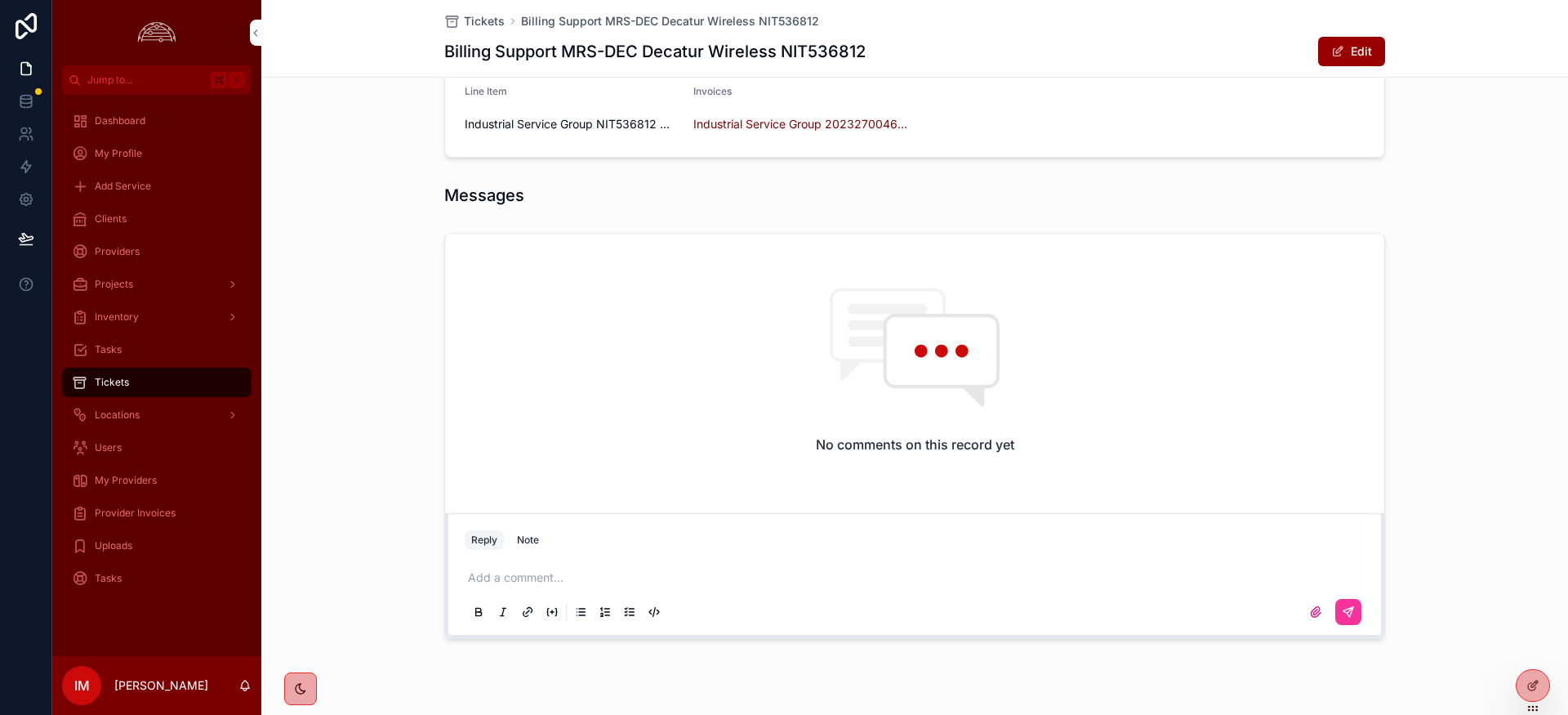
scroll to position [430, 0]
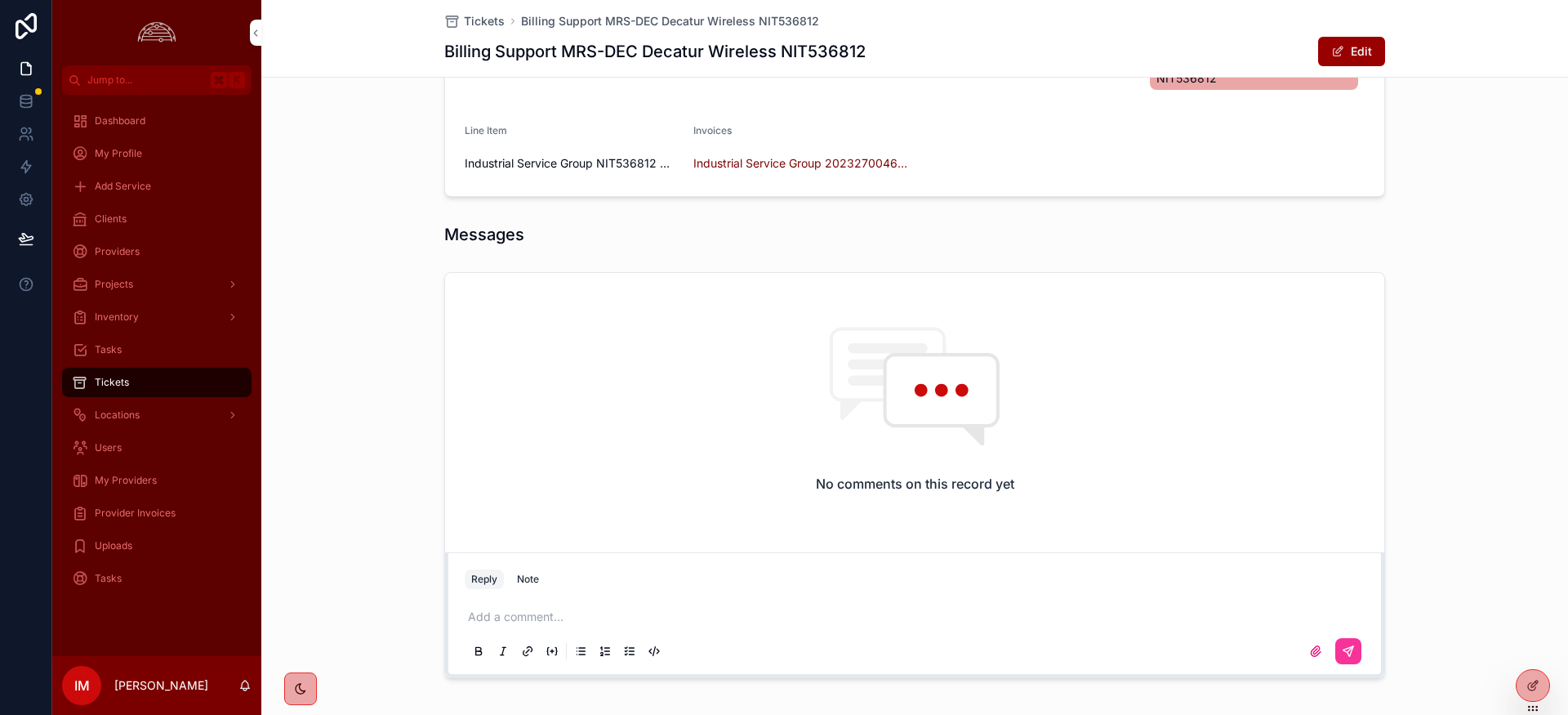
click at [119, 386] on span "Tickets" at bounding box center [112, 383] width 34 height 13
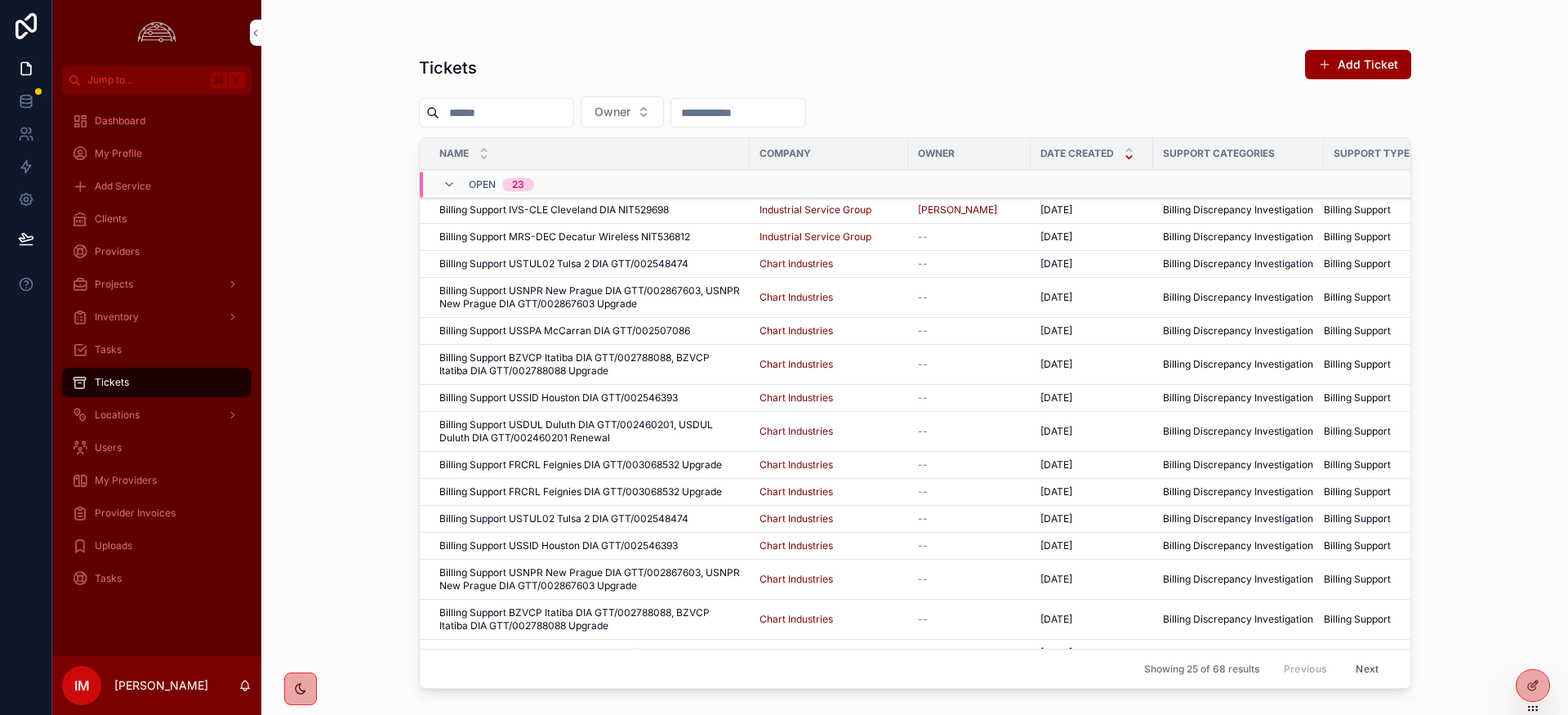
click at [585, 236] on span "Billing Support MRS-DEC Decatur Wireless NIT536812" at bounding box center [564, 237] width 251 height 13
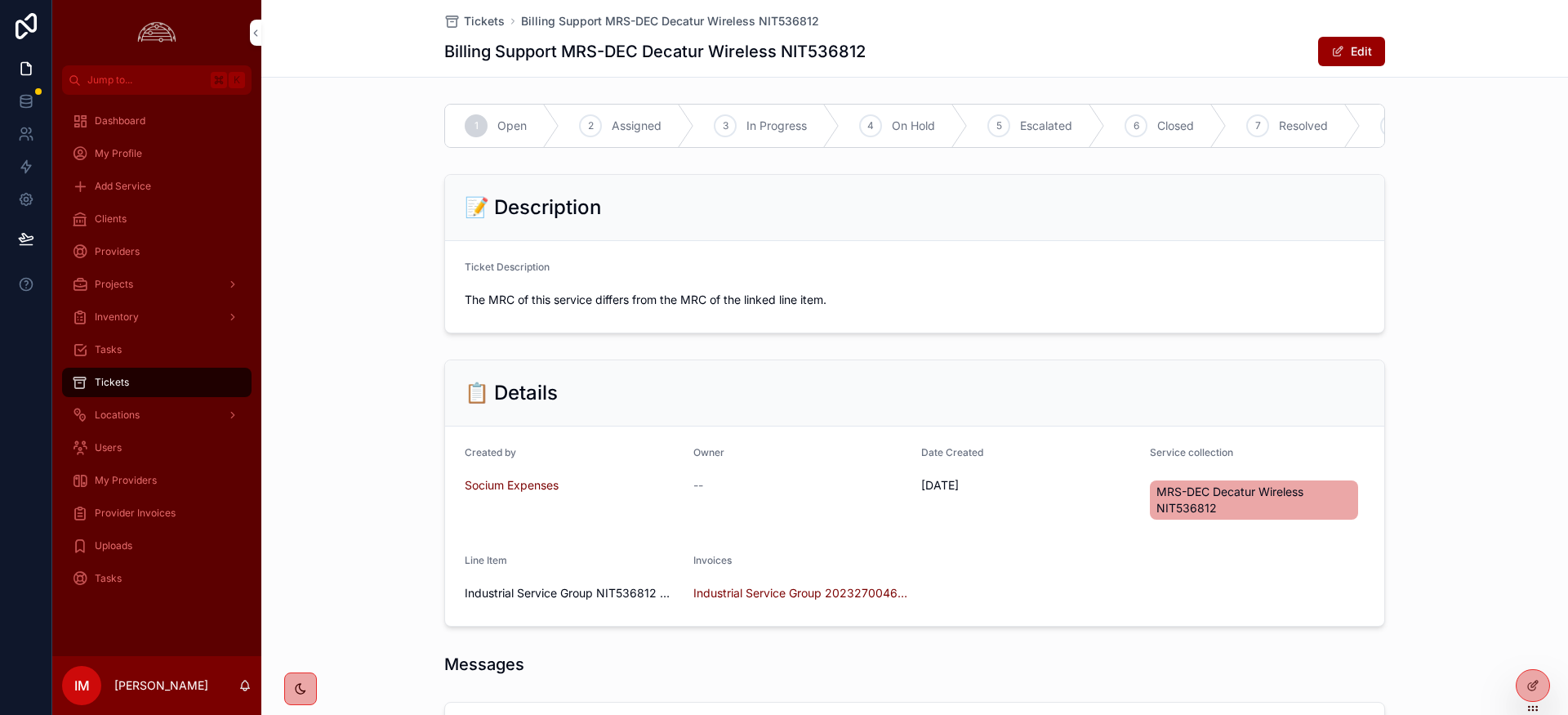
click at [482, 19] on span "Tickets" at bounding box center [485, 21] width 41 height 16
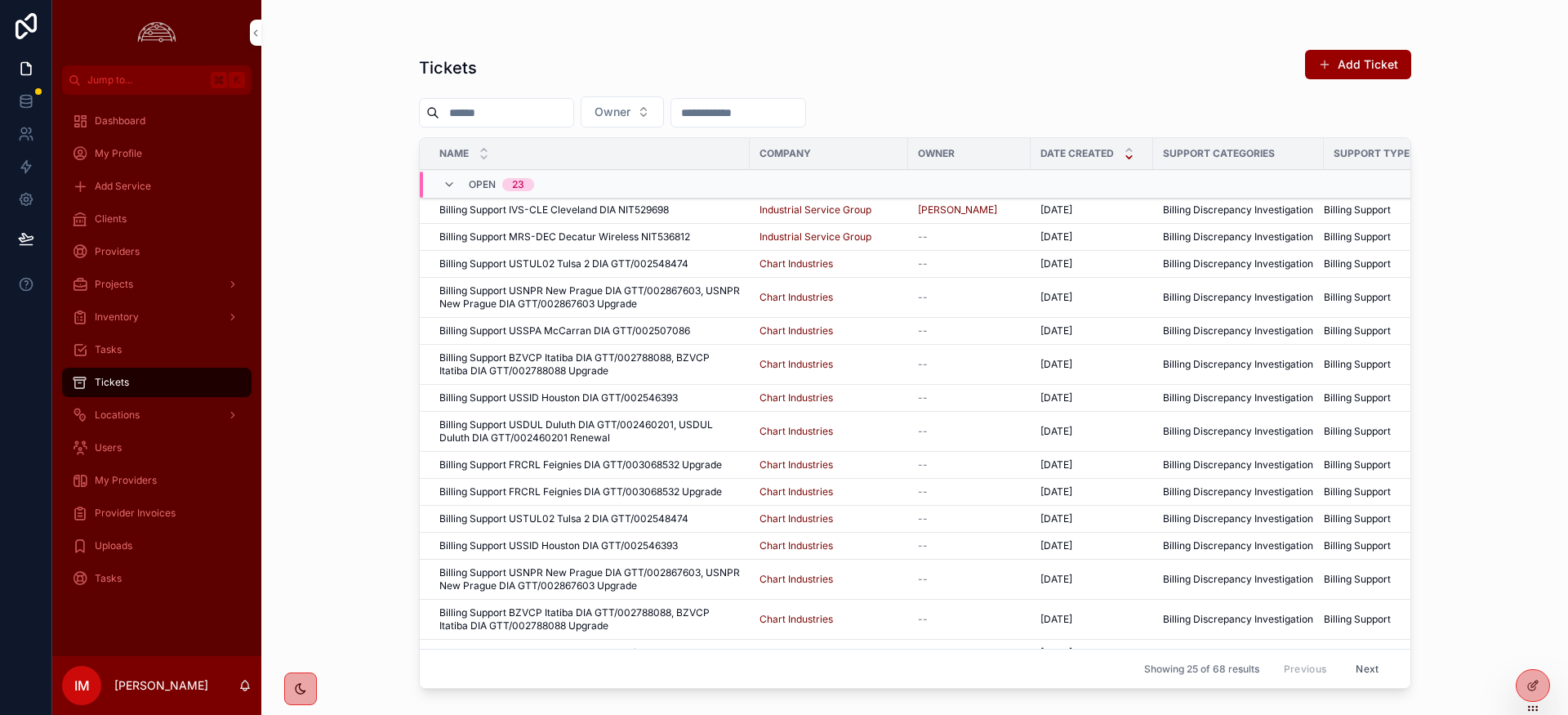
click at [148, 477] on span "My Providers" at bounding box center [126, 480] width 62 height 13
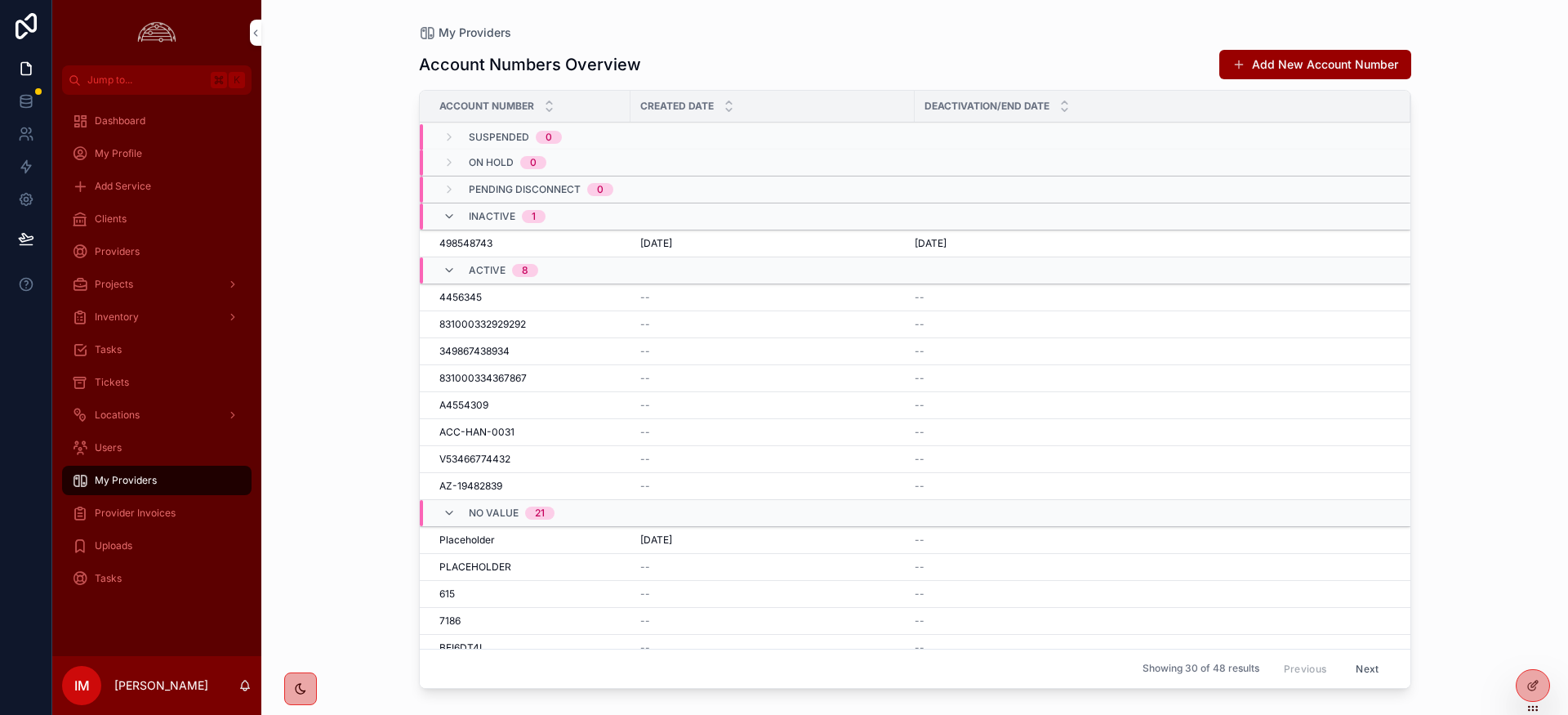
click at [130, 513] on span "Provider Invoices" at bounding box center [135, 513] width 81 height 13
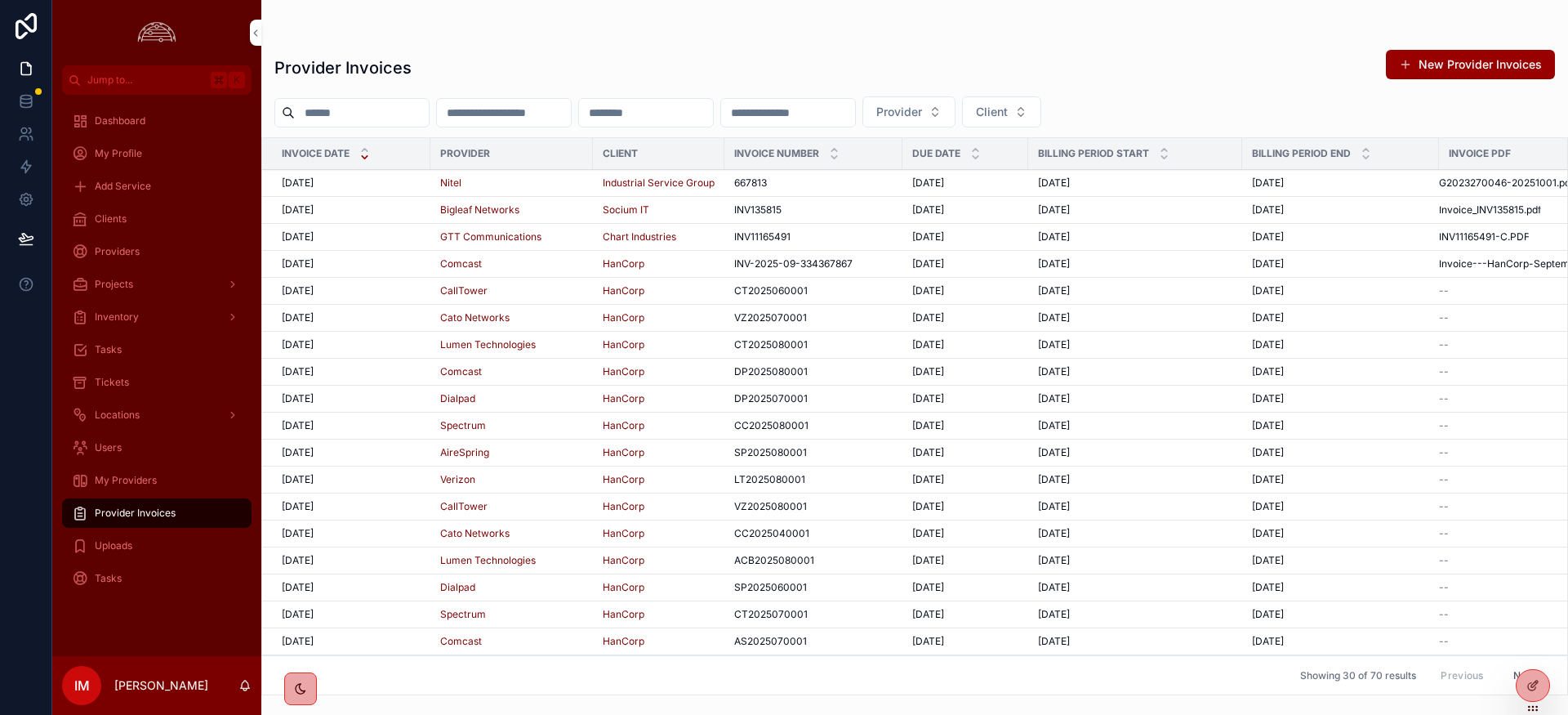
click at [139, 380] on div "Tickets" at bounding box center [156, 382] width 170 height 26
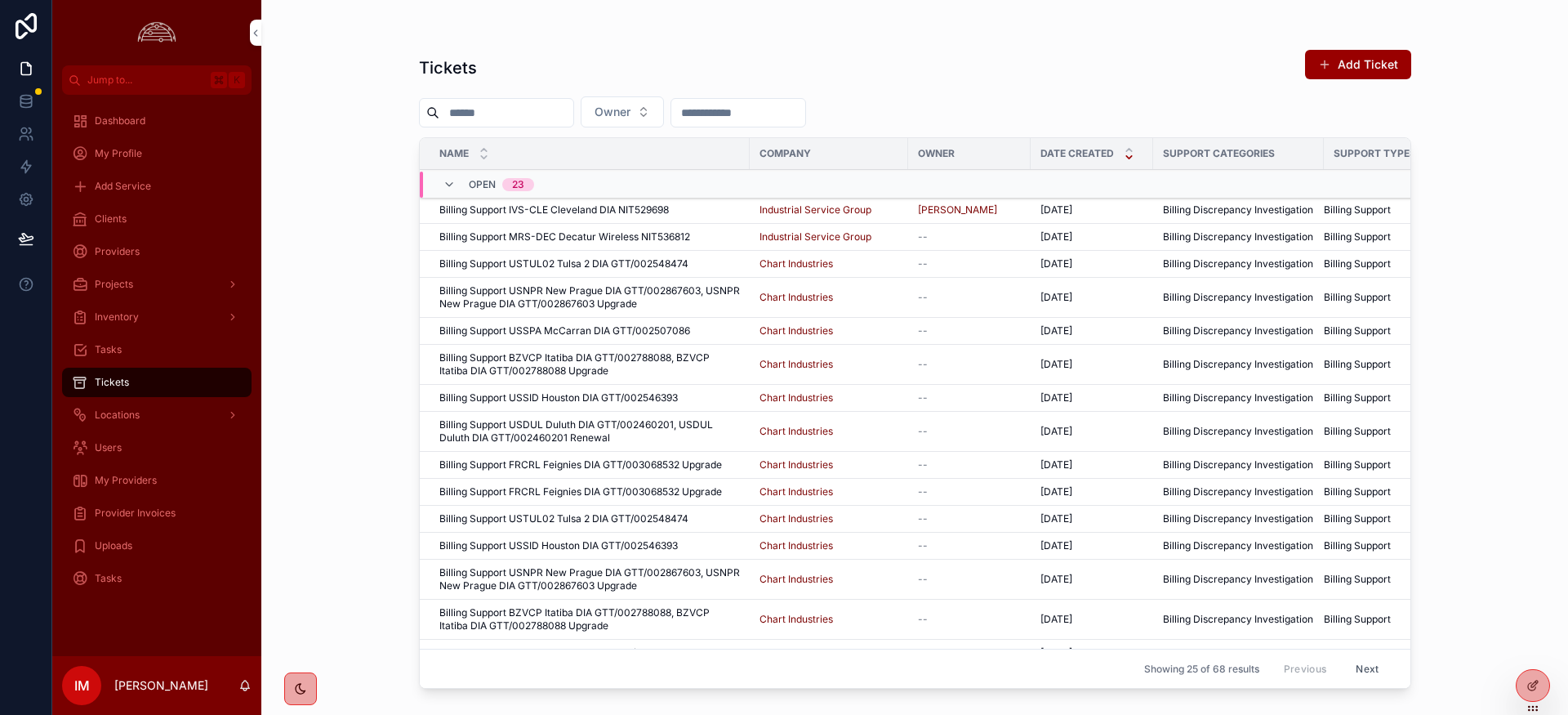
click at [623, 235] on span "Billing Support MRS-DEC Decatur Wireless NIT536812" at bounding box center [564, 237] width 251 height 13
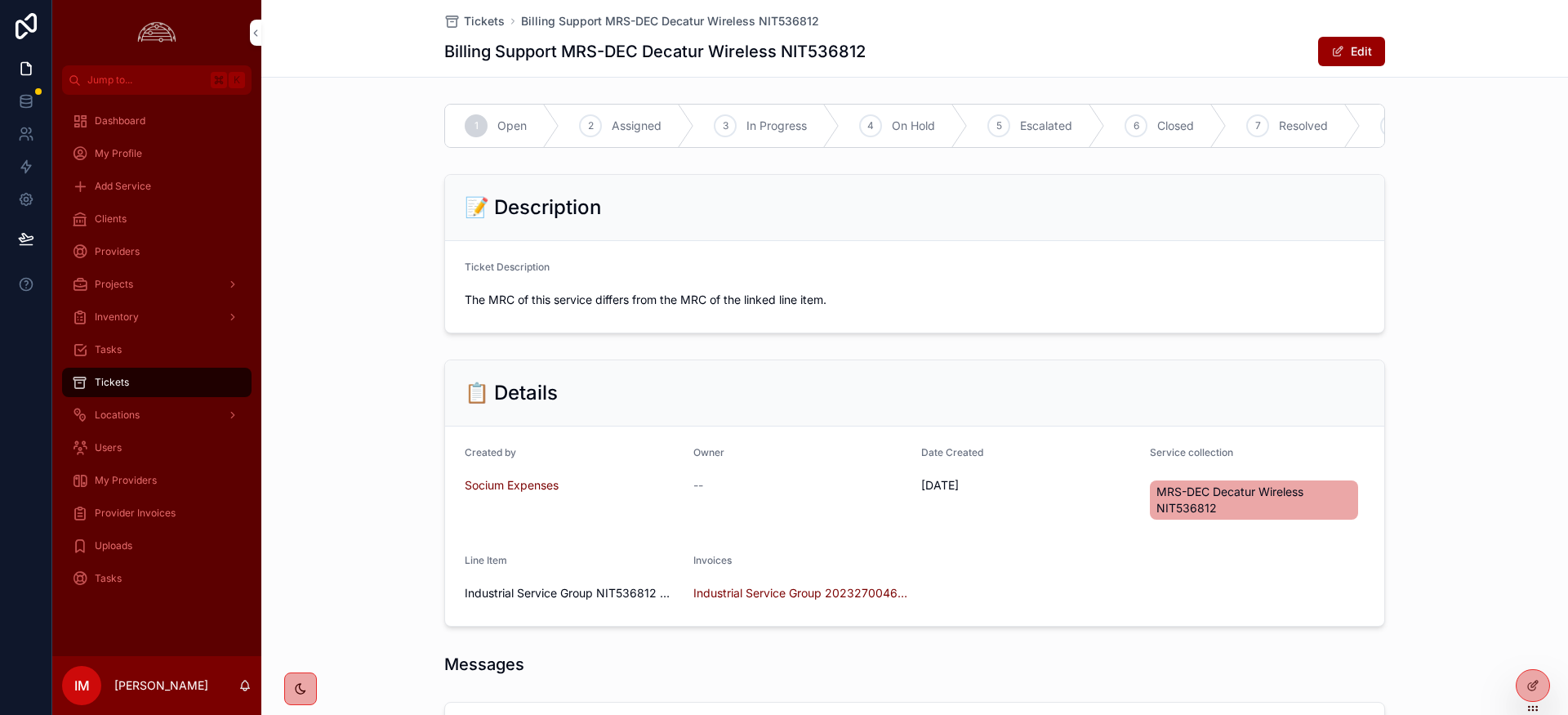
click at [135, 379] on div "Tickets" at bounding box center [156, 382] width 170 height 26
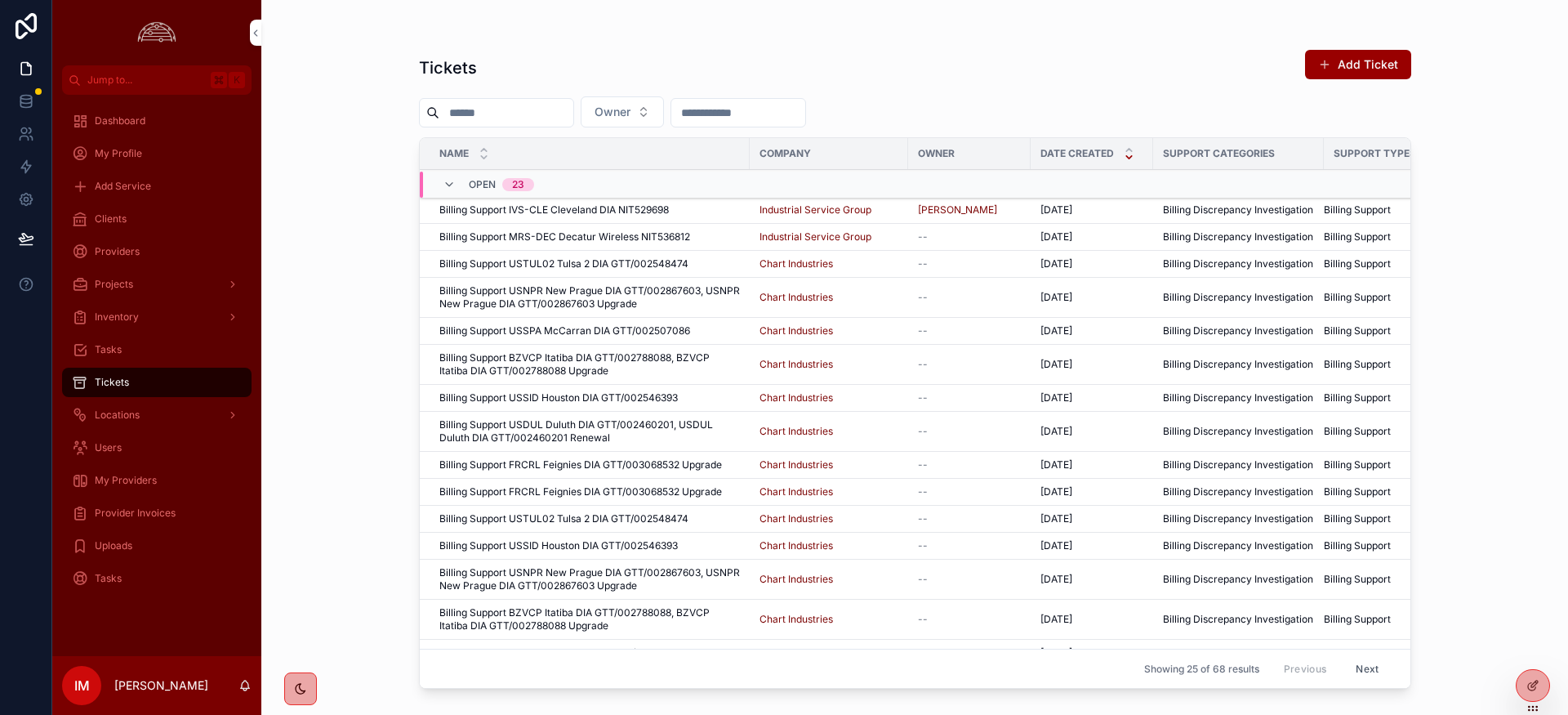
click at [582, 235] on span "Billing Support MRS-DEC Decatur Wireless NIT536812" at bounding box center [564, 237] width 251 height 13
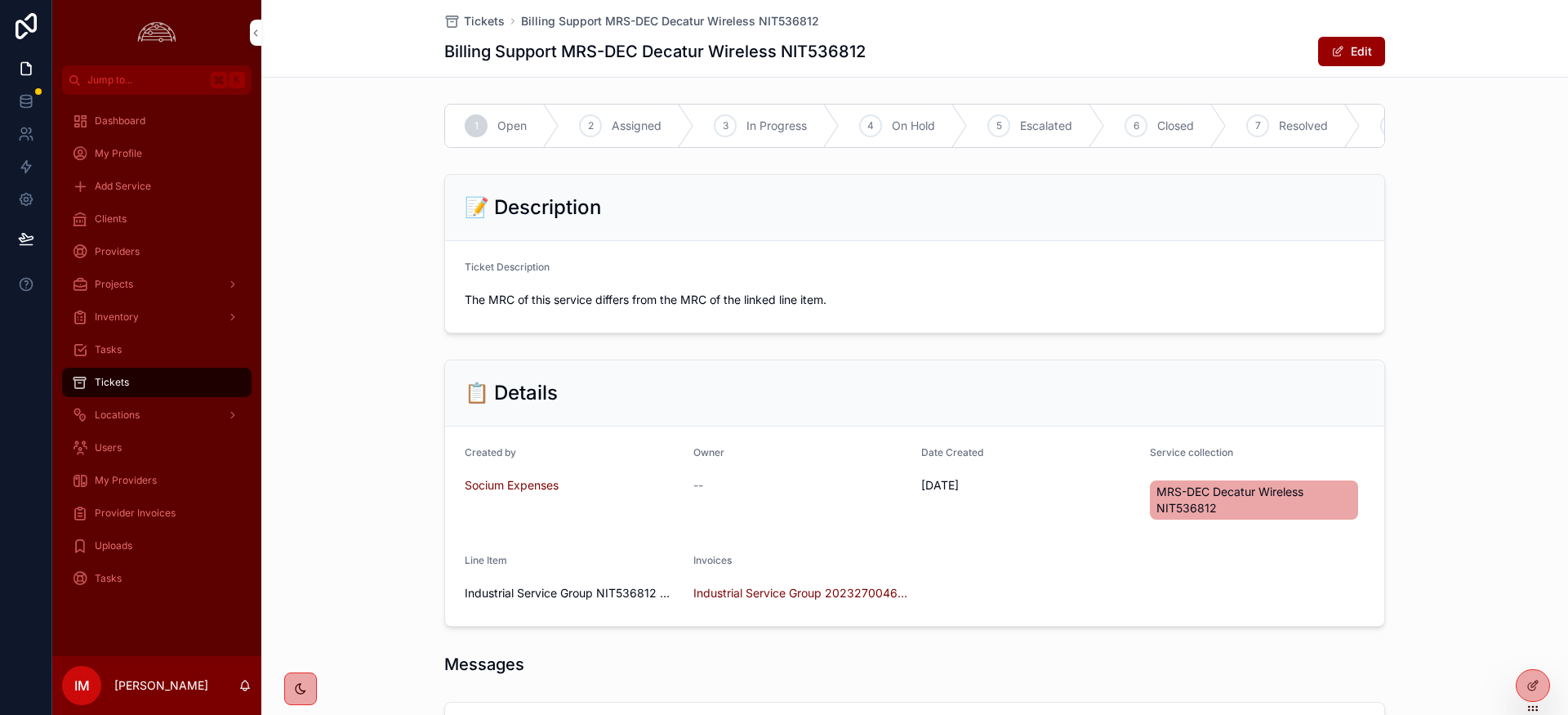
click at [108, 386] on span "Tickets" at bounding box center [112, 383] width 34 height 13
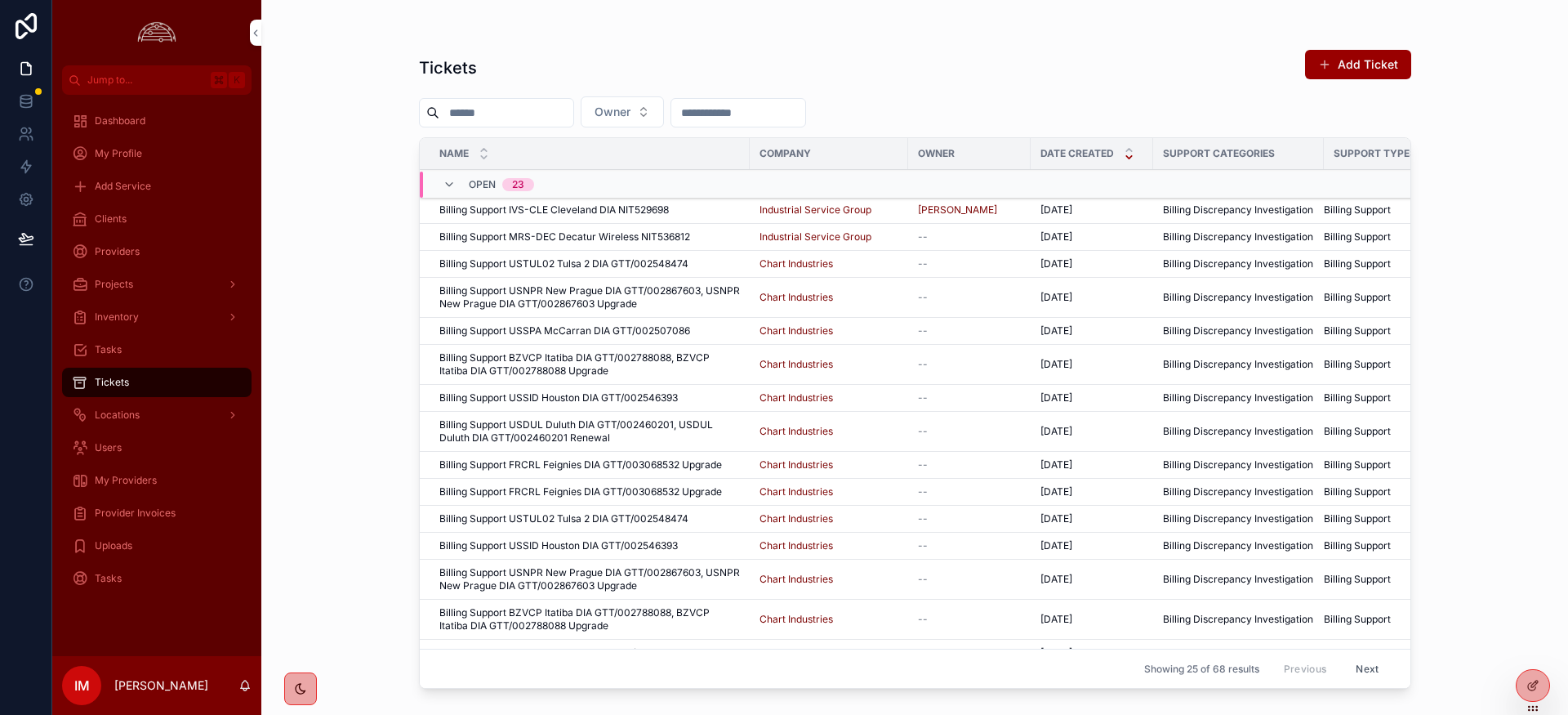
click at [607, 204] on span "Billing Support IVS-CLE Cleveland DIA NIT529698" at bounding box center [554, 210] width 230 height 13
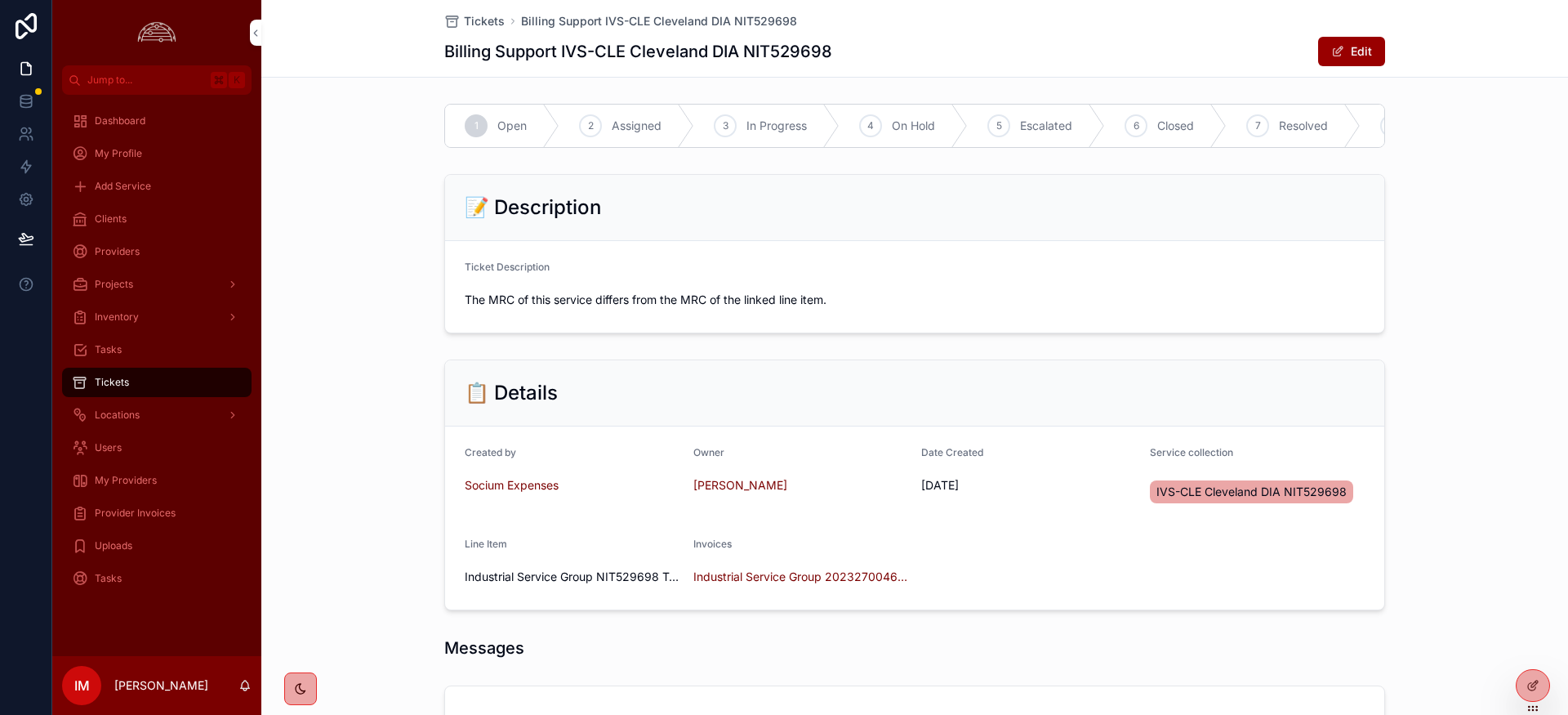
click at [499, 20] on span "Tickets" at bounding box center [485, 21] width 41 height 16
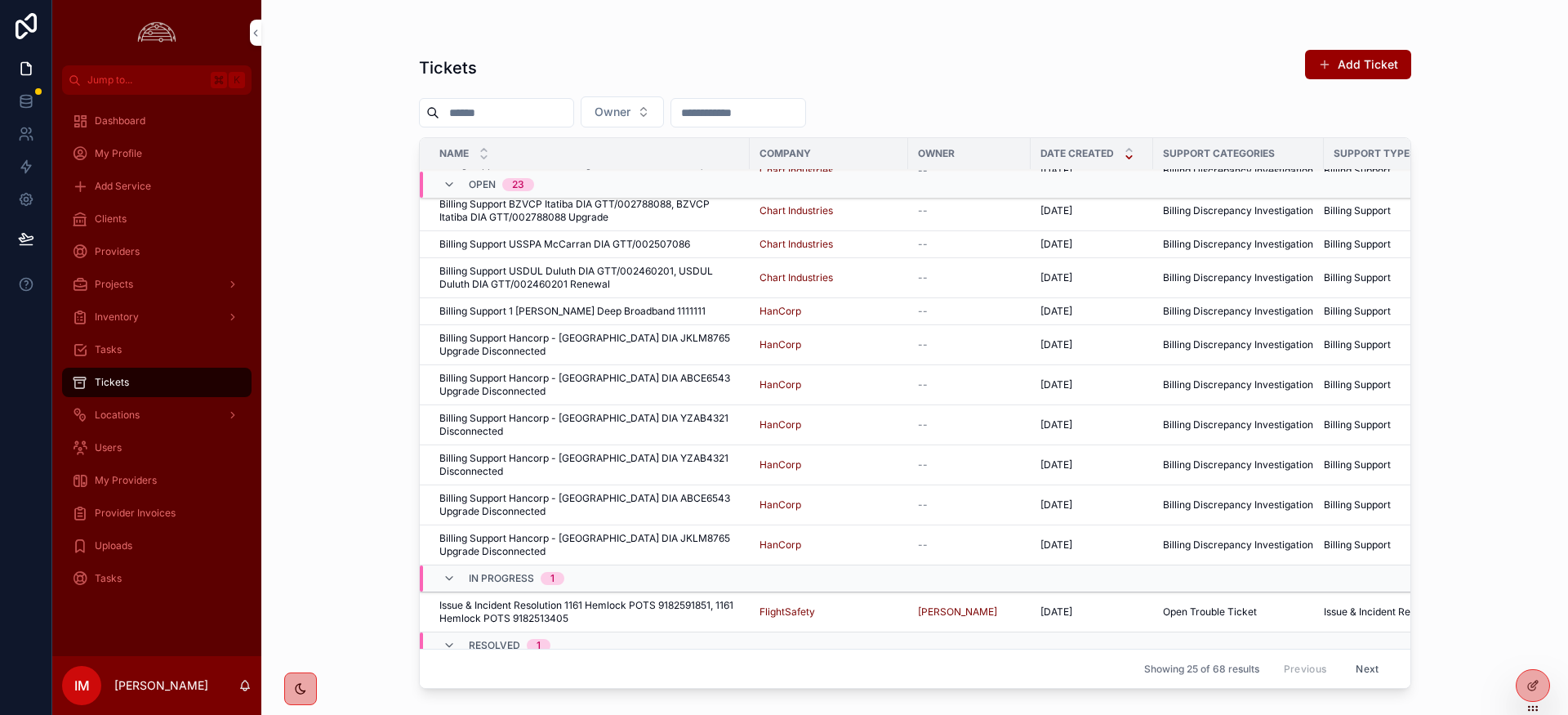
scroll to position [442, 0]
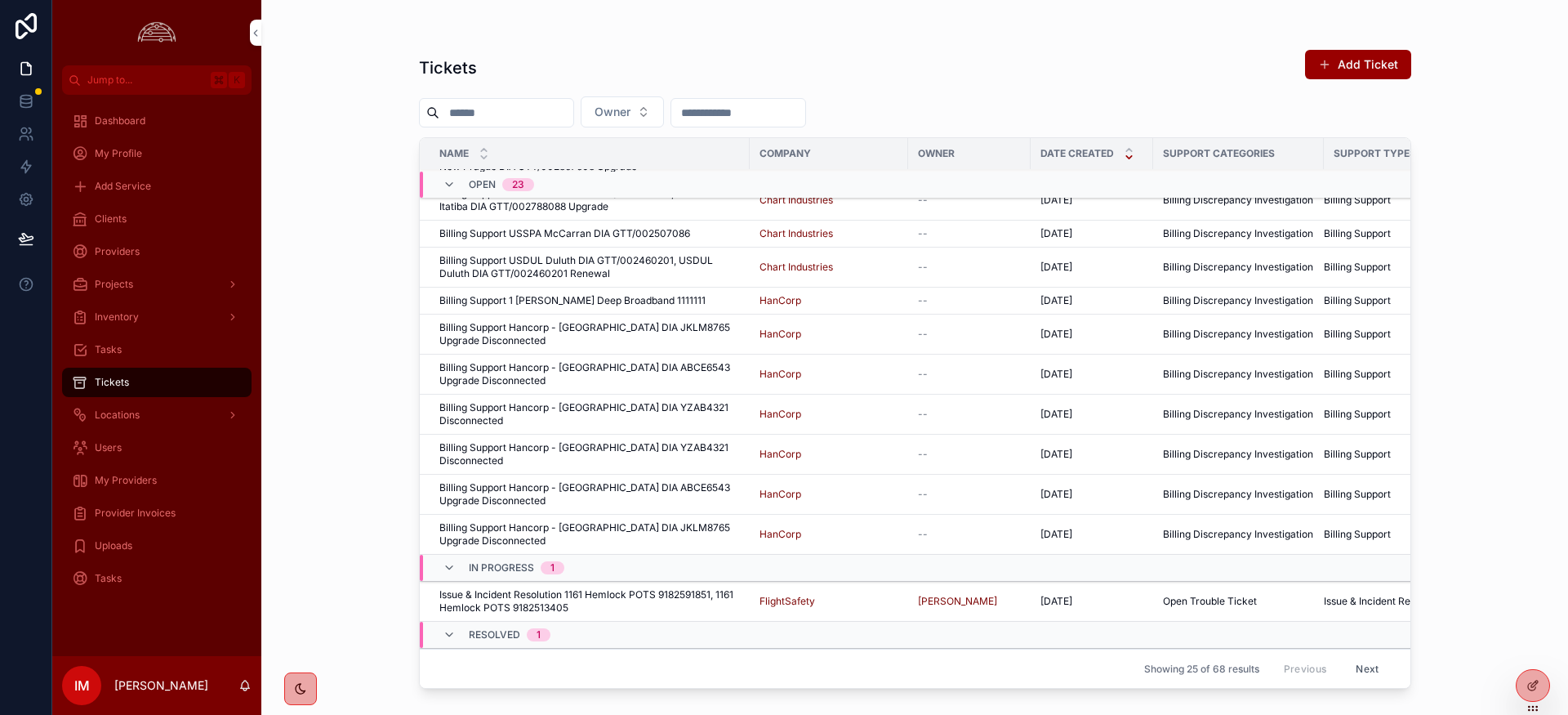
click at [586, 655] on span "Billing Support RSI-SYL Sylacauga Broadband NIT534036" at bounding box center [573, 662] width 268 height 13
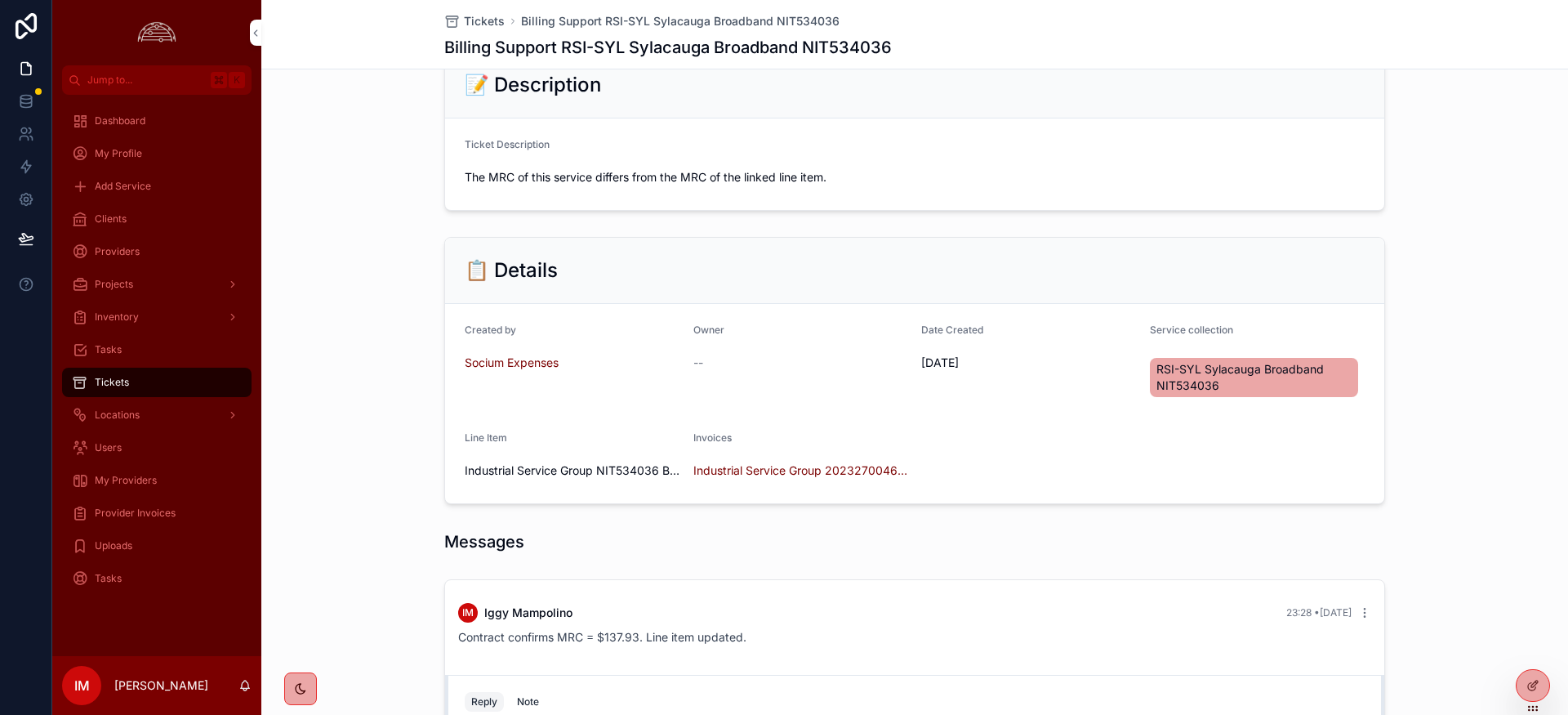
scroll to position [115, 0]
click at [121, 215] on span "Clients" at bounding box center [111, 219] width 32 height 13
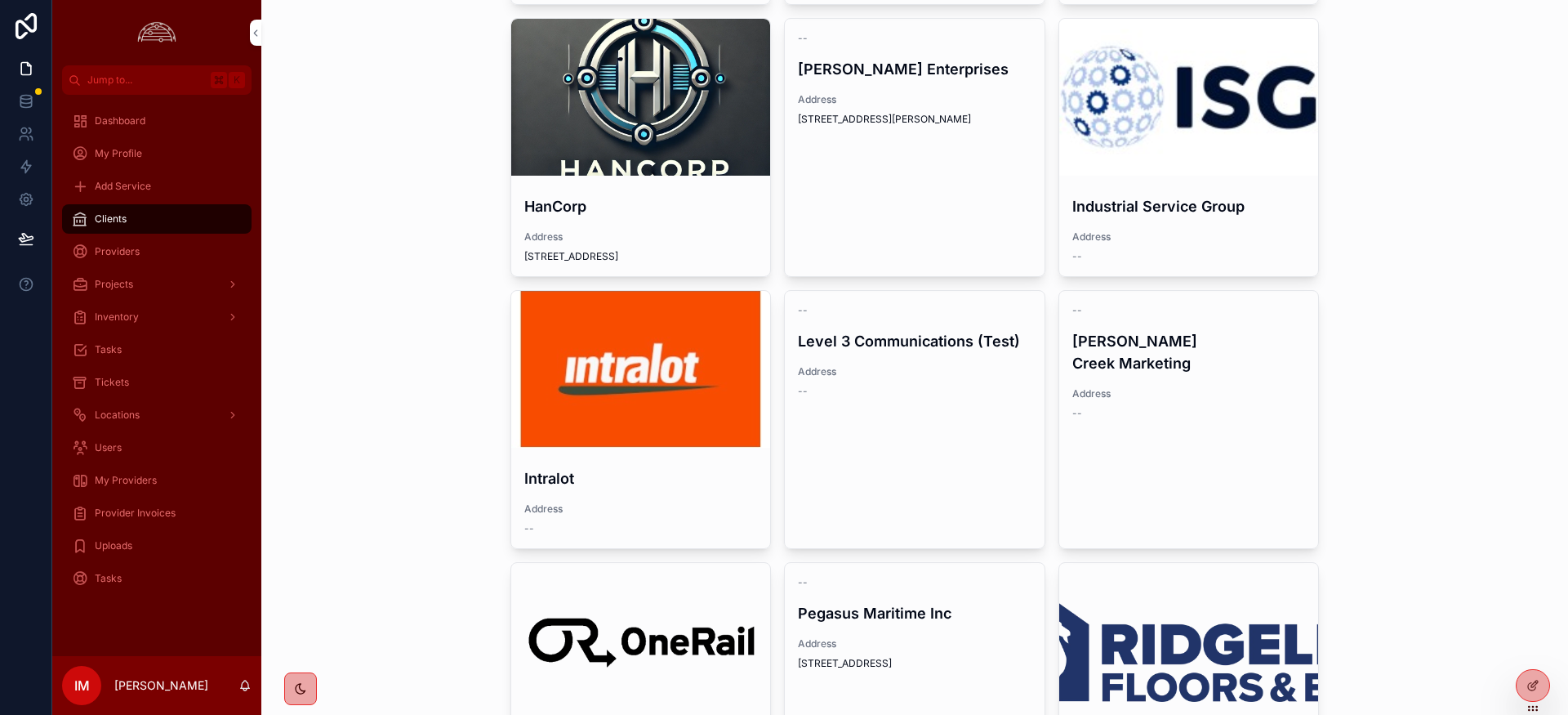
scroll to position [618, 0]
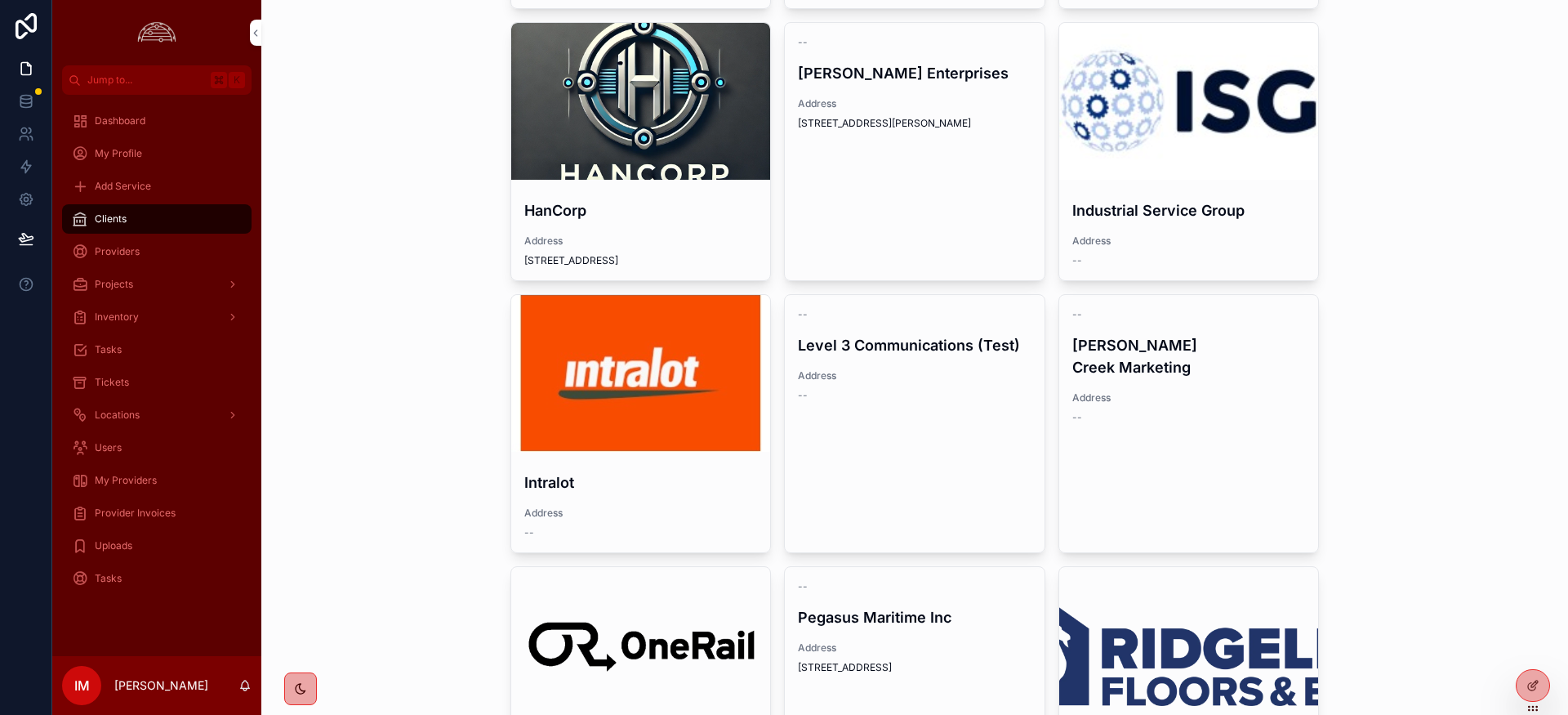
click at [1165, 138] on div "scrollable content" at bounding box center [1189, 101] width 260 height 156
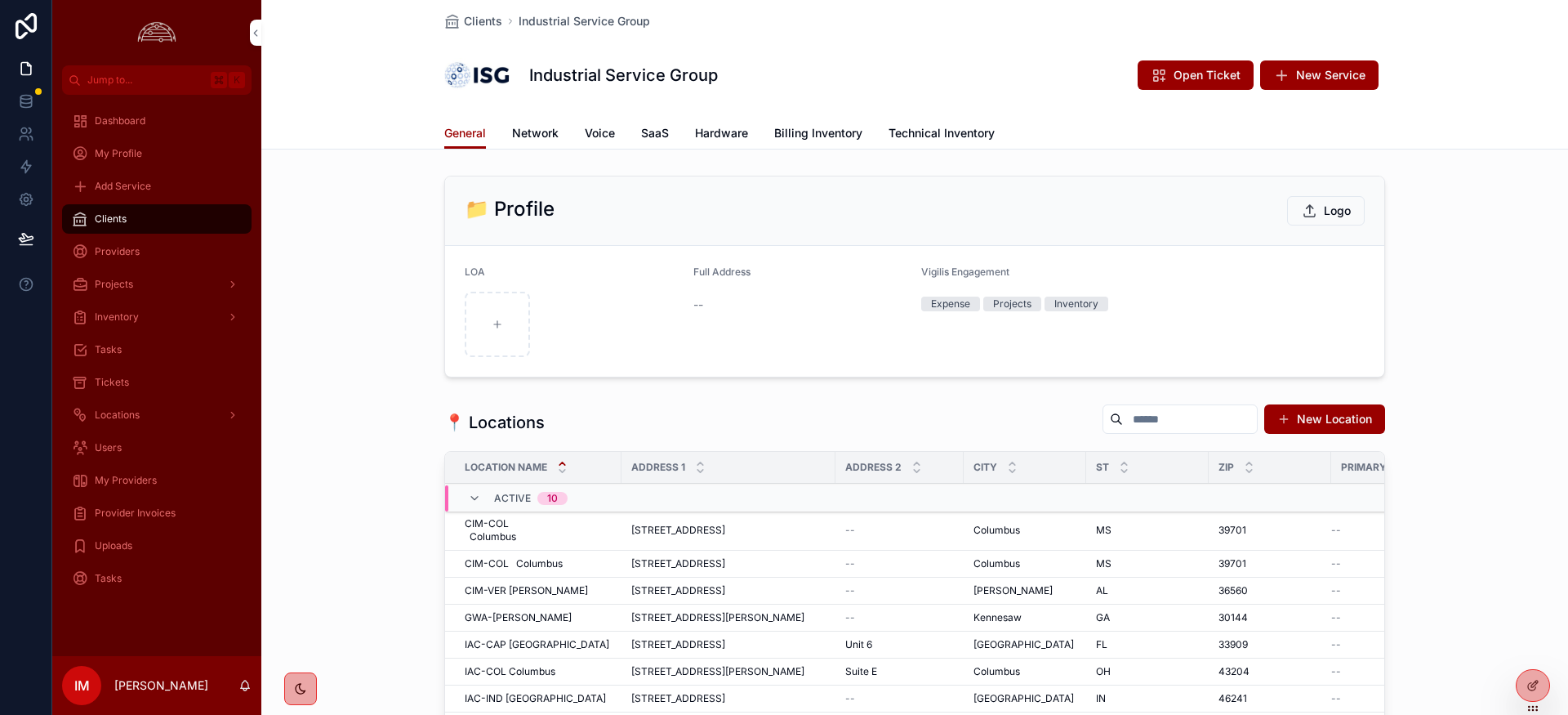
click at [822, 134] on span "Billing Inventory" at bounding box center [818, 133] width 88 height 16
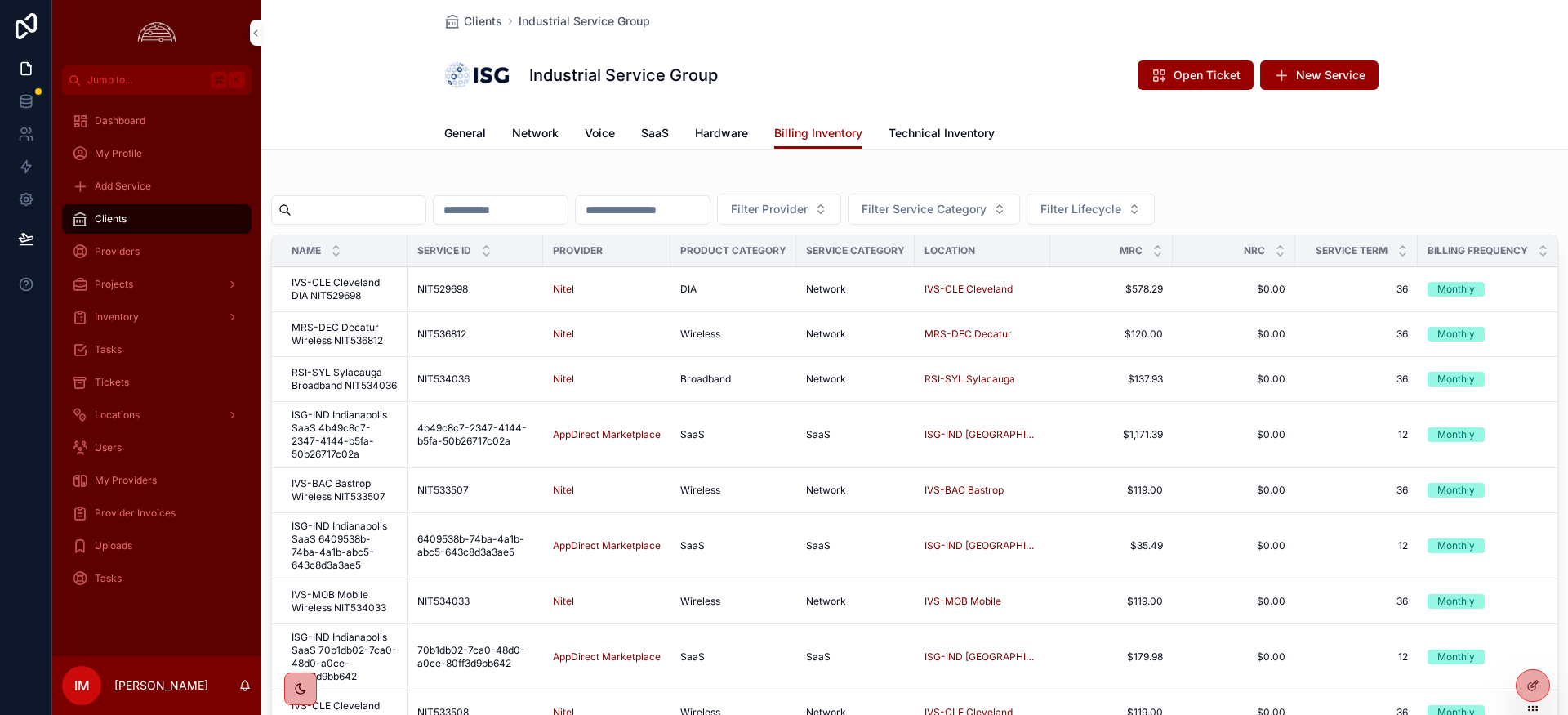
click at [347, 323] on span "MRS-DEC Decatur Wireless NIT536812" at bounding box center [345, 334] width 106 height 26
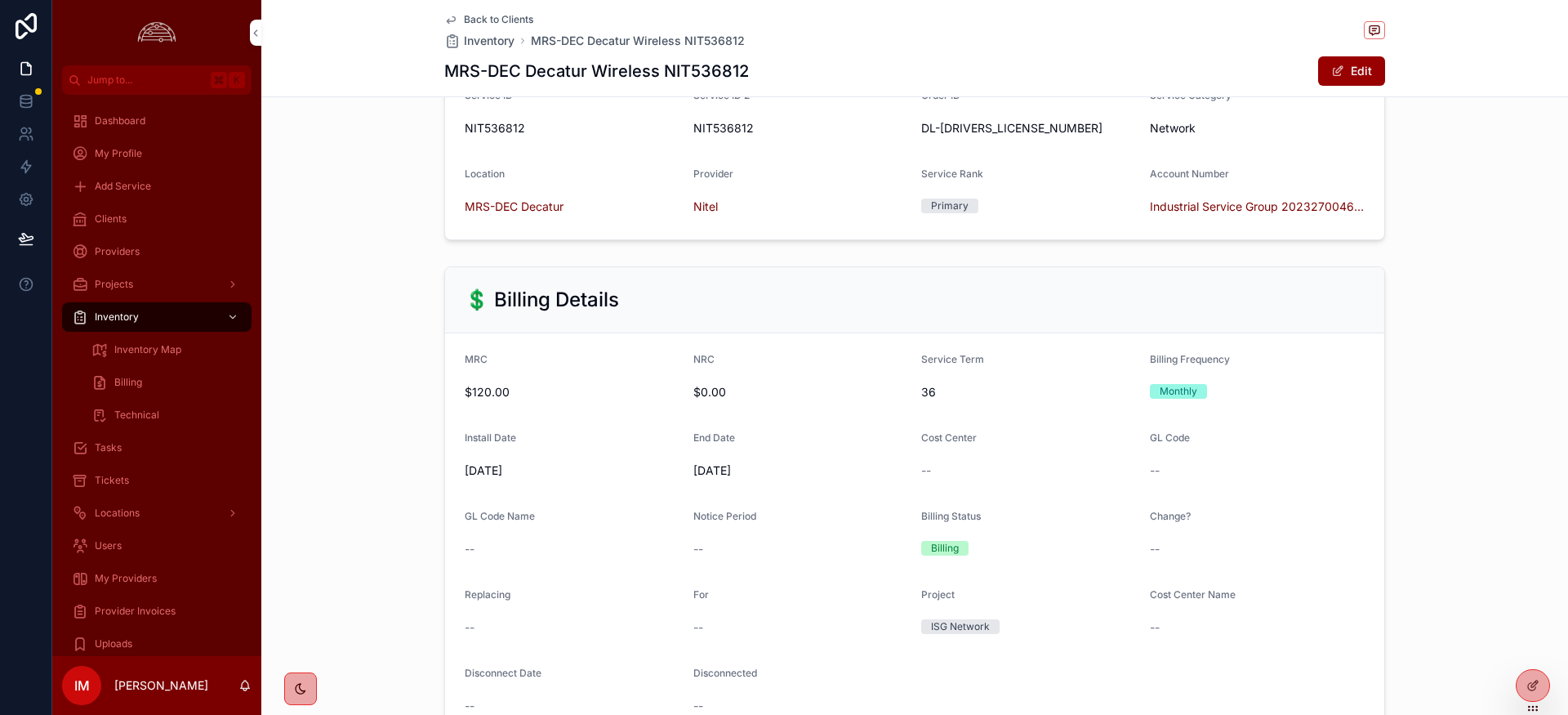
scroll to position [307, 0]
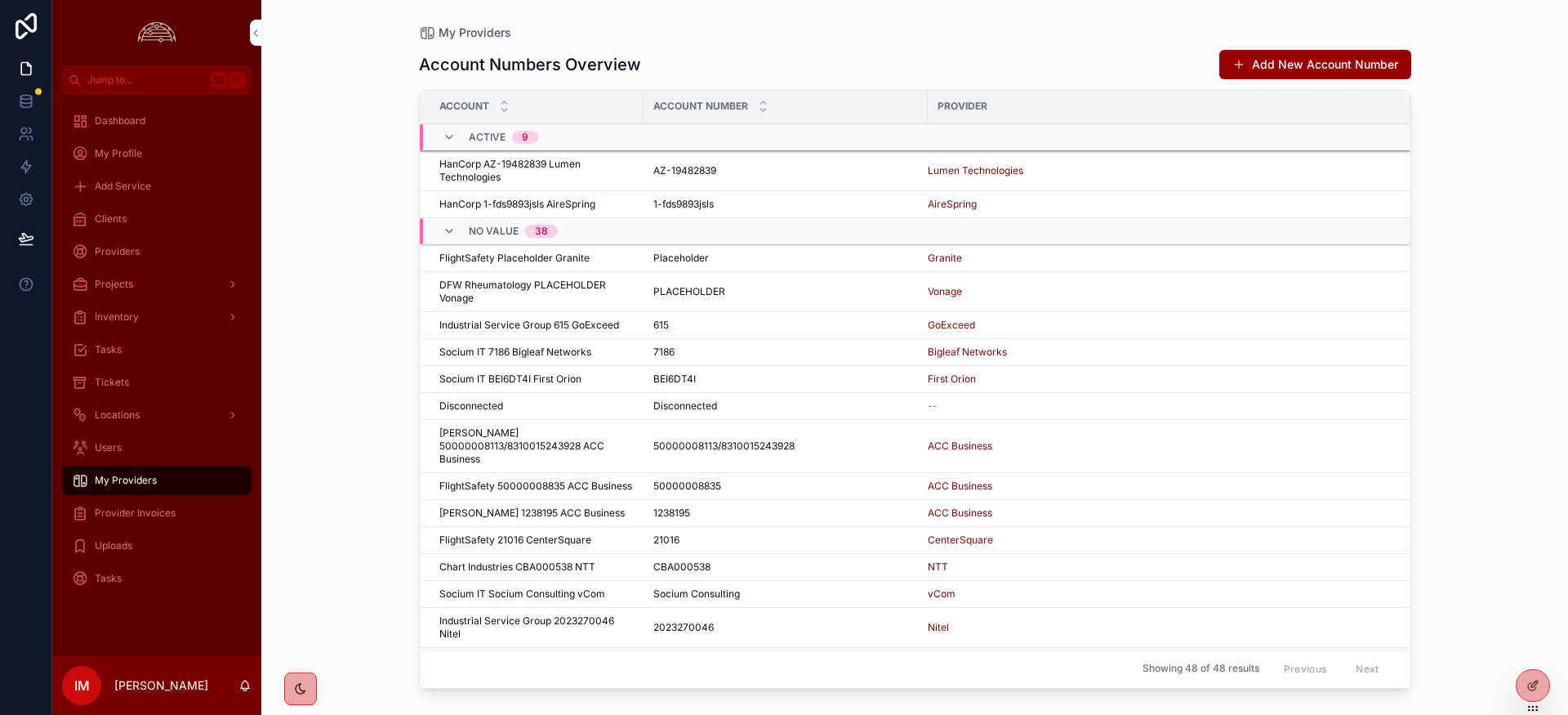
scroll to position [315, 0]
click at [556, 331] on td "Industrial Service Group 615 GoExceed Industrial Service Group 615 GoExceed" at bounding box center [532, 325] width 224 height 27
click at [504, 323] on span "Industrial Service Group 615 GoExceed" at bounding box center [529, 325] width 180 height 13
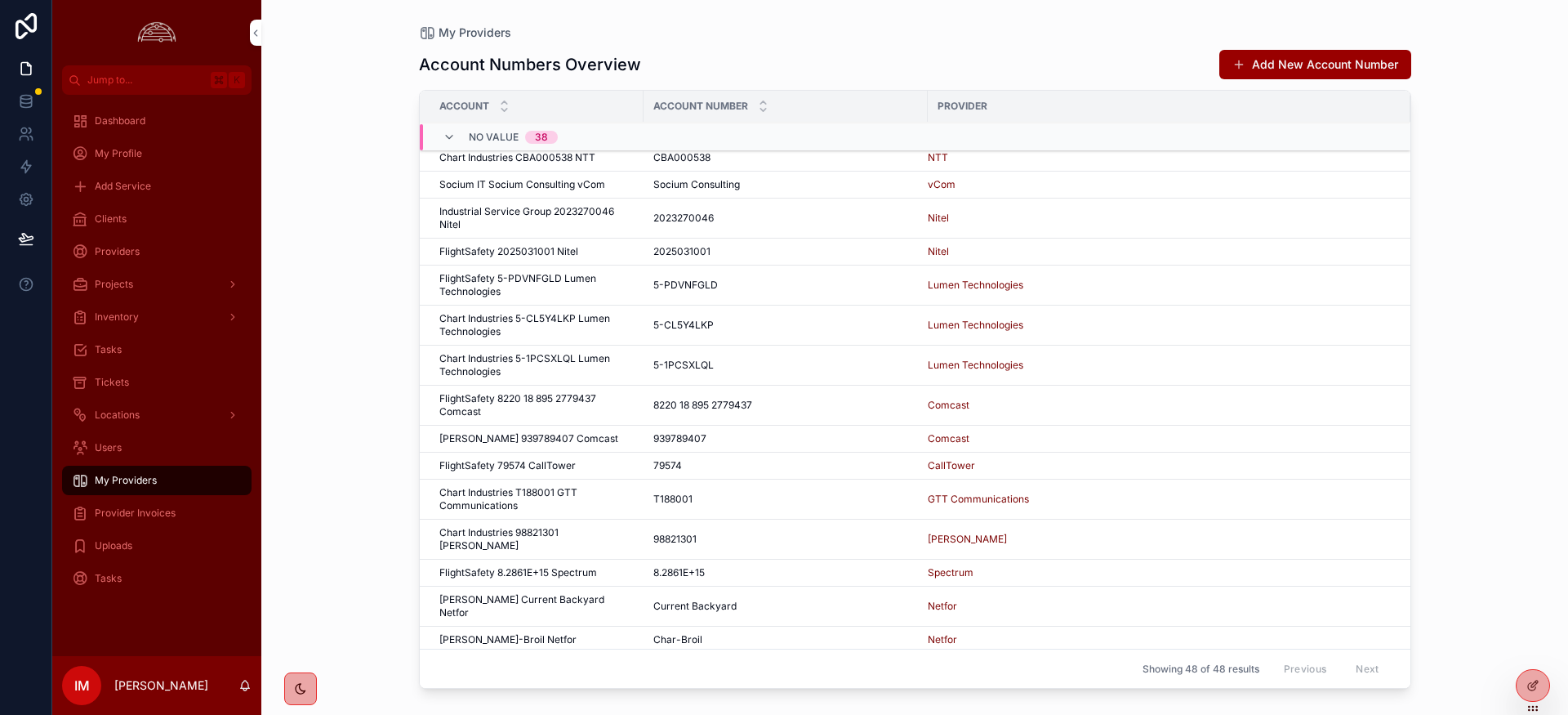
scroll to position [684, 0]
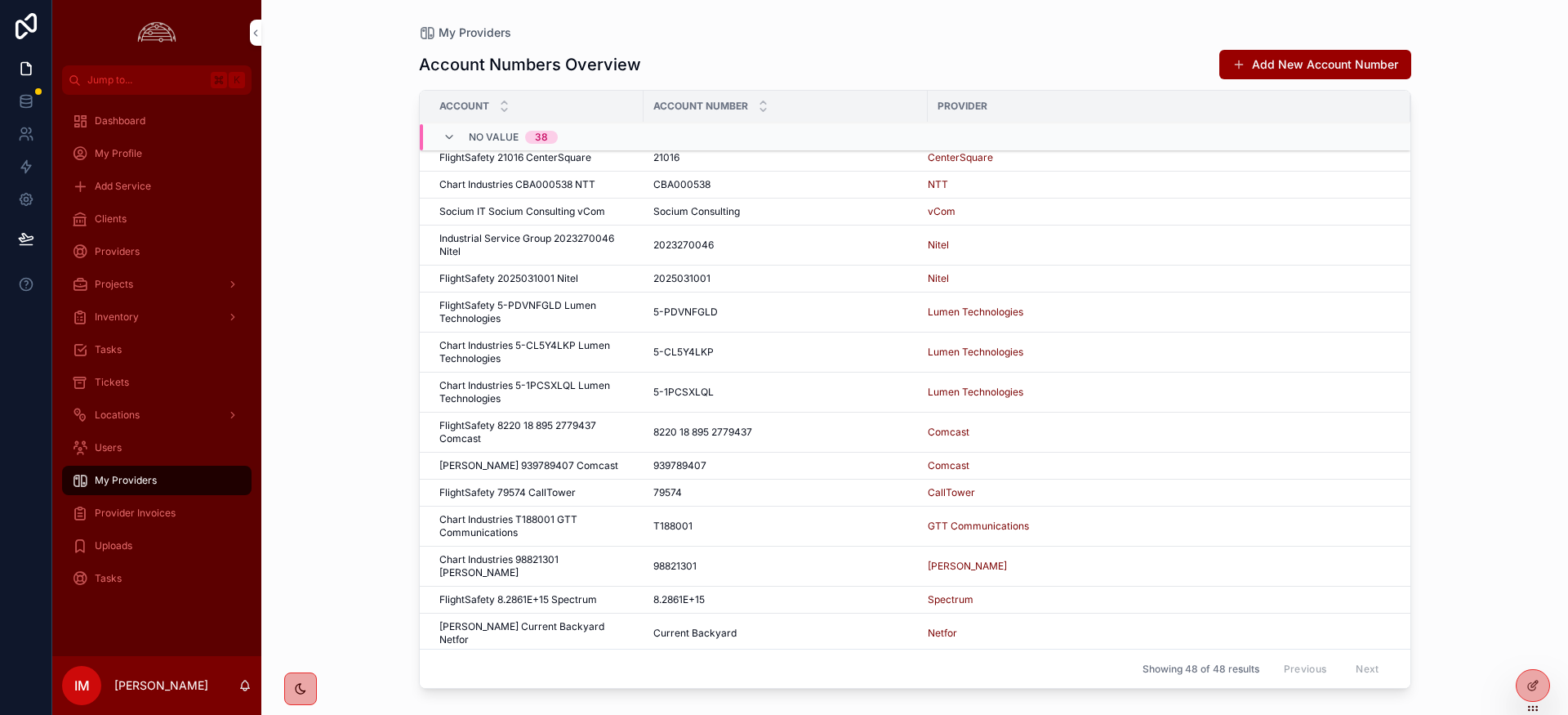
click at [556, 241] on span "Industrial Service Group 2023270046 Nitel" at bounding box center [536, 245] width 194 height 26
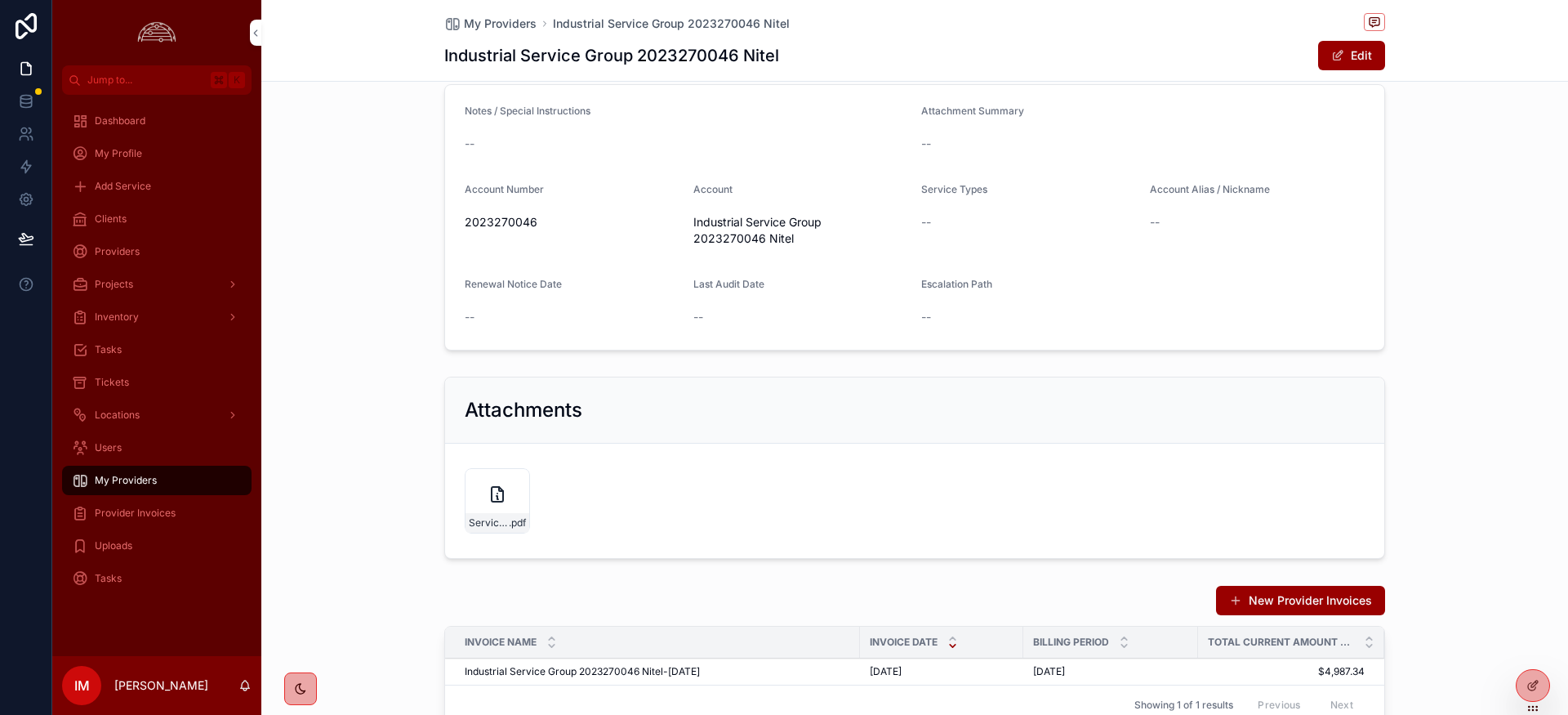
scroll to position [204, 0]
click at [493, 492] on icon "scrollable content" at bounding box center [497, 491] width 19 height 19
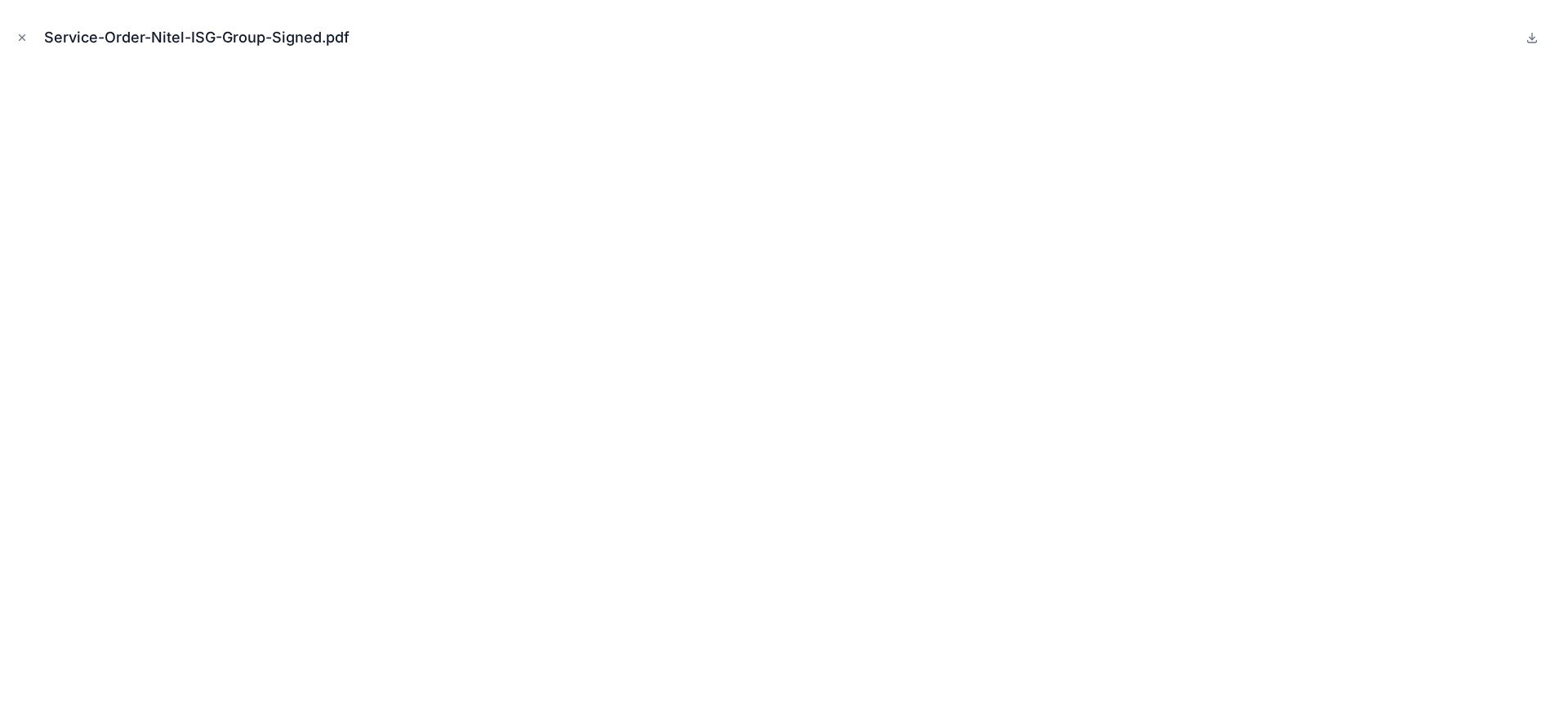
click at [19, 40] on icon "Close modal" at bounding box center [22, 38] width 6 height 6
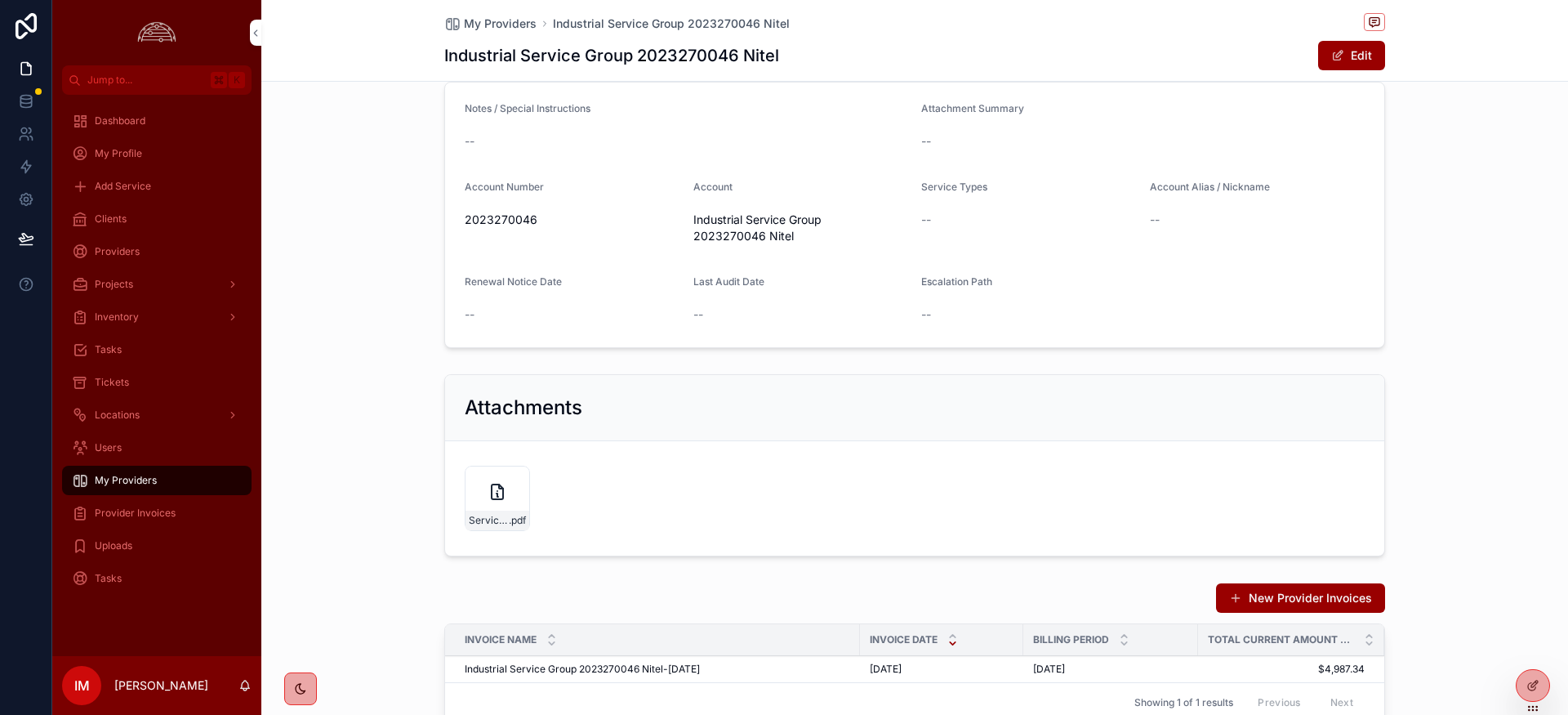
scroll to position [202, 0]
